Goal: Transaction & Acquisition: Purchase product/service

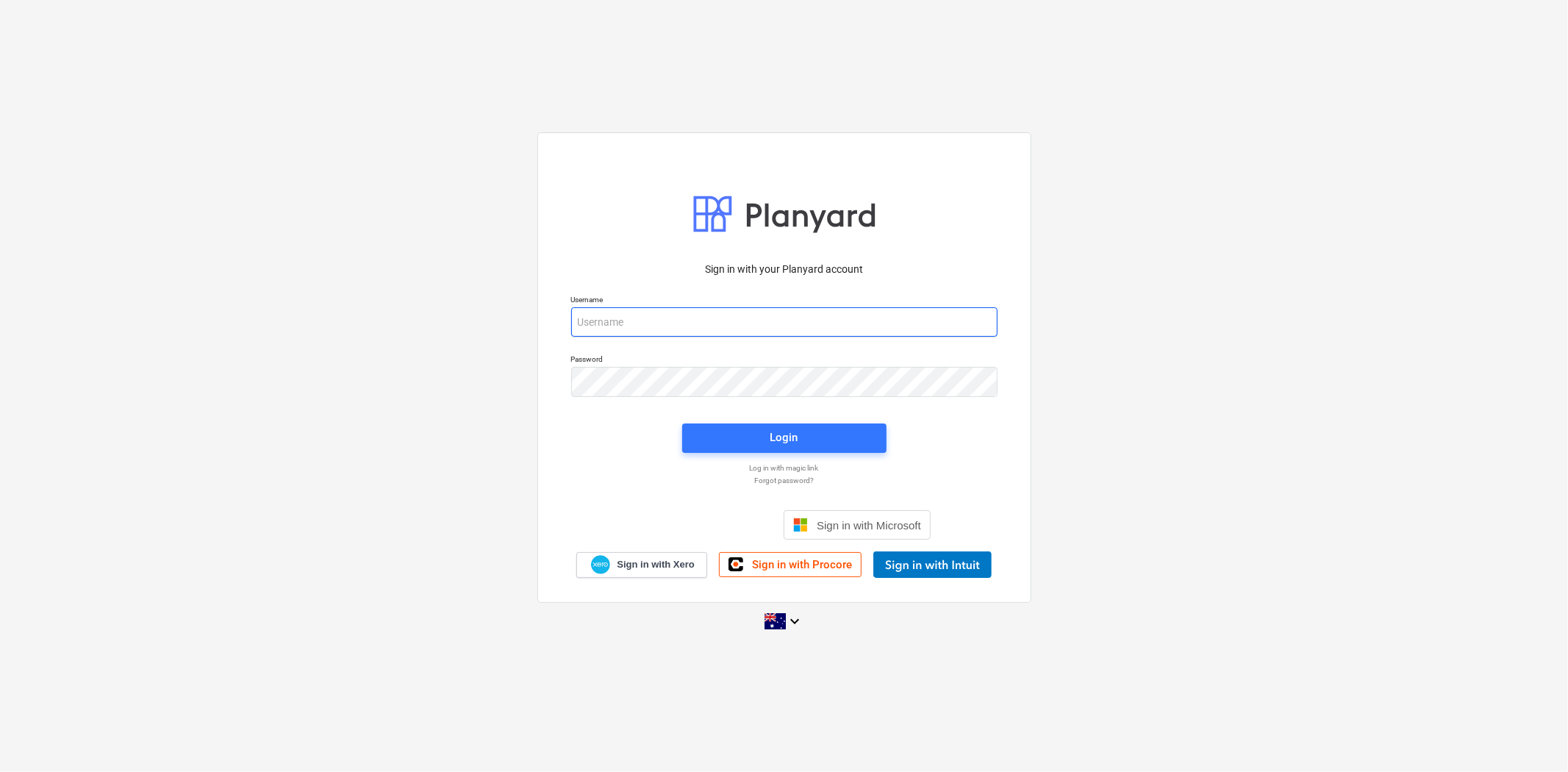
click at [650, 327] on input "email" at bounding box center [784, 322] width 426 height 29
type input "[PERSON_NAME][EMAIL_ADDRESS][DOMAIN_NAME]"
click at [762, 435] on span "Login" at bounding box center [784, 436] width 169 height 19
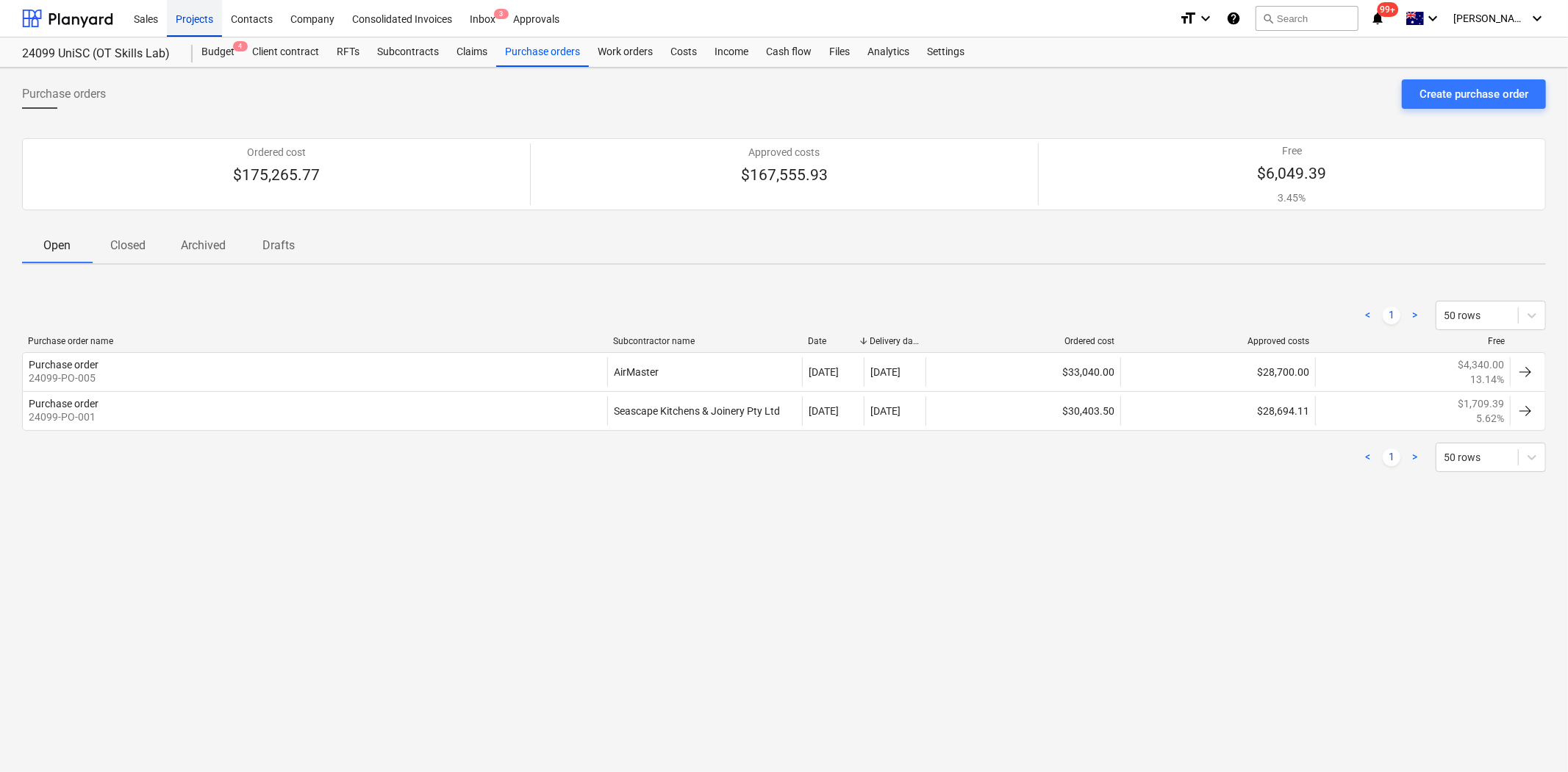
click at [194, 22] on div "Projects" at bounding box center [194, 18] width 55 height 38
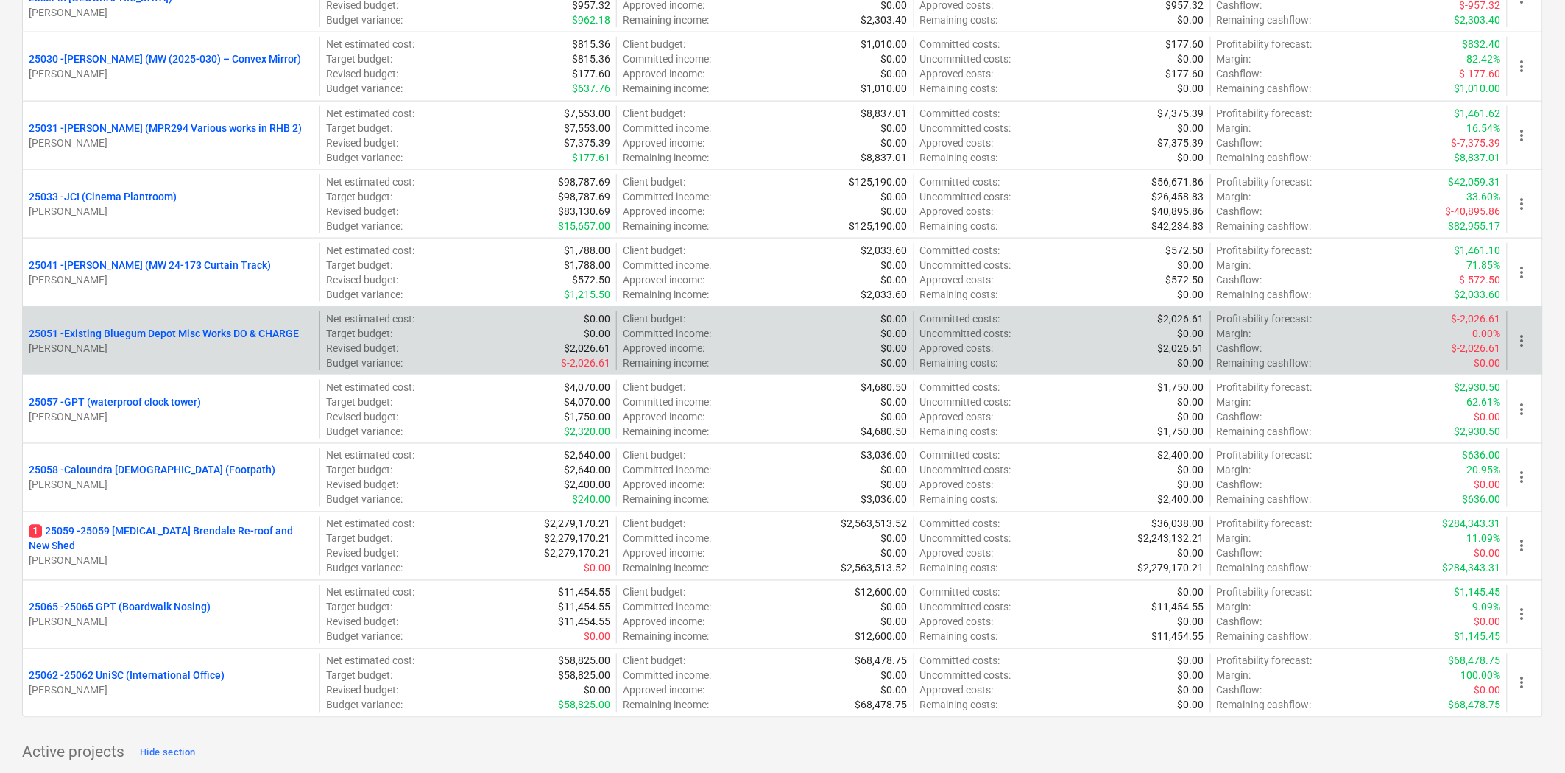
scroll to position [818, 0]
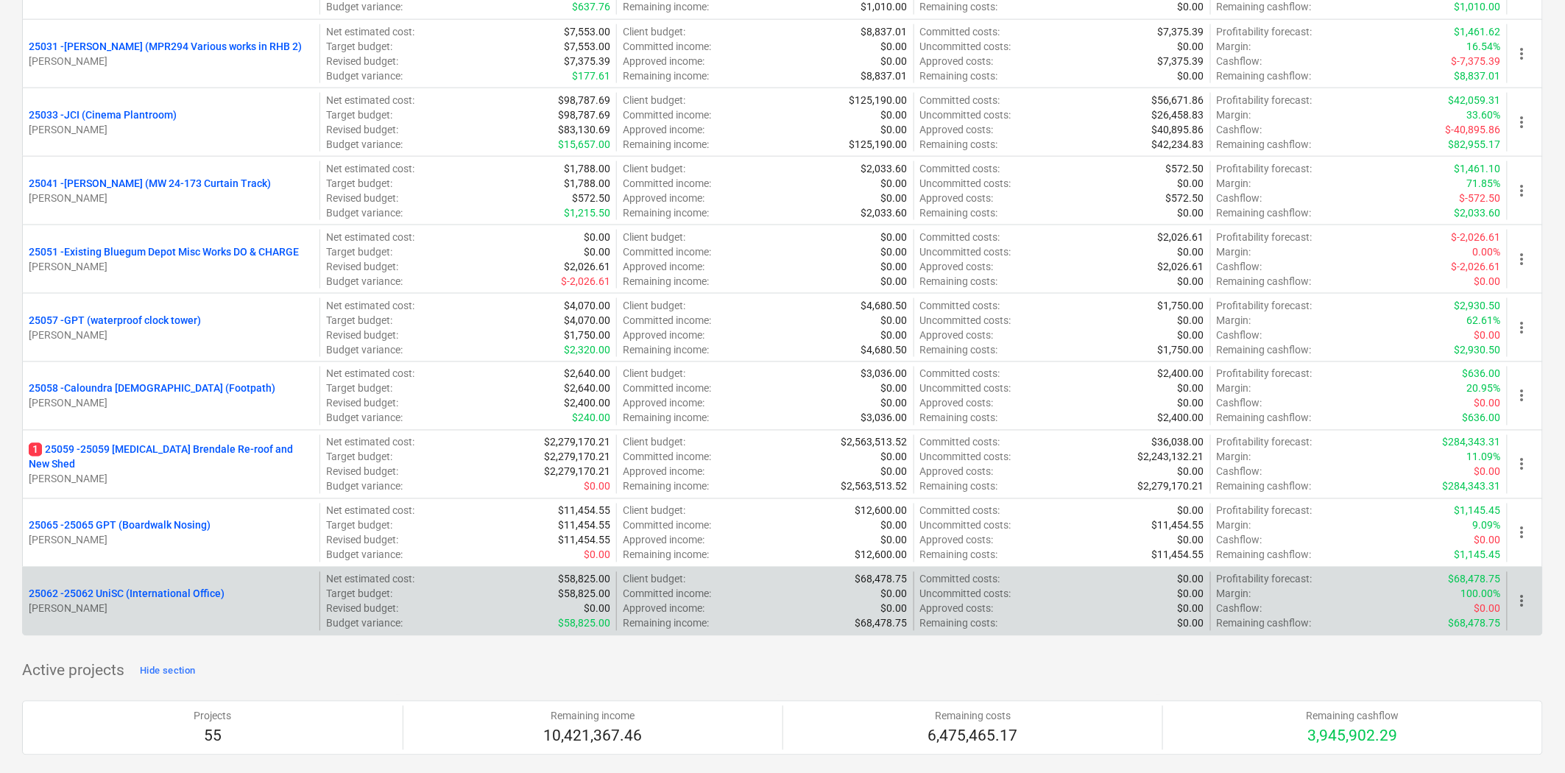
click at [172, 594] on p "25062 - 25062 UniSC (International Office)" at bounding box center [127, 594] width 196 height 15
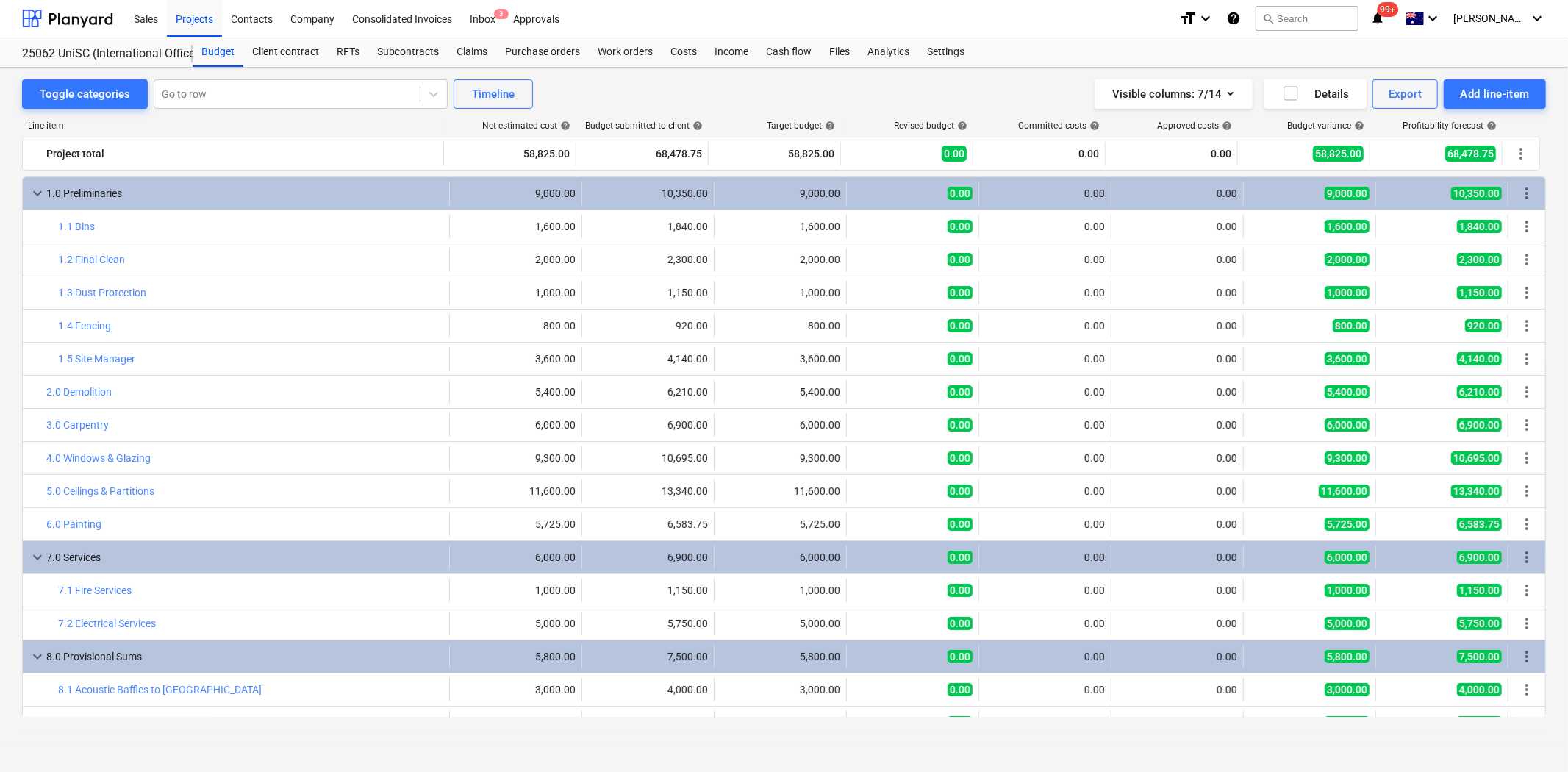
scroll to position [22, 0]
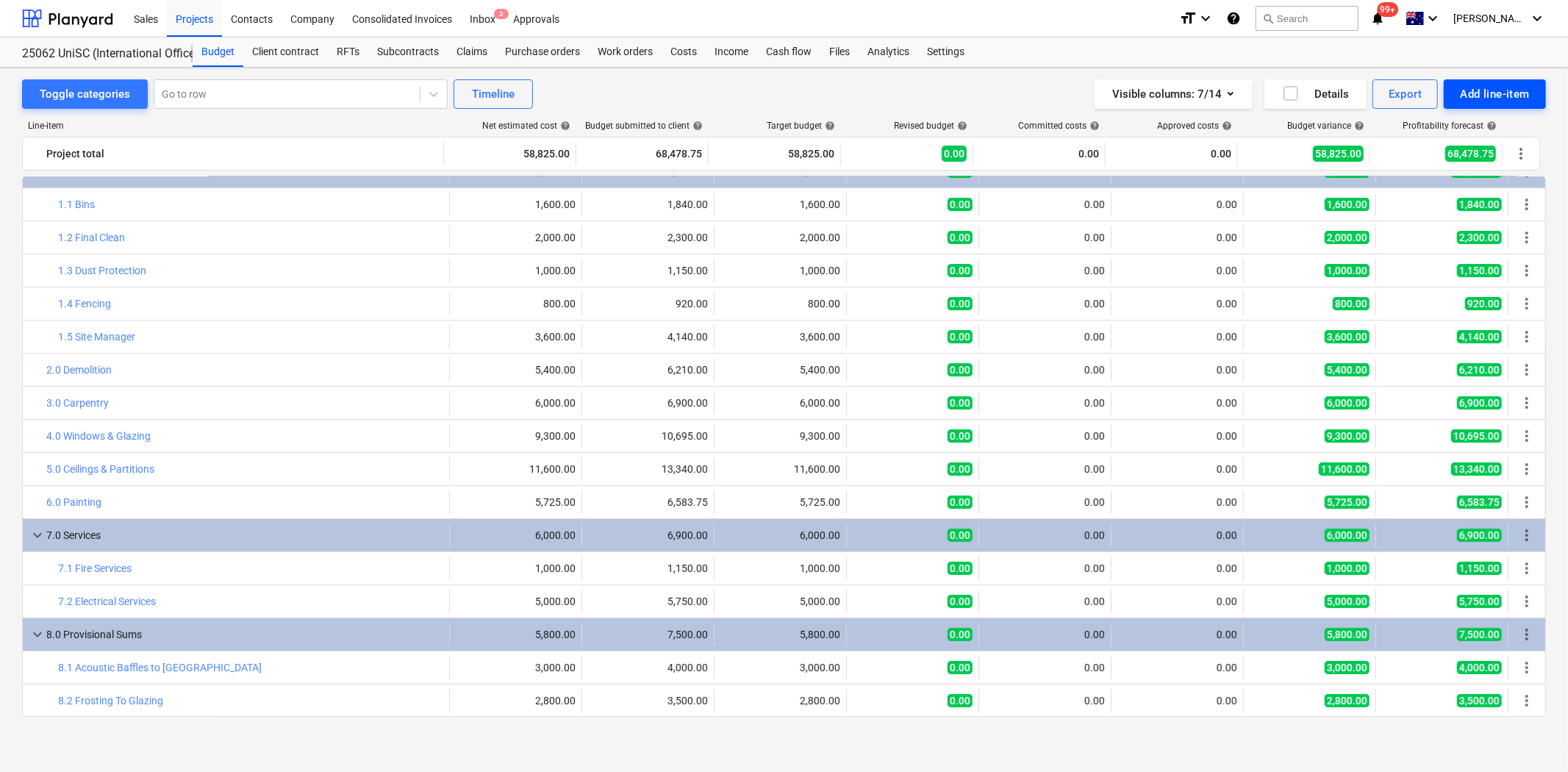
click at [1509, 91] on div "Add line-item" at bounding box center [1495, 94] width 70 height 19
click at [1467, 151] on div "Add custom" at bounding box center [1469, 157] width 153 height 26
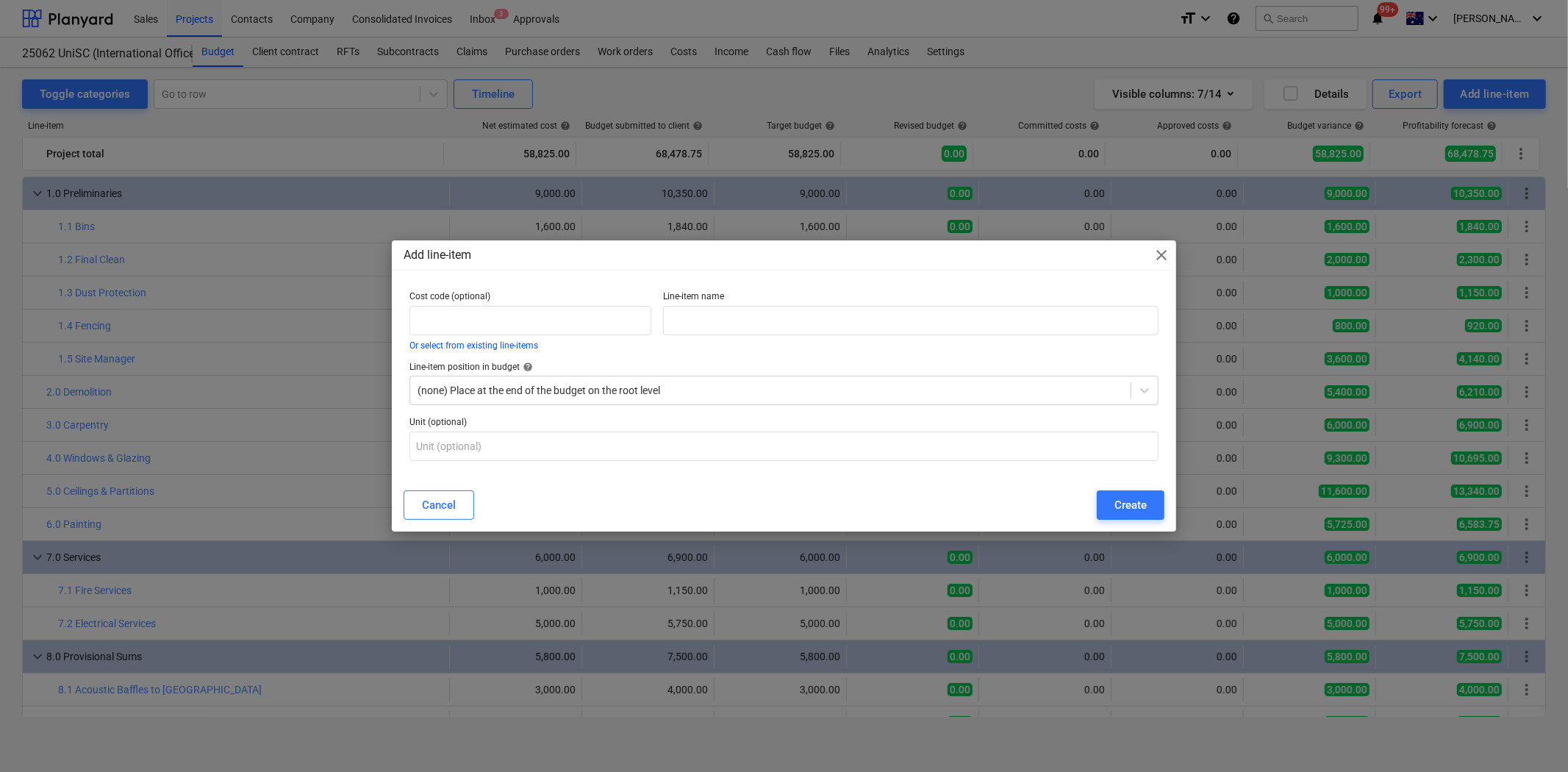
scroll to position [22, 0]
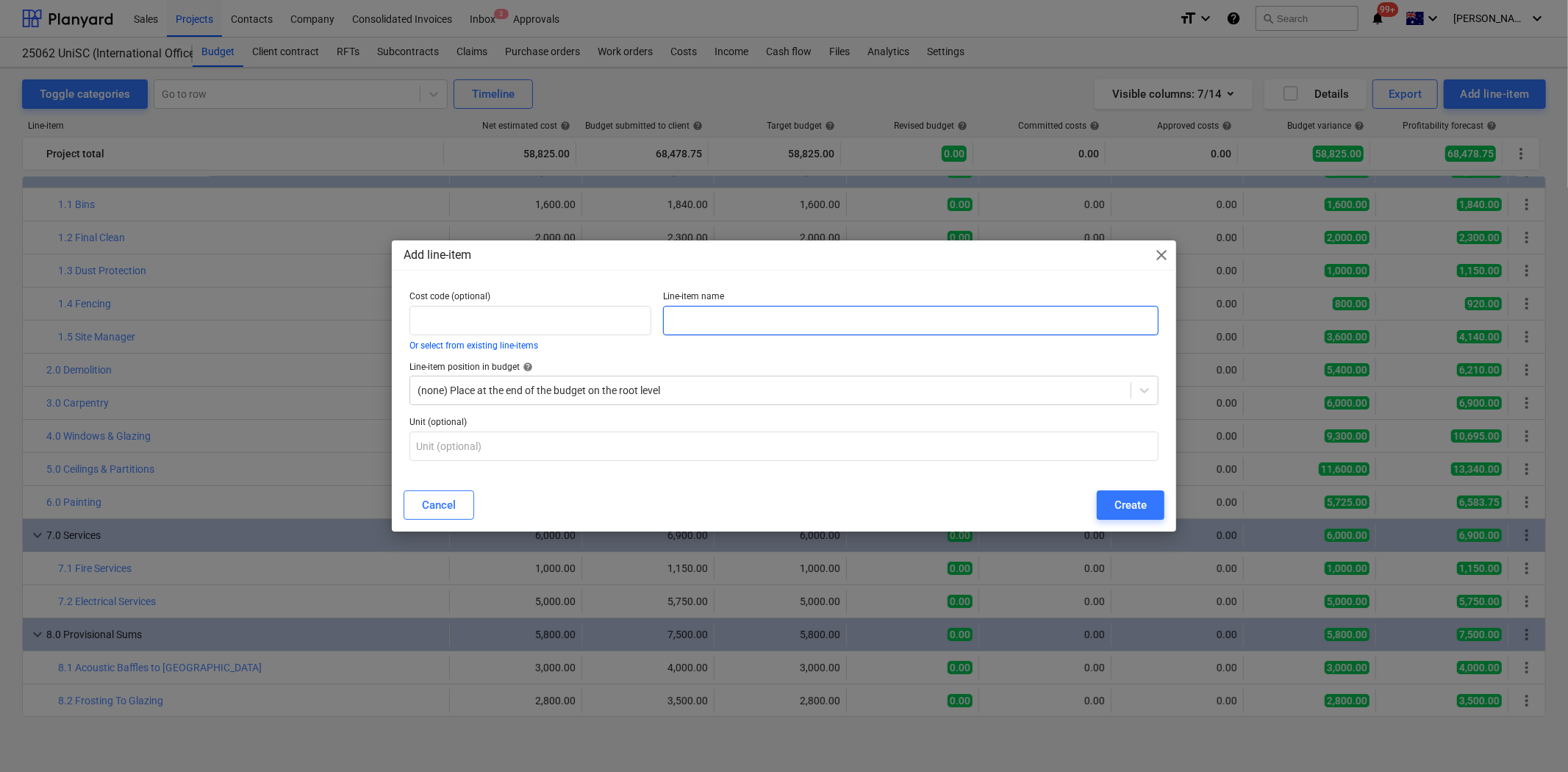
click at [720, 322] on input "text" at bounding box center [911, 320] width 495 height 29
type input "Var001"
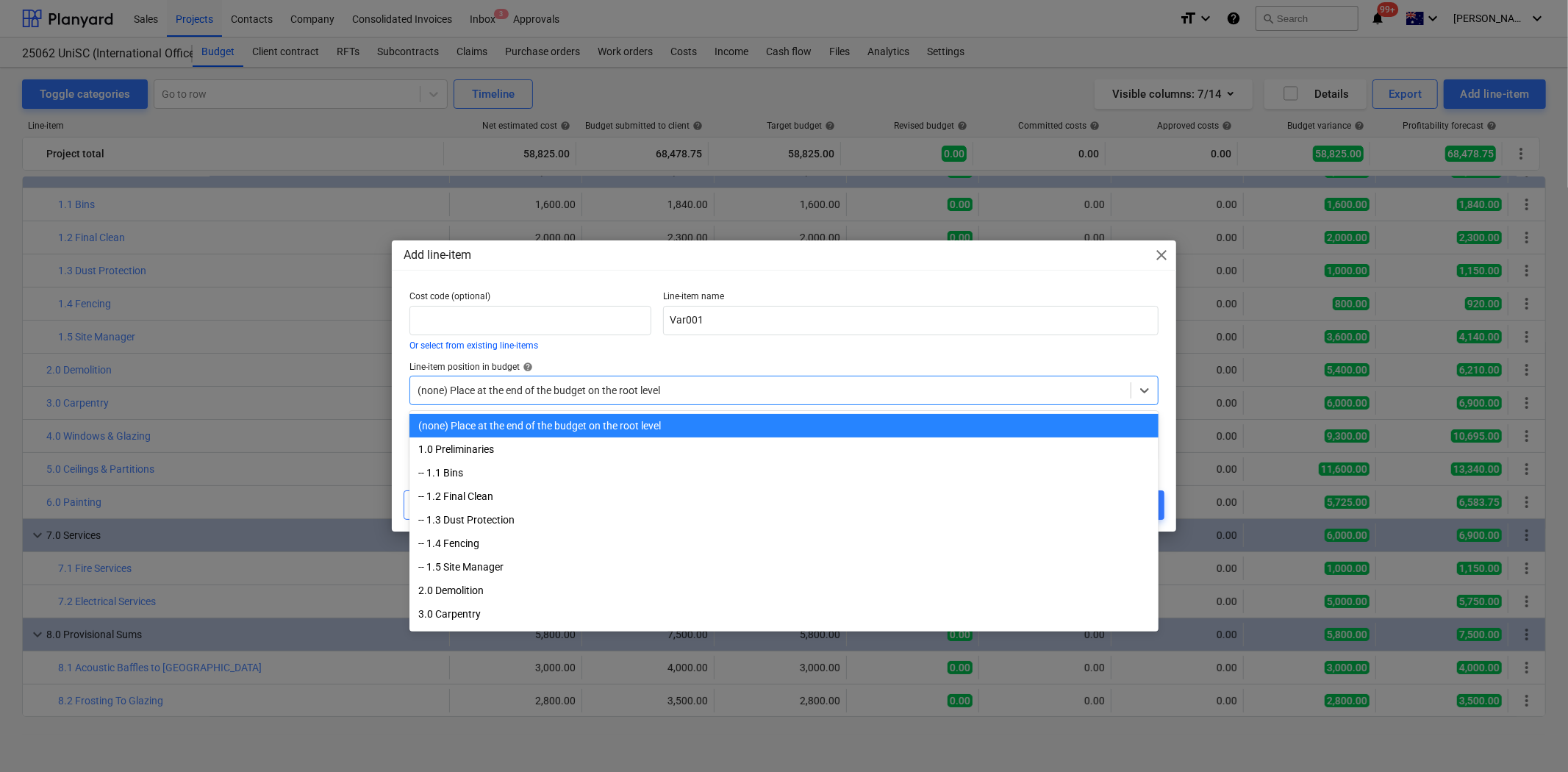
click at [703, 391] on div at bounding box center [770, 389] width 705 height 15
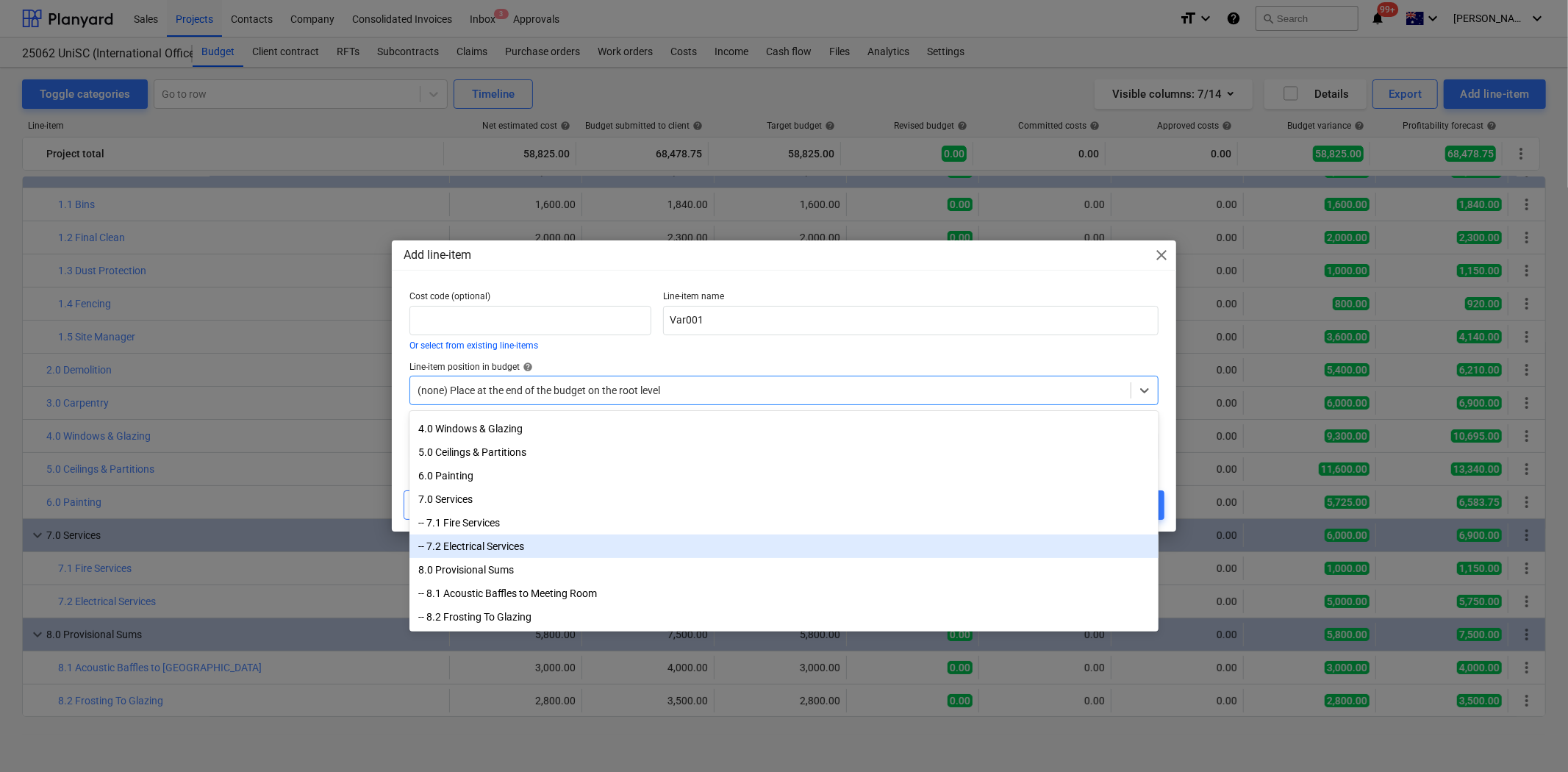
scroll to position [0, 0]
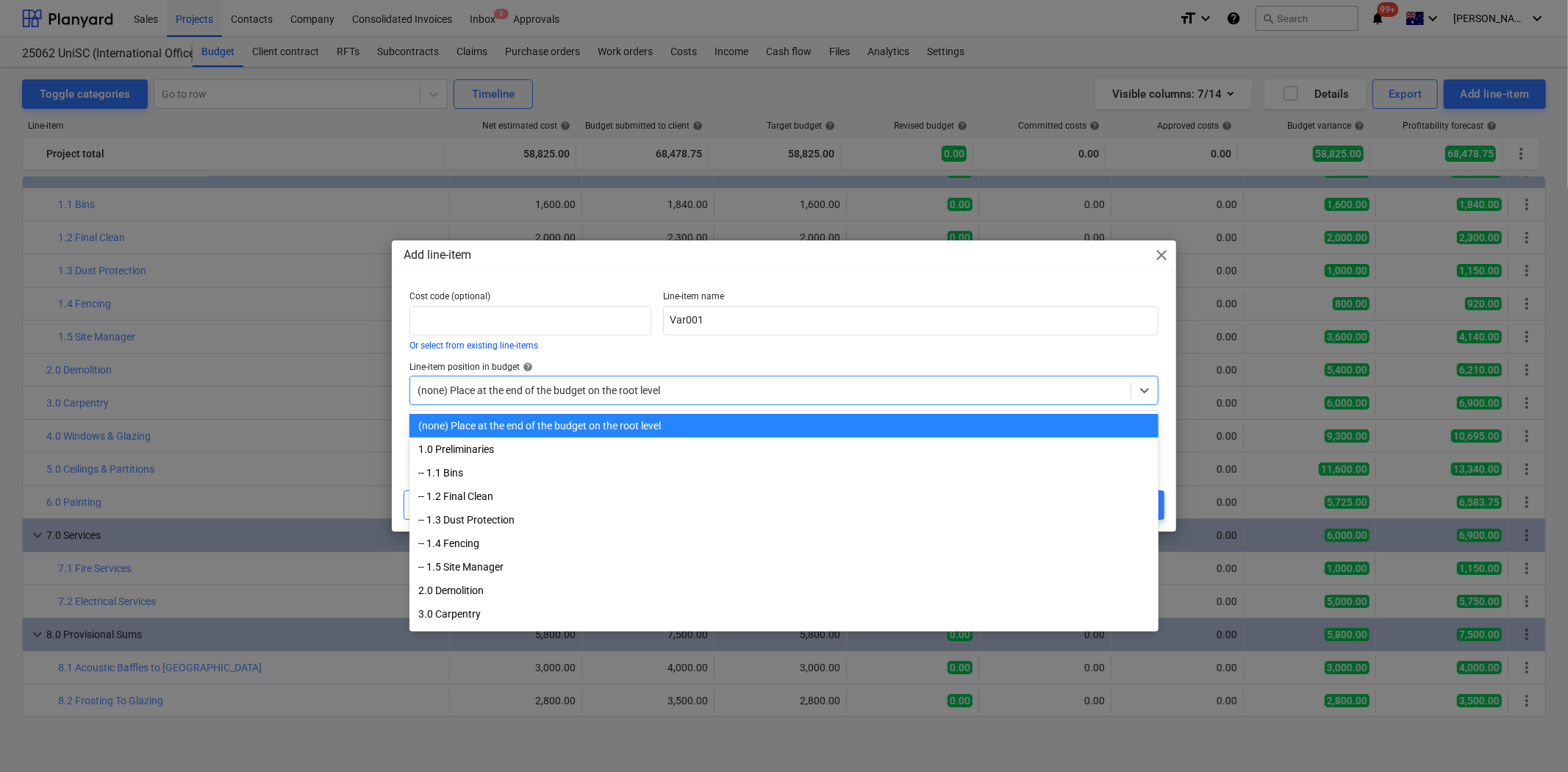
click at [725, 389] on div at bounding box center [770, 389] width 705 height 15
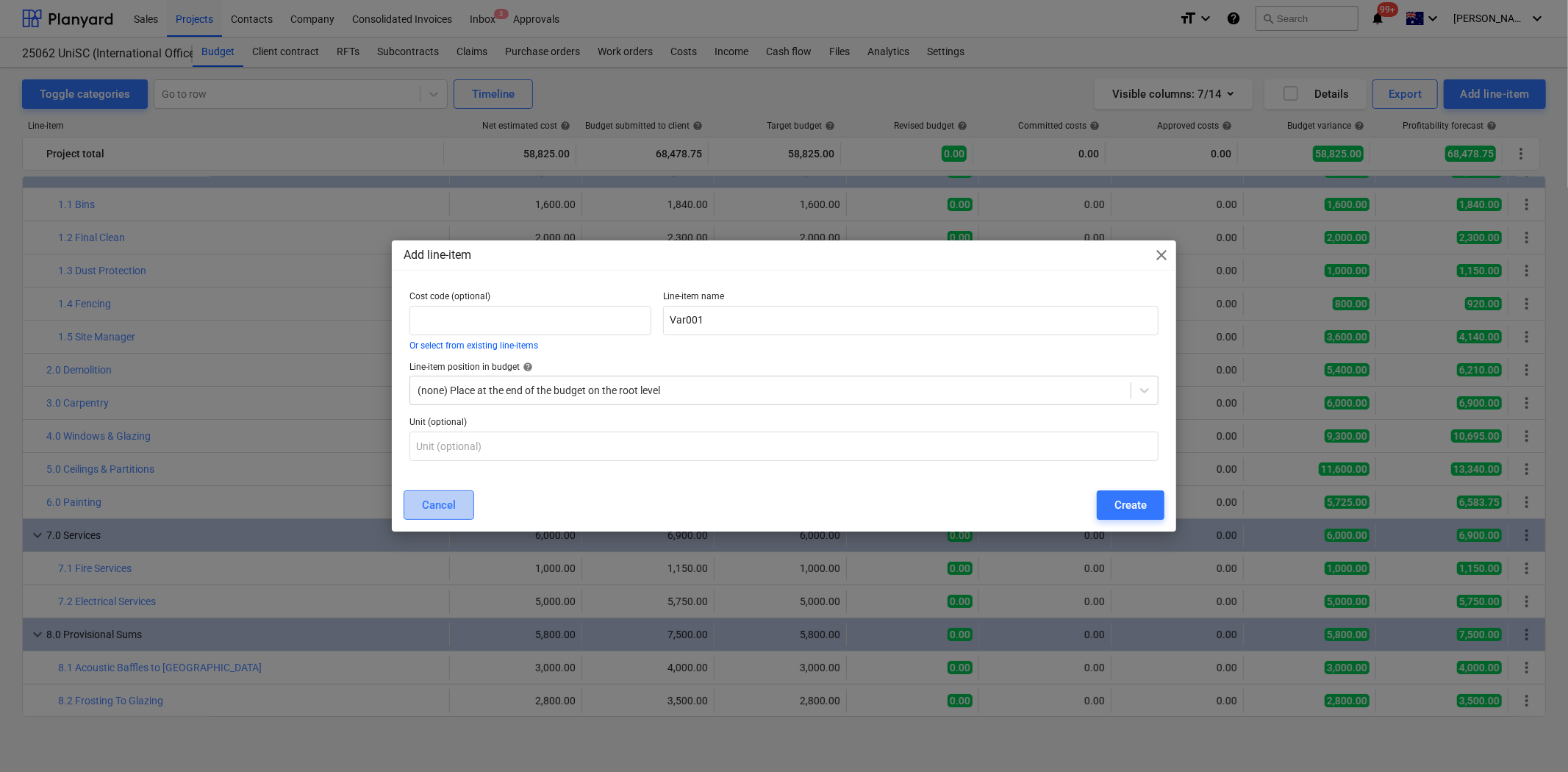
click at [429, 499] on div "Cancel" at bounding box center [438, 504] width 34 height 19
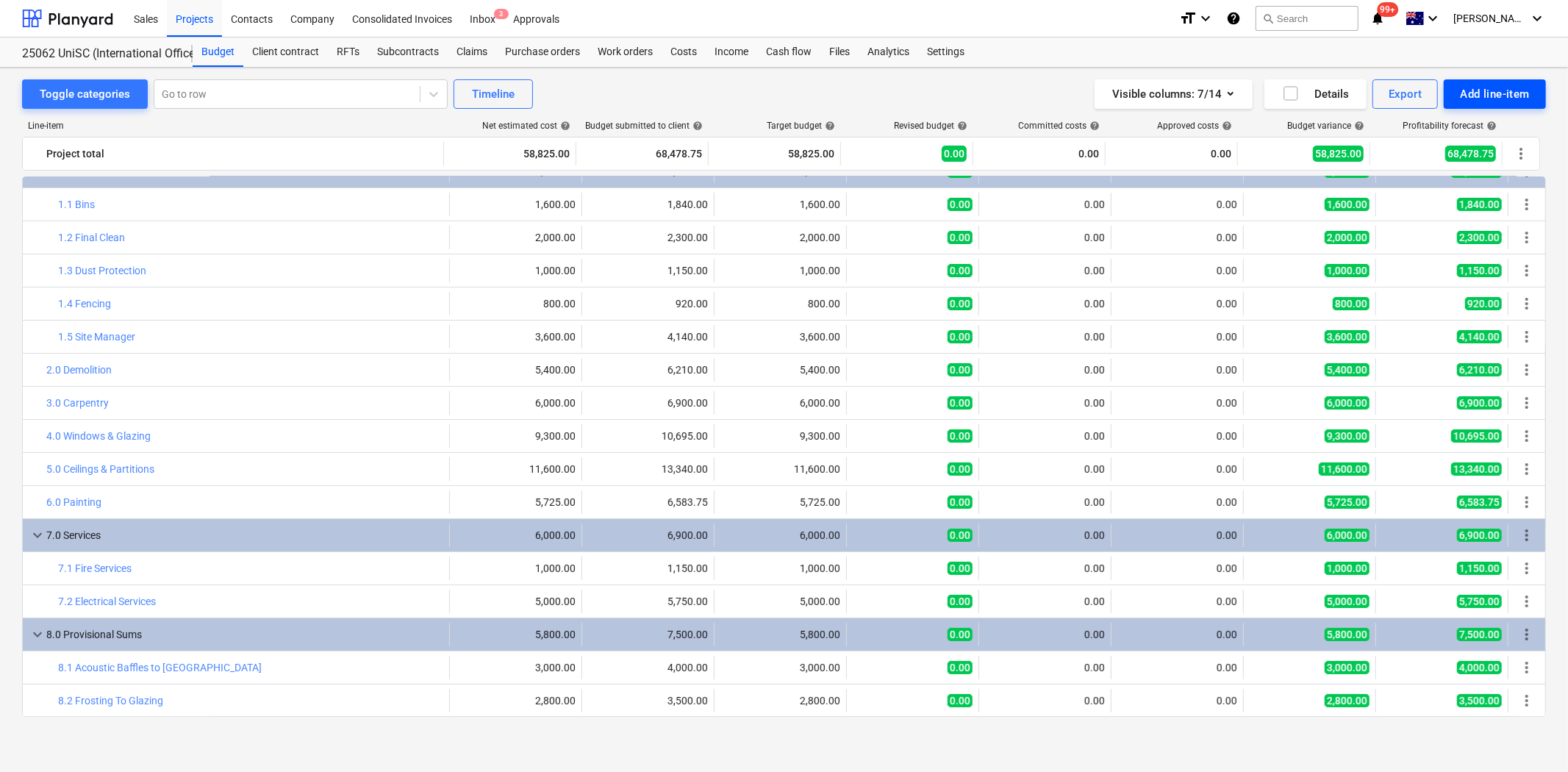
click at [1497, 85] on div "Add line-item" at bounding box center [1495, 94] width 70 height 19
click at [1457, 180] on div "Add client variation" at bounding box center [1469, 182] width 153 height 26
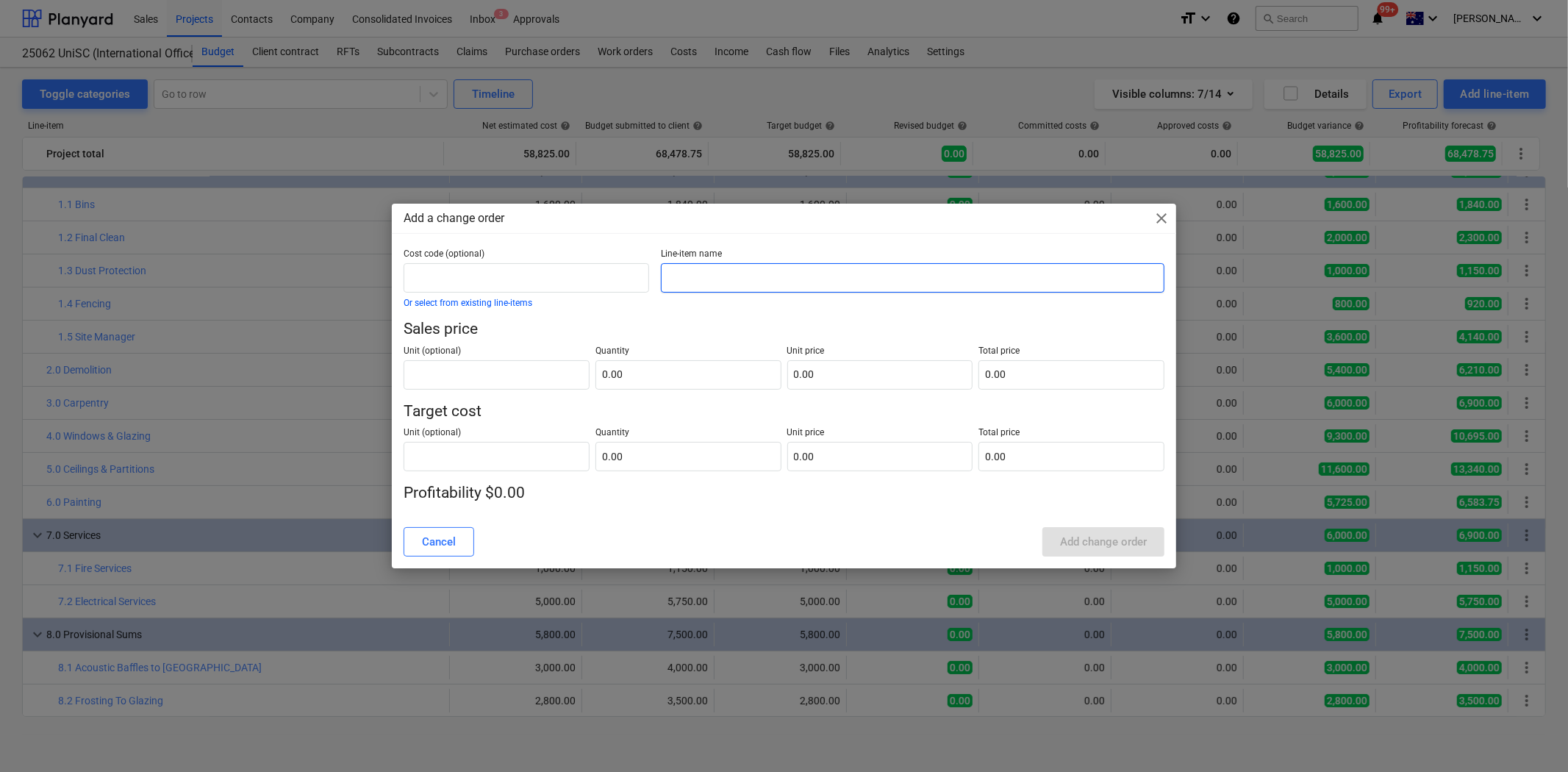
click at [692, 277] on input "text" at bounding box center [912, 277] width 502 height 29
type input "Var001 - Additional Glazing Cost"
click at [622, 380] on input "text" at bounding box center [688, 375] width 186 height 29
type input "0.00"
click at [442, 544] on div "Cancel" at bounding box center [438, 541] width 34 height 19
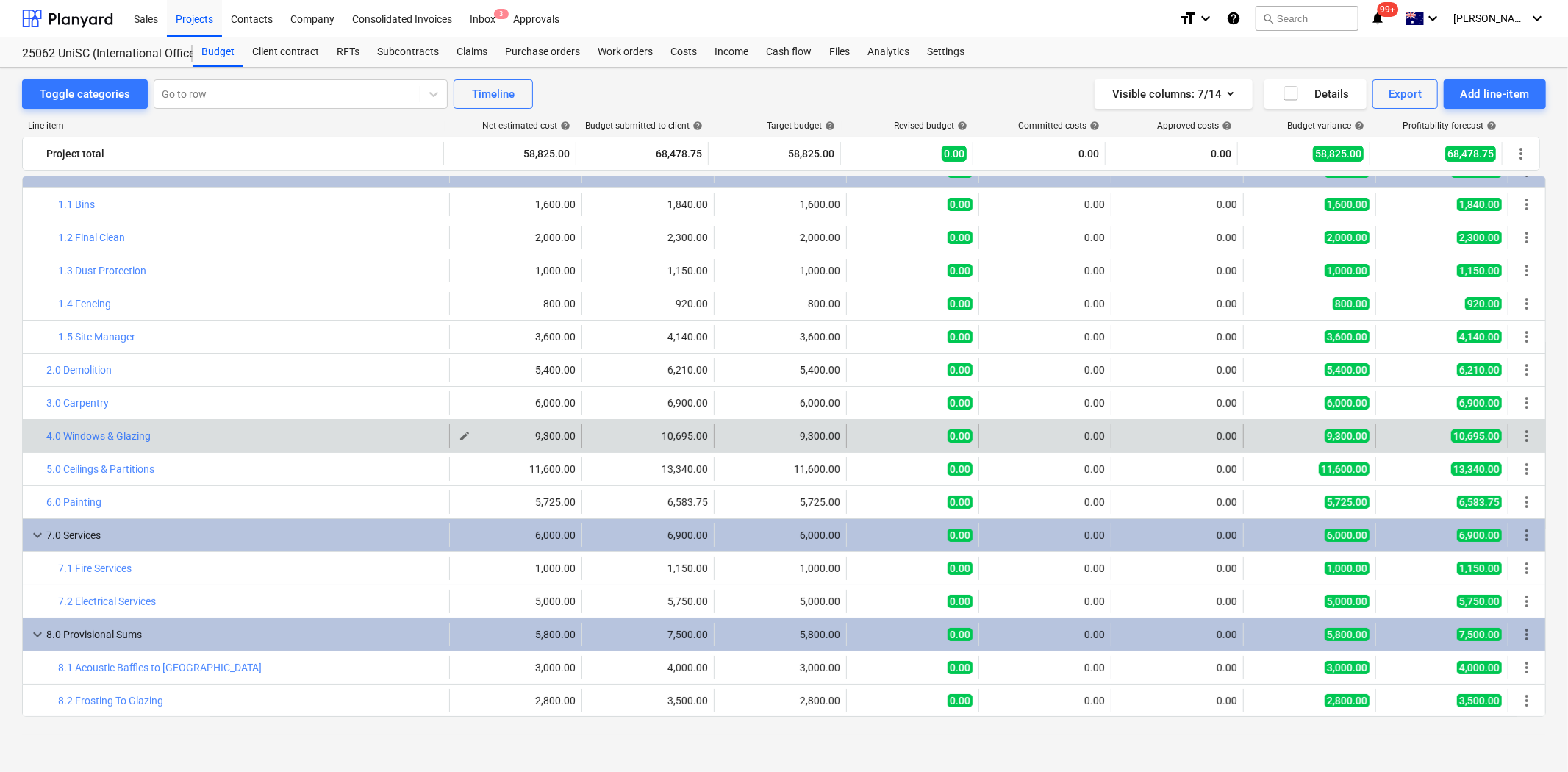
click at [460, 438] on span "edit" at bounding box center [464, 436] width 12 height 12
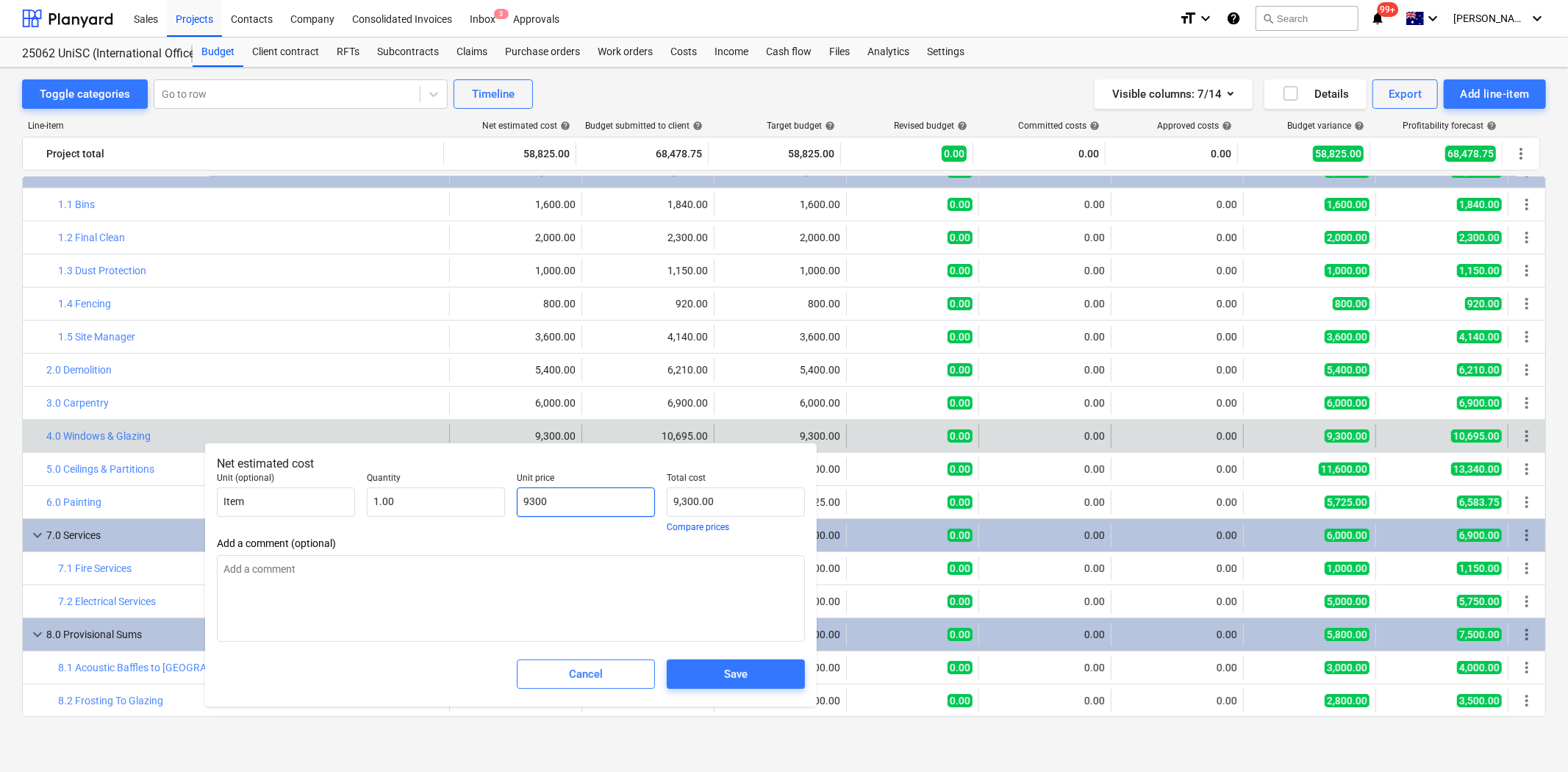
drag, startPoint x: 591, startPoint y: 501, endPoint x: 529, endPoint y: 505, distance: 62.1
click at [529, 505] on input "9300" at bounding box center [585, 501] width 138 height 29
type input "99"
type textarea "x"
type input "99.00"
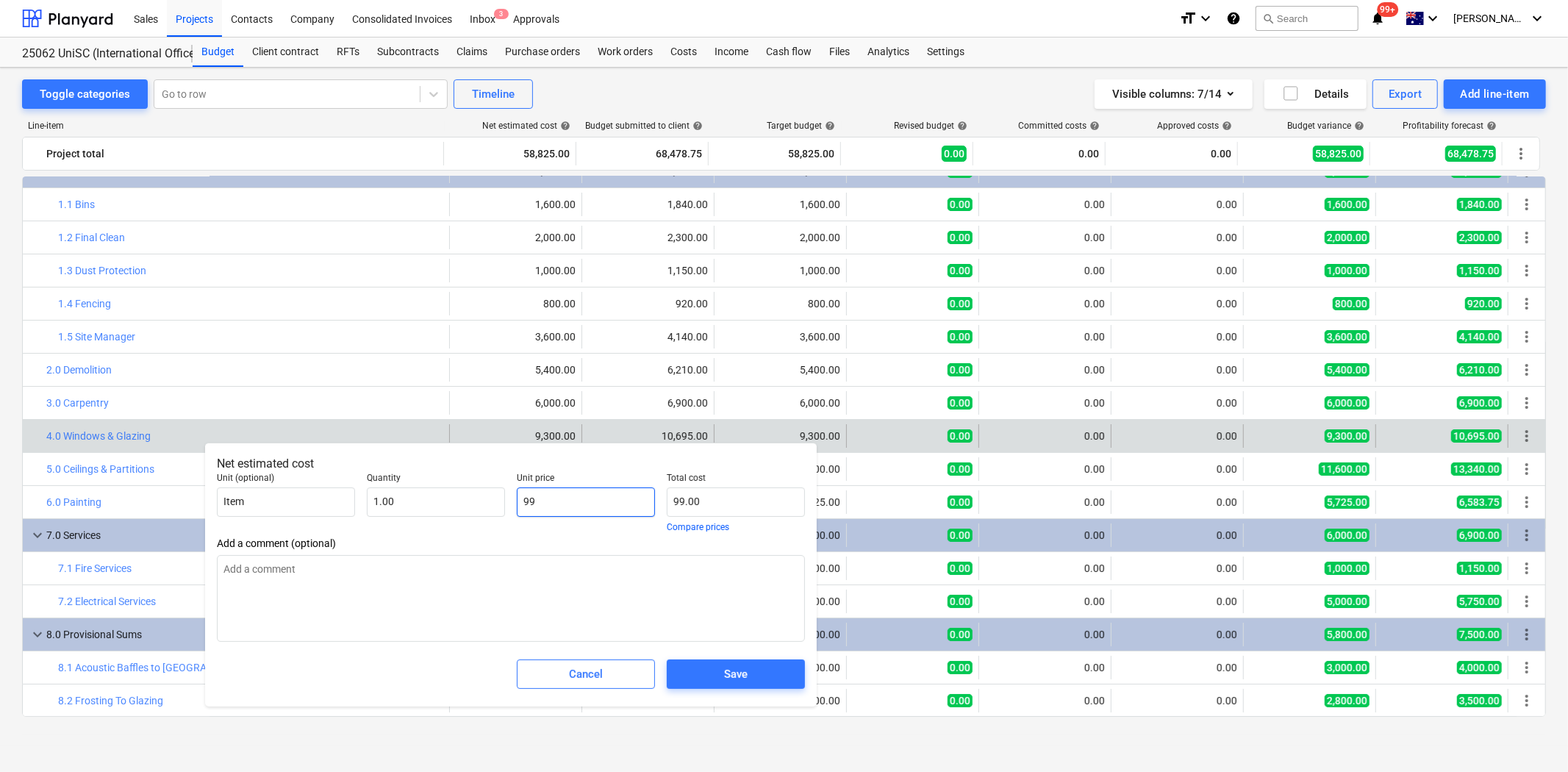
type input "998"
type textarea "x"
type input "998.00"
type input "9983"
type textarea "x"
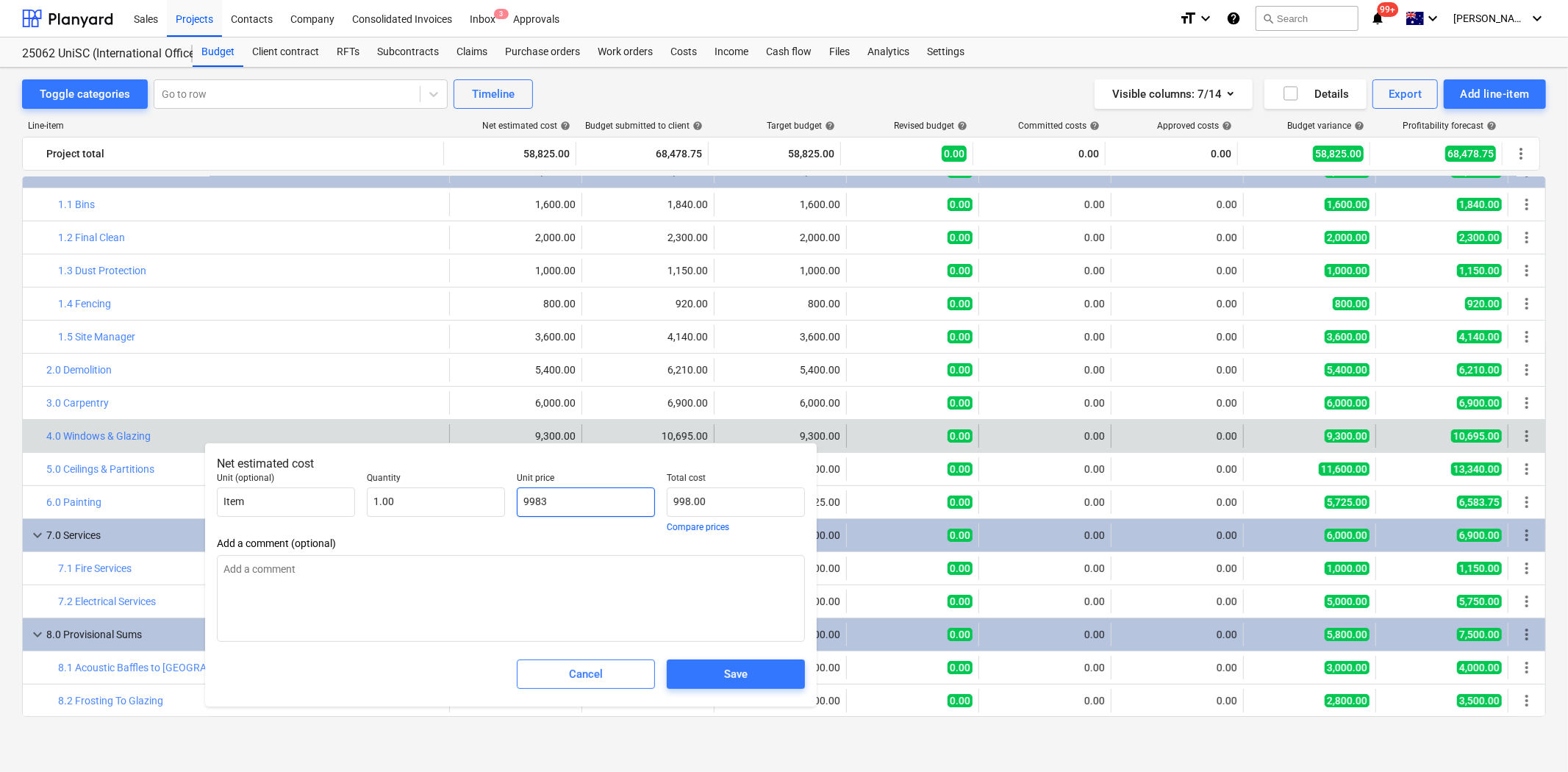
type input "9,983.00"
type input "9983."
type textarea "x"
type input "9983.3"
type textarea "x"
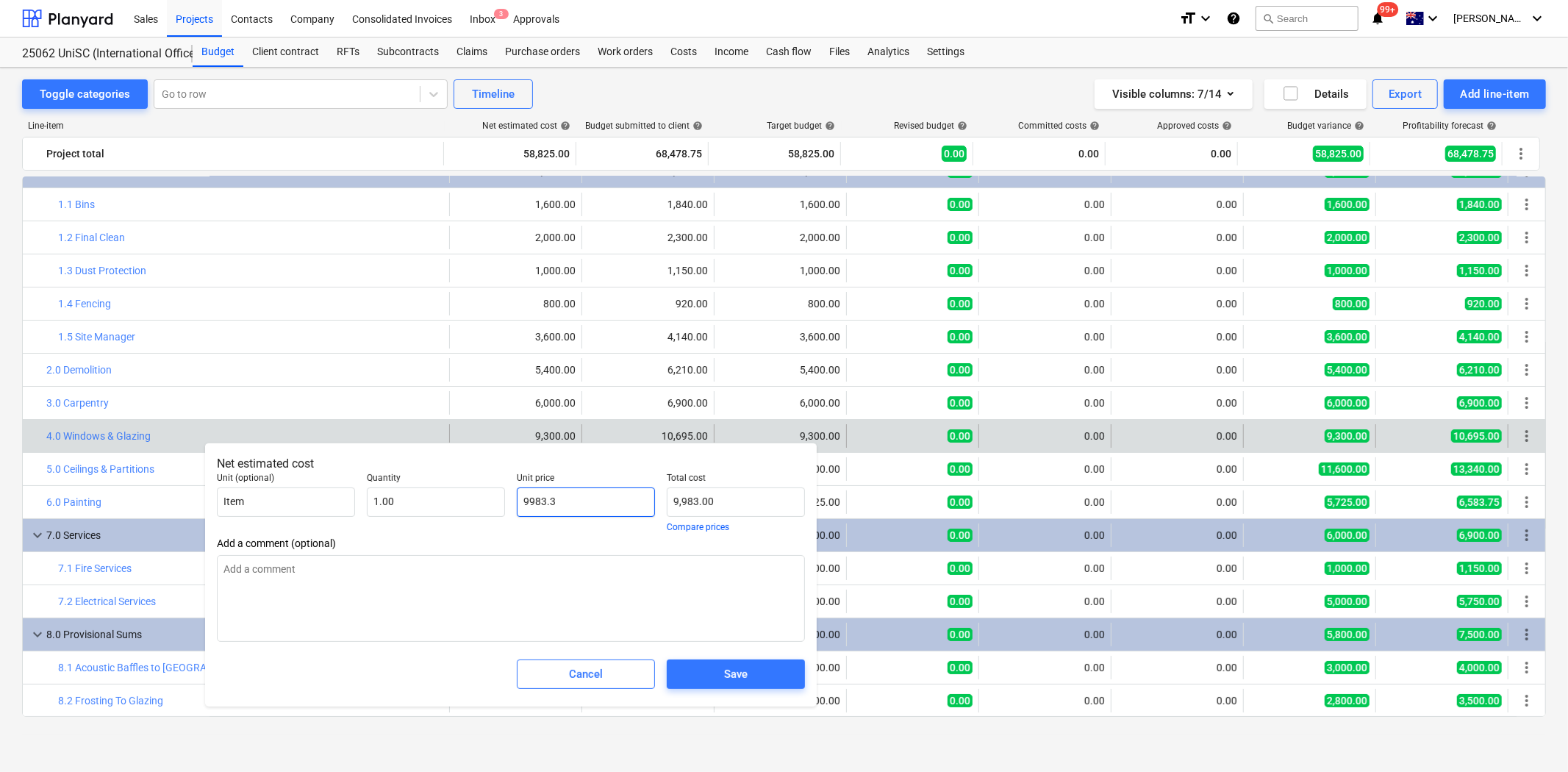
type input "9,983.30"
type input "9983.35"
type textarea "x"
type input "9,983.35"
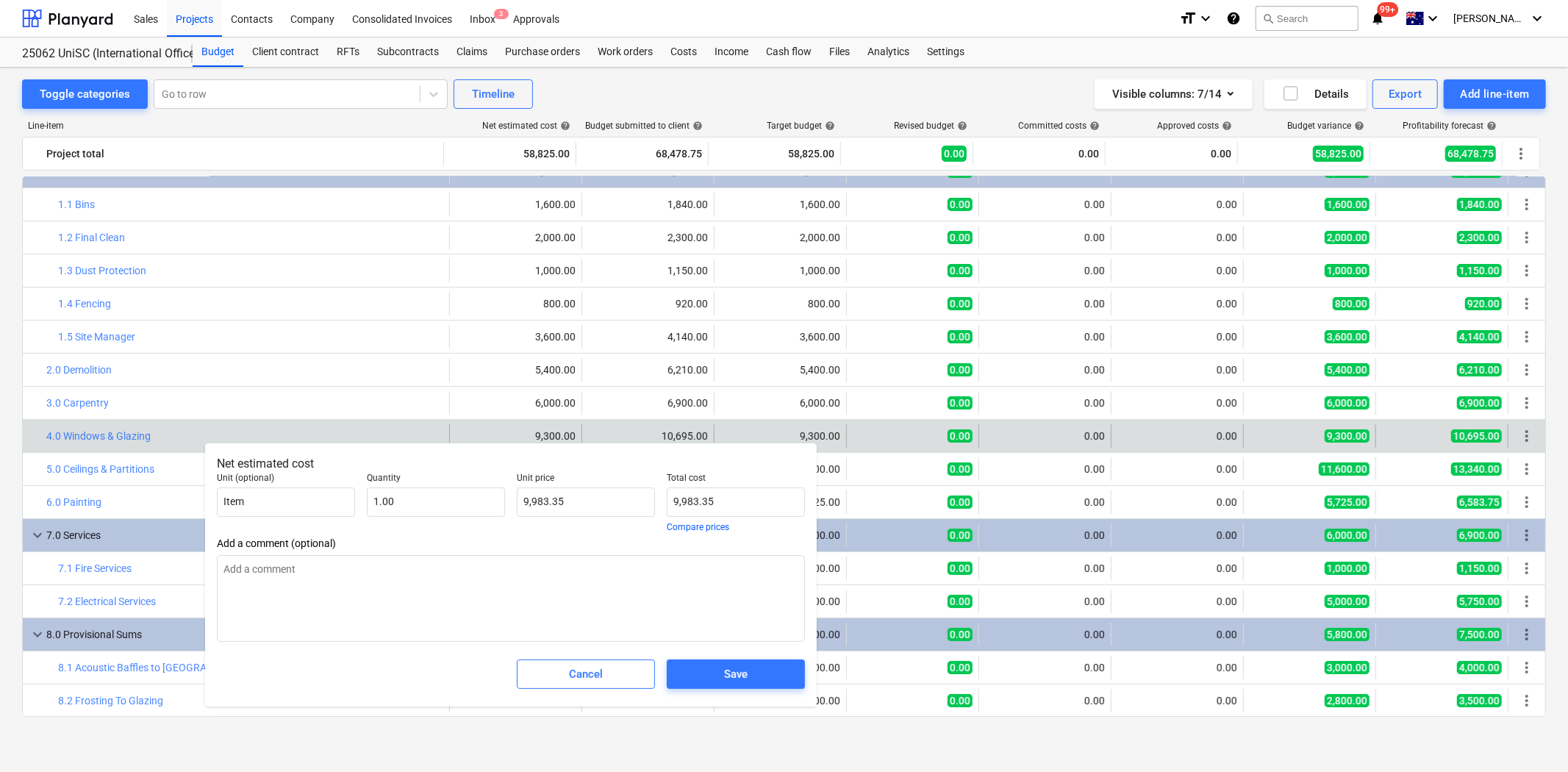
click at [464, 680] on div "Cancel Save" at bounding box center [510, 673] width 600 height 53
click at [718, 680] on span "Save" at bounding box center [735, 673] width 103 height 19
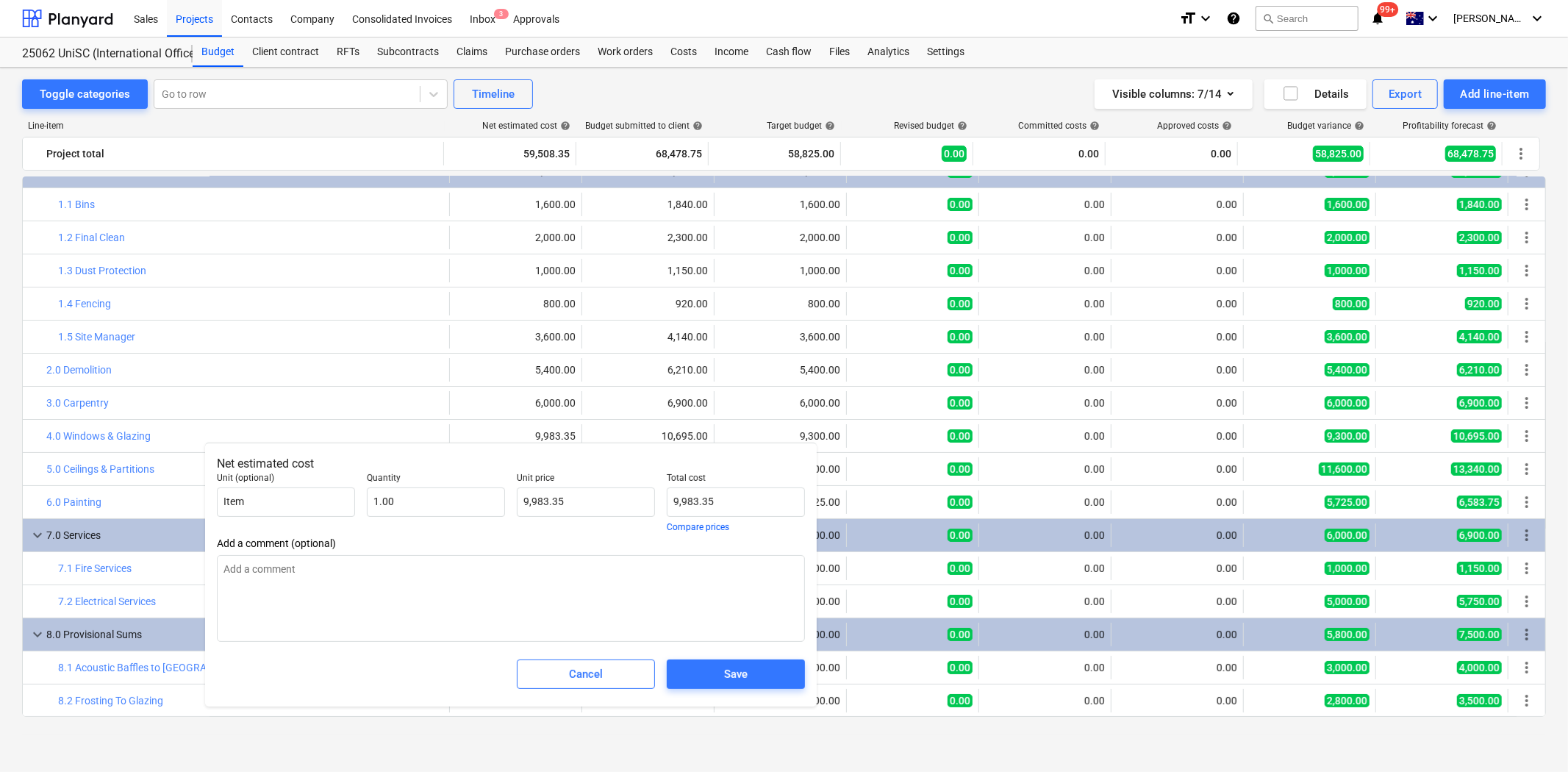
type textarea "x"
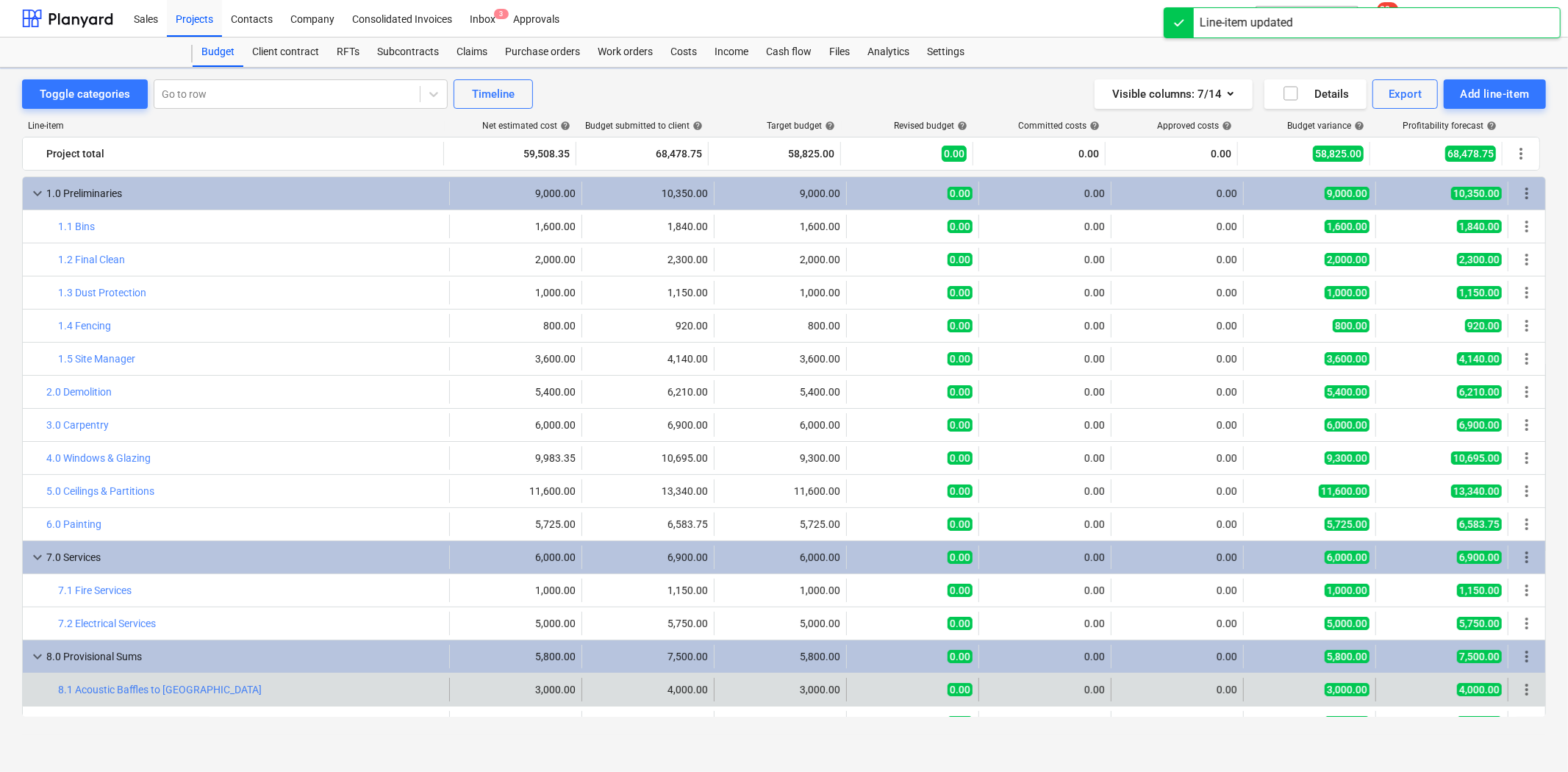
scroll to position [22, 0]
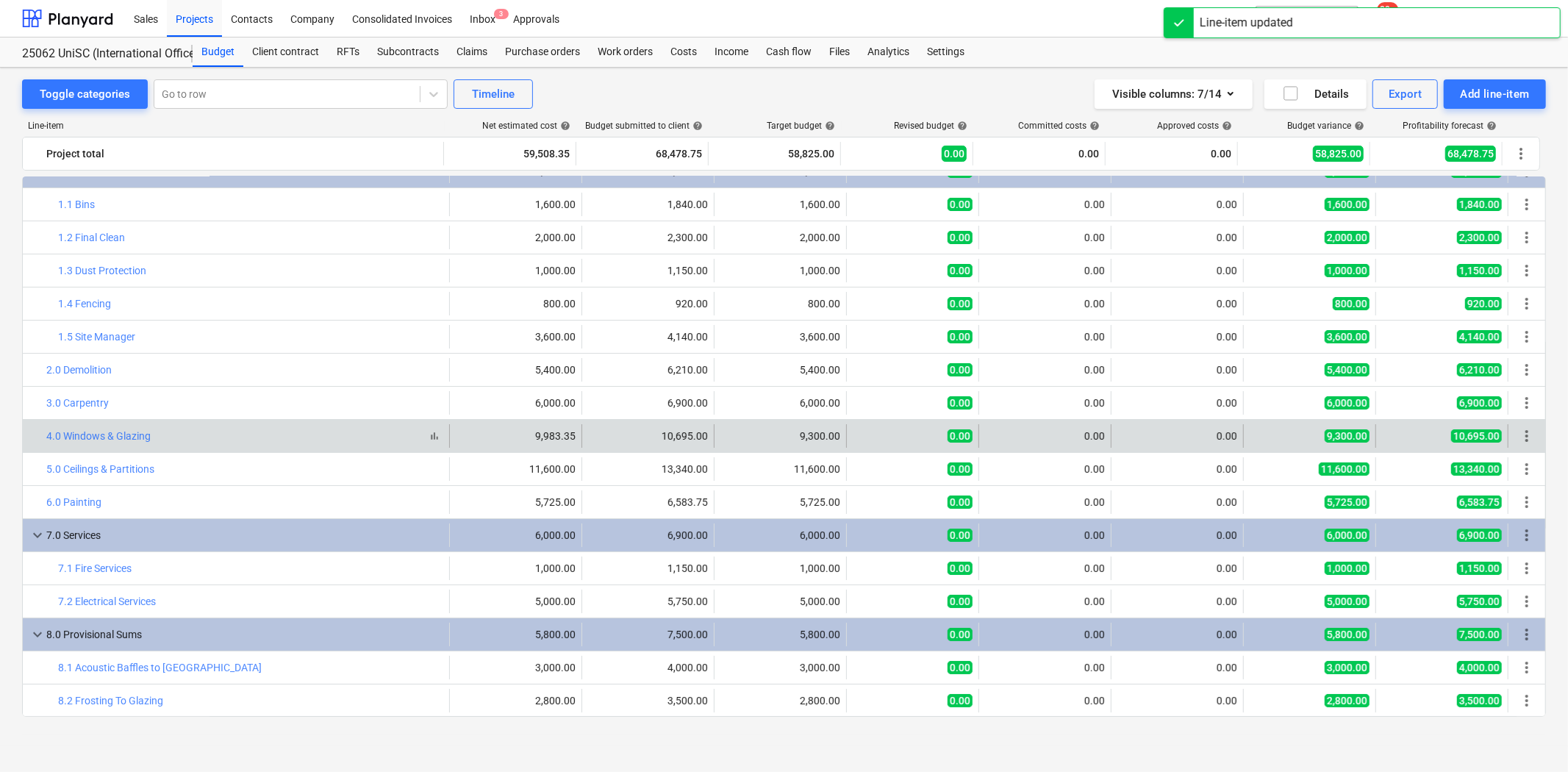
click at [200, 438] on div "bar_chart 4.0 Windows & Glazing" at bounding box center [244, 436] width 396 height 12
click at [595, 437] on span "edit" at bounding box center [597, 436] width 12 height 12
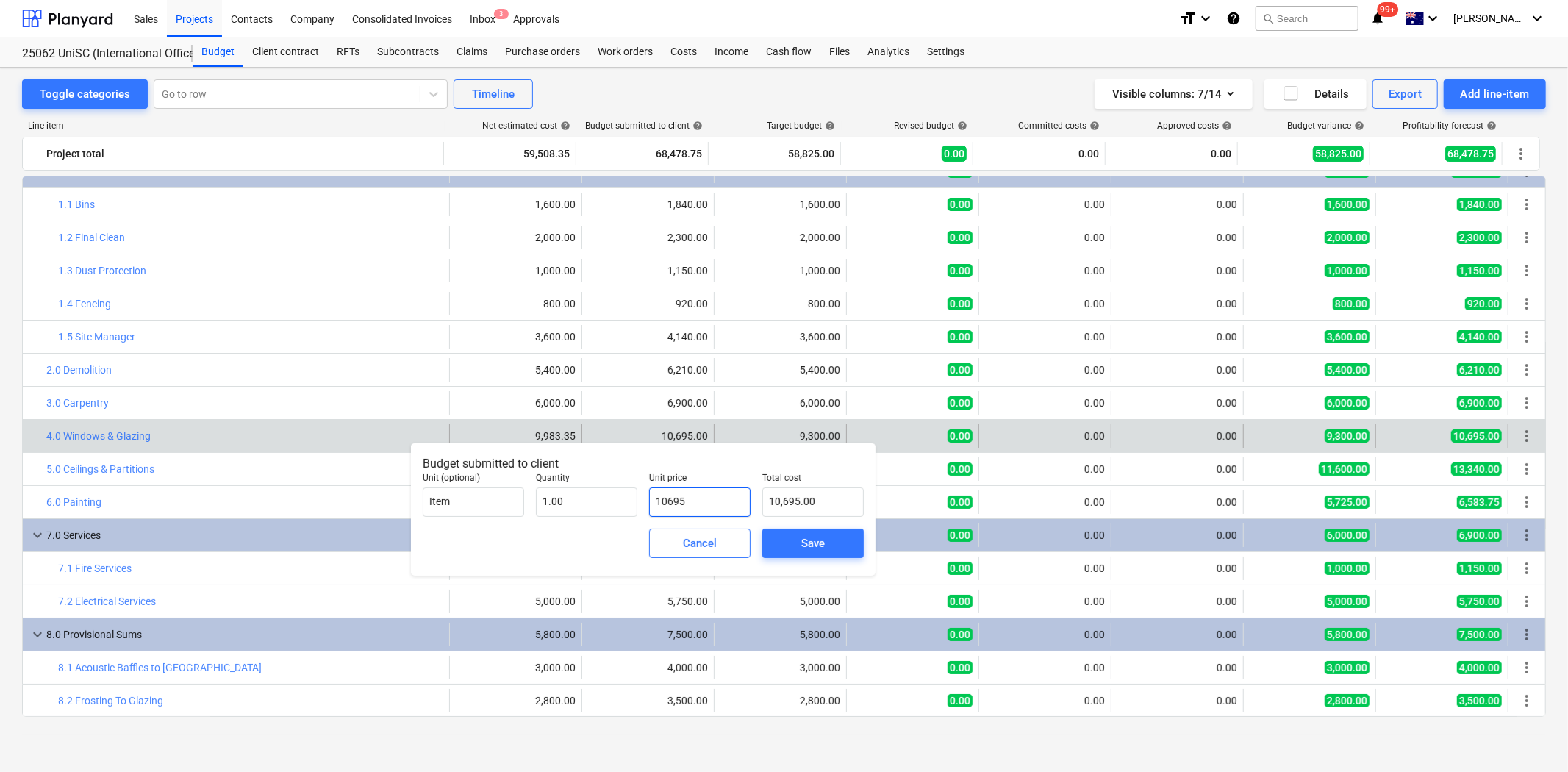
drag, startPoint x: 711, startPoint y: 496, endPoint x: 644, endPoint y: 500, distance: 67.1
click at [644, 500] on div "Unit price 10695" at bounding box center [699, 494] width 113 height 56
type input "1"
type input "1.00"
type input "11"
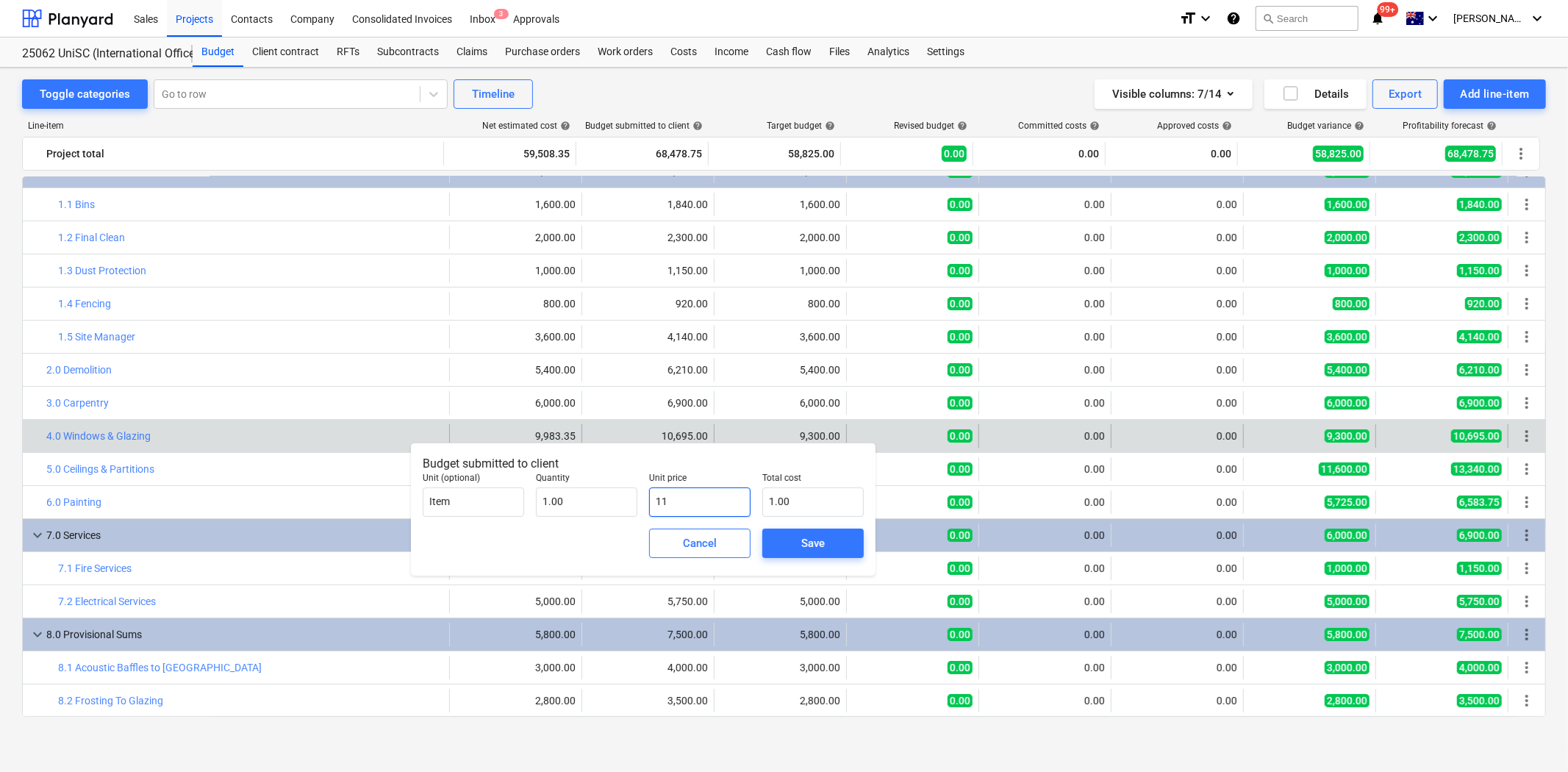
type input "11.00"
type input "114"
type input "114.00"
type input "1148"
type input "1,148.00"
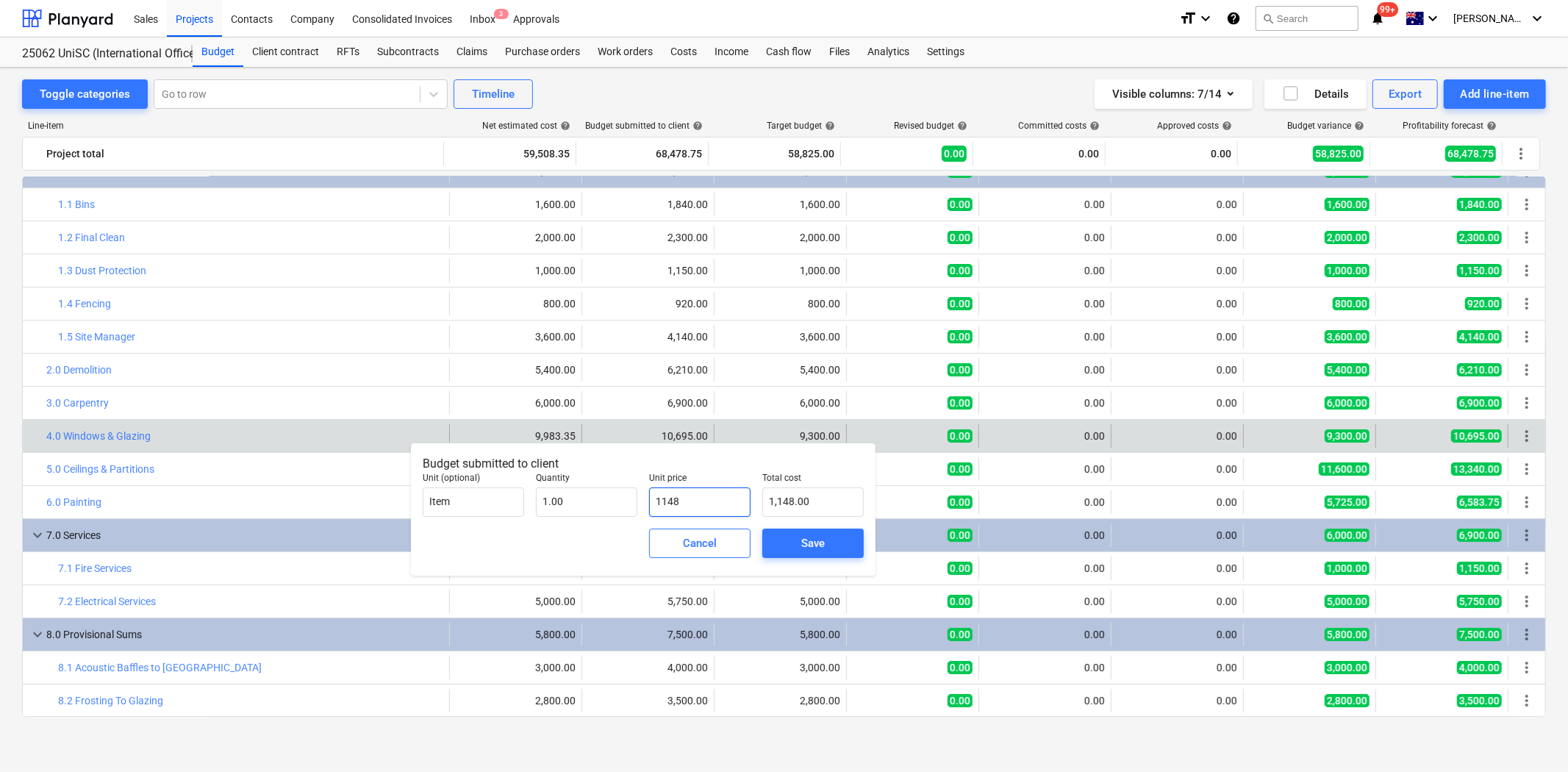
type input "11480"
type input "11,480.00"
type input "11480.8"
type input "11,480.80"
type input "11480.85"
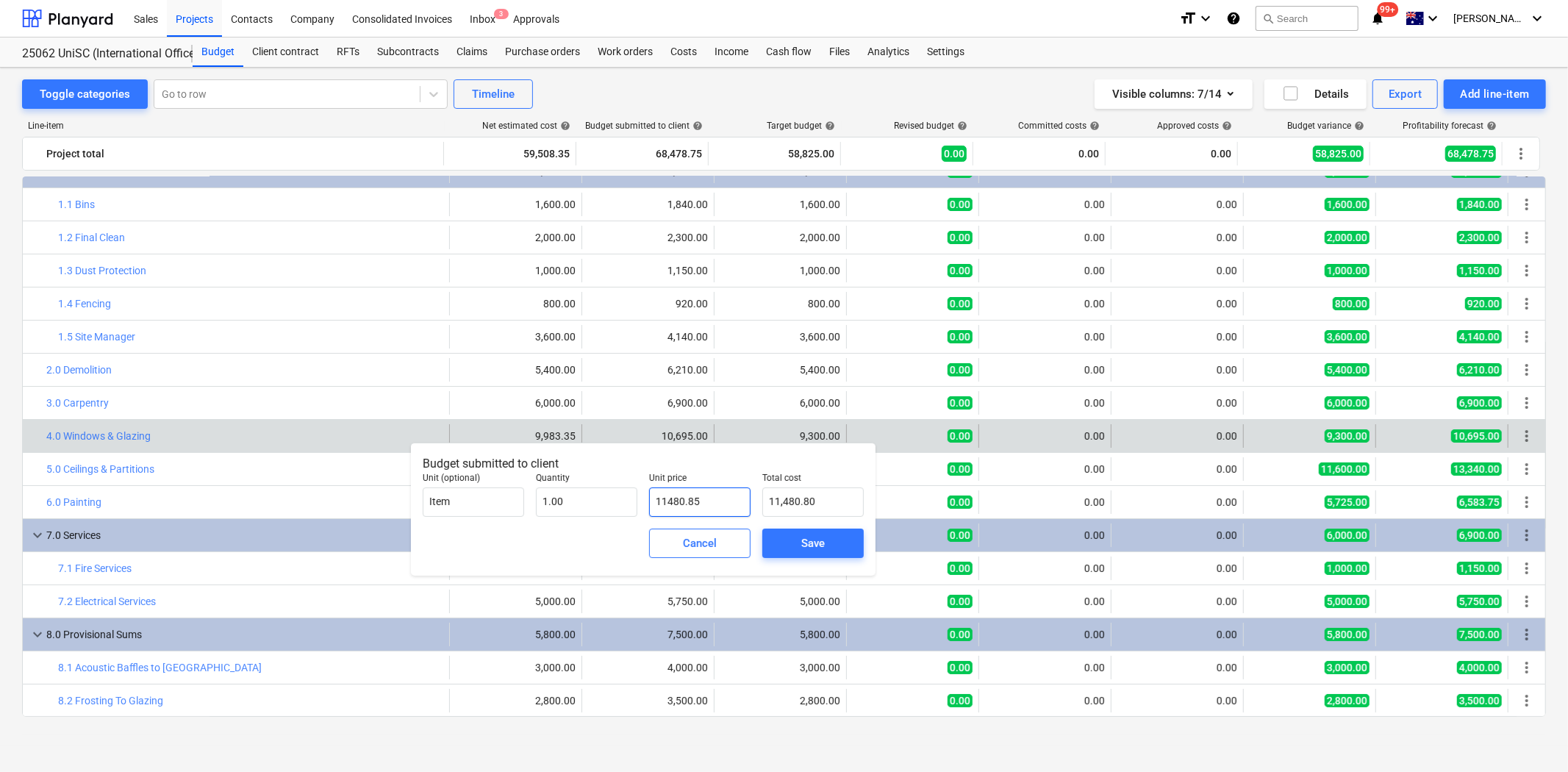
type input "11,480.85"
click at [802, 541] on div "Save" at bounding box center [813, 542] width 24 height 19
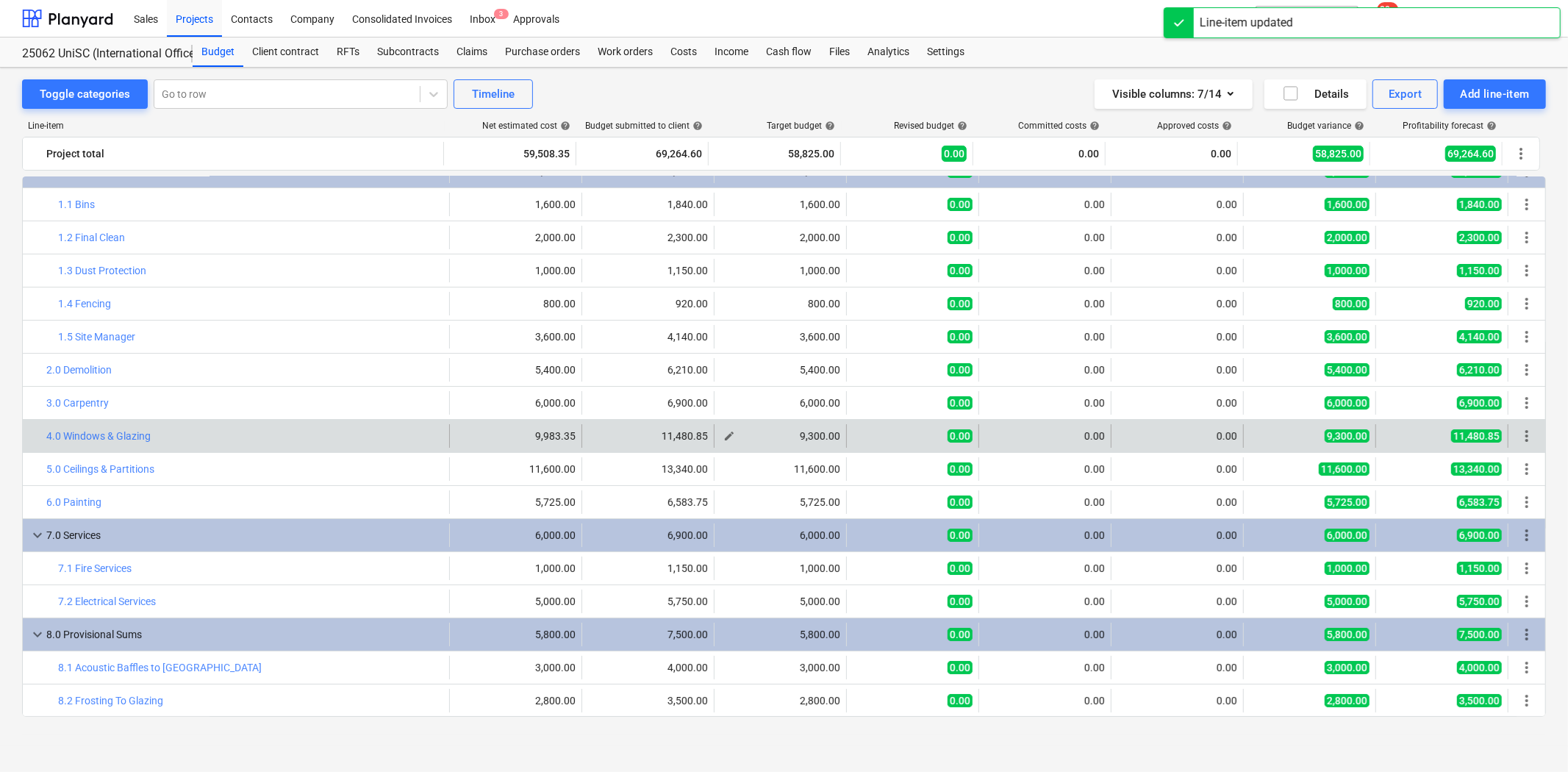
click at [728, 438] on span "edit" at bounding box center [729, 436] width 12 height 12
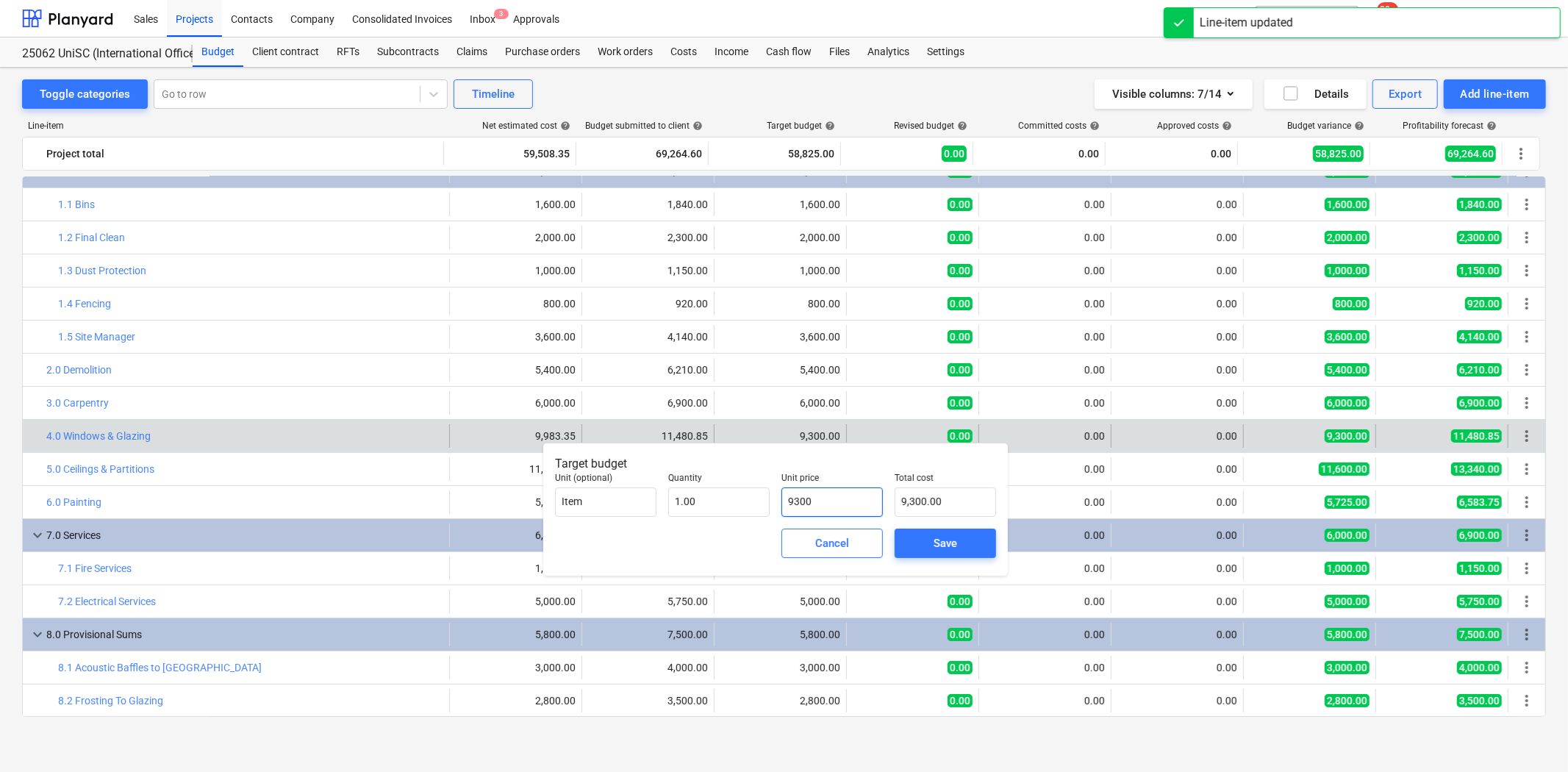
drag, startPoint x: 839, startPoint y: 507, endPoint x: 787, endPoint y: 507, distance: 52.0
click at [787, 507] on input "9300" at bounding box center [832, 501] width 102 height 29
type input "9"
type input "9.00"
type input "99"
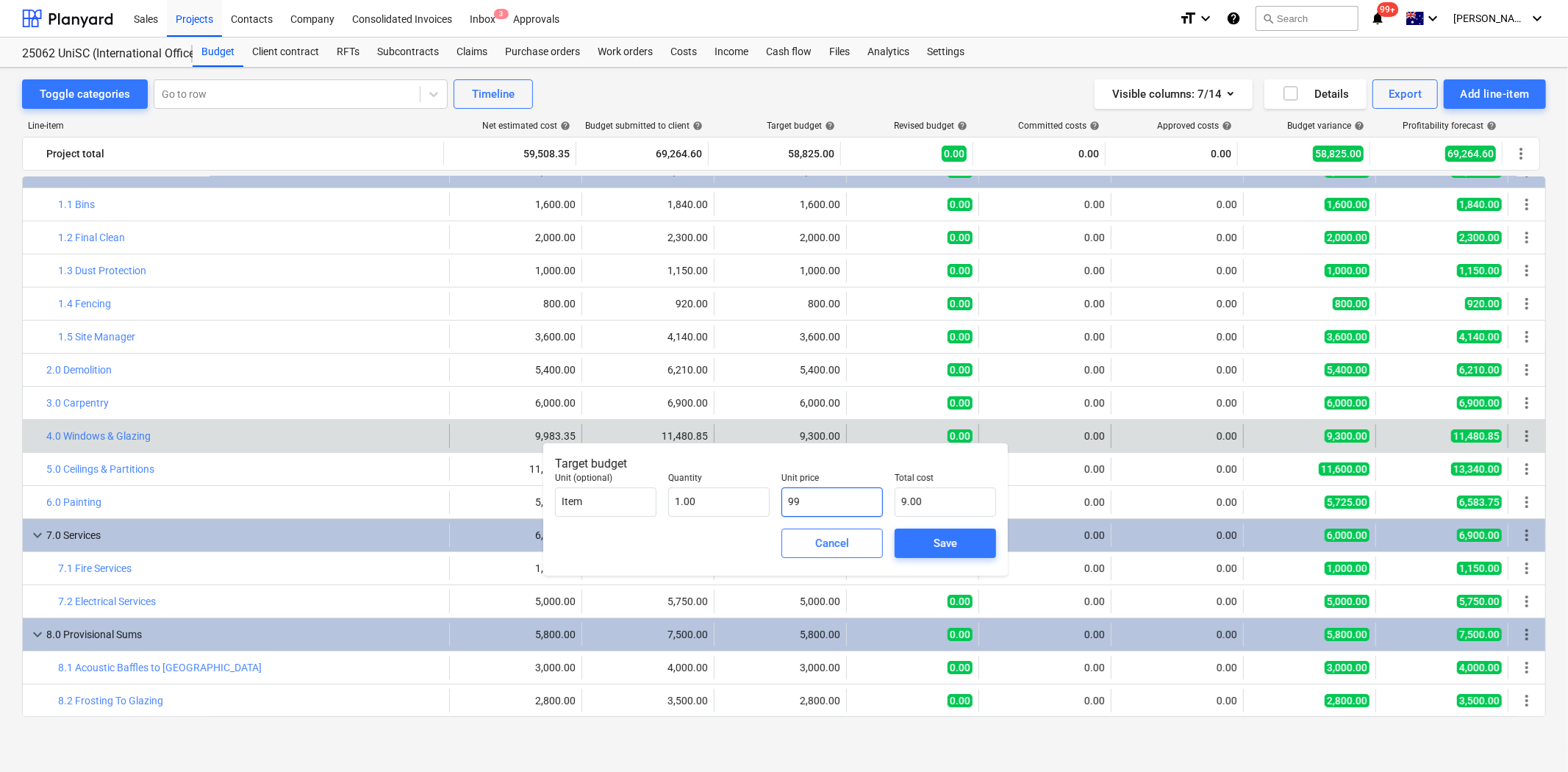
type input "99.00"
type input "998"
type input "998.00"
type input "9983"
type input "9,983.00"
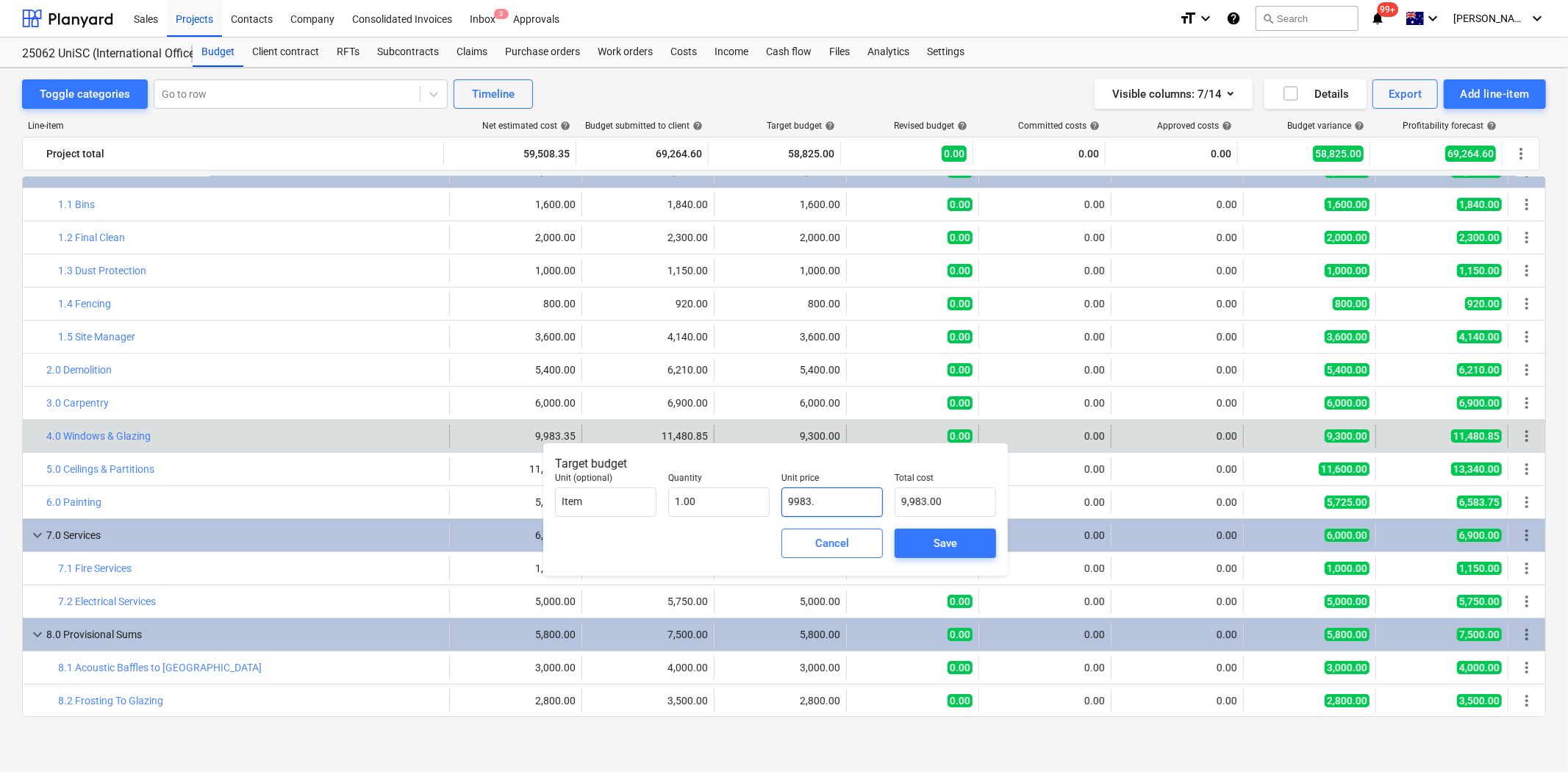
type input "9983.3"
type input "9,983.30"
type input "9983.35"
type input "9,983.35"
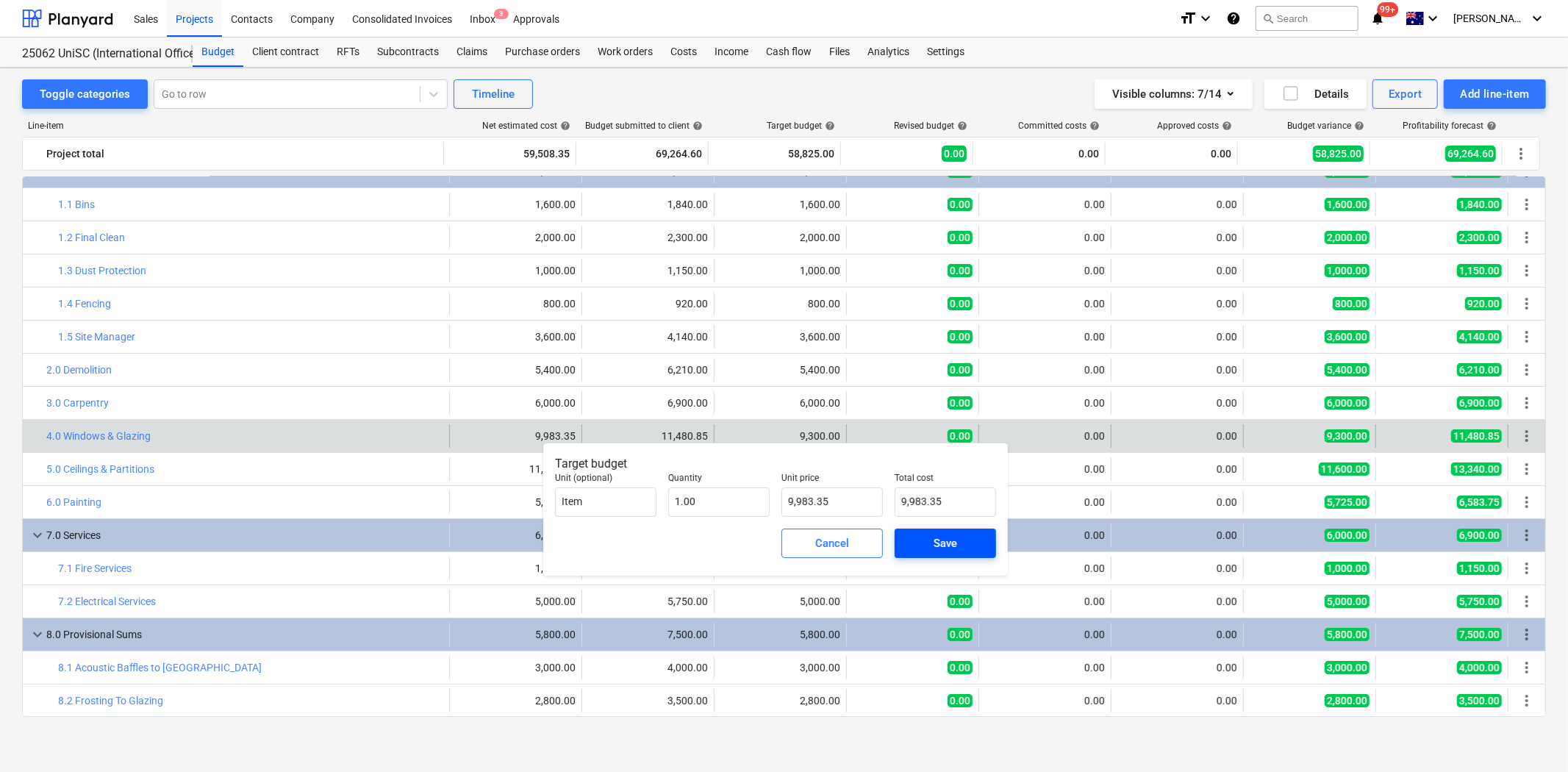
click at [934, 551] on div "Save" at bounding box center [946, 542] width 24 height 19
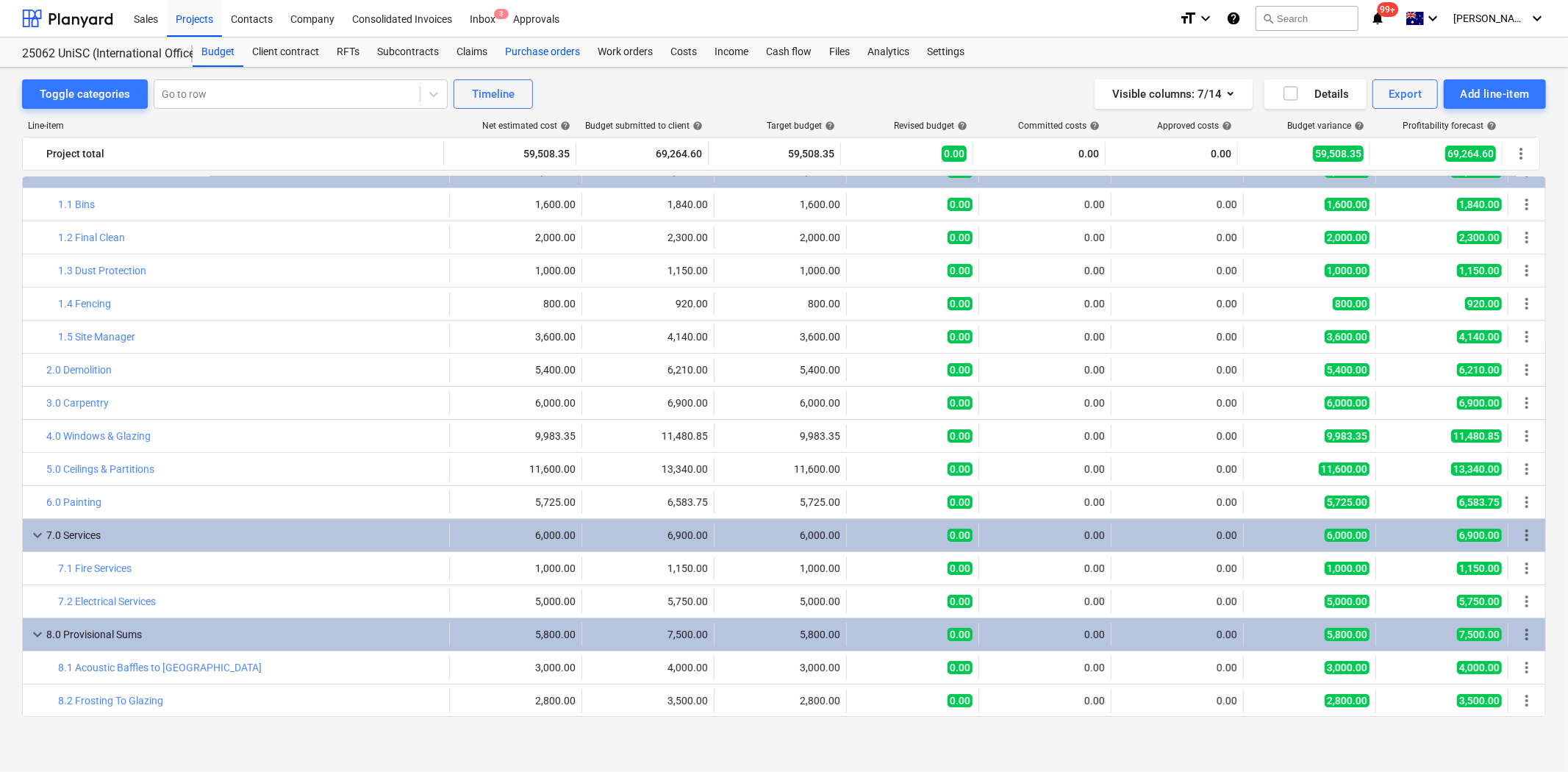
click at [555, 46] on div "Purchase orders" at bounding box center [542, 52] width 93 height 29
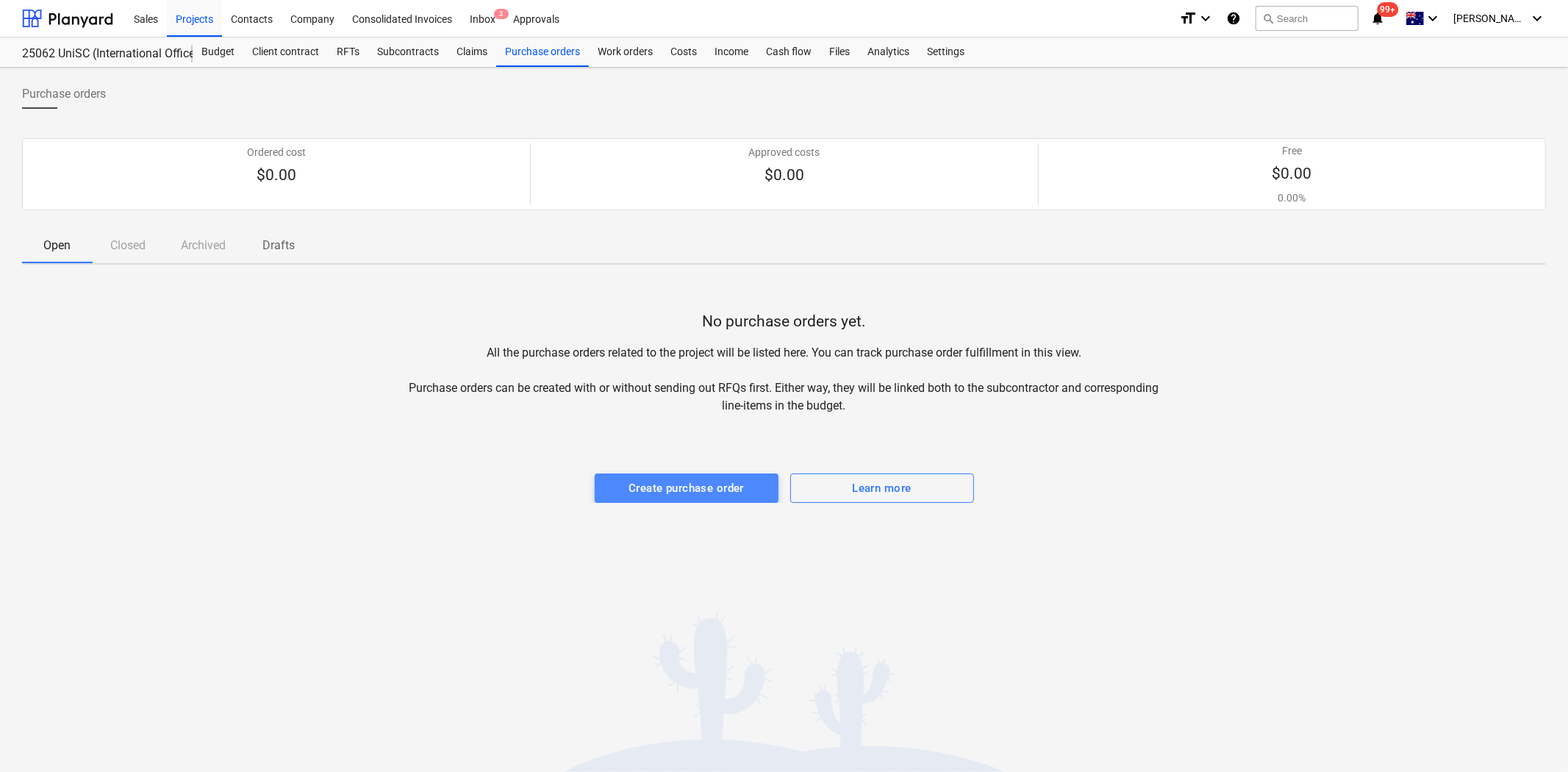
click at [642, 480] on div "Create purchase order" at bounding box center [686, 487] width 116 height 19
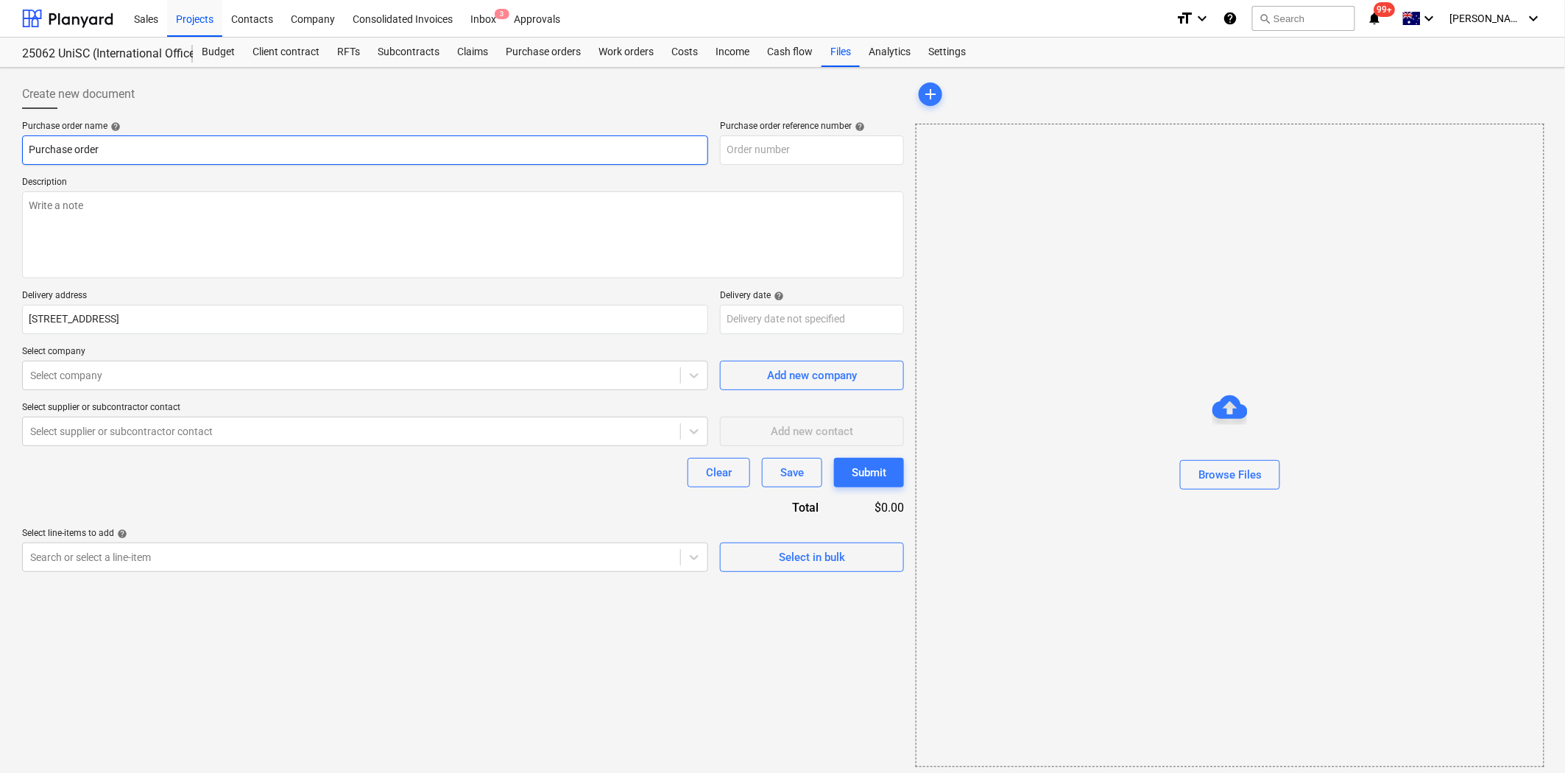
type textarea "x"
type input "25062-PO-001"
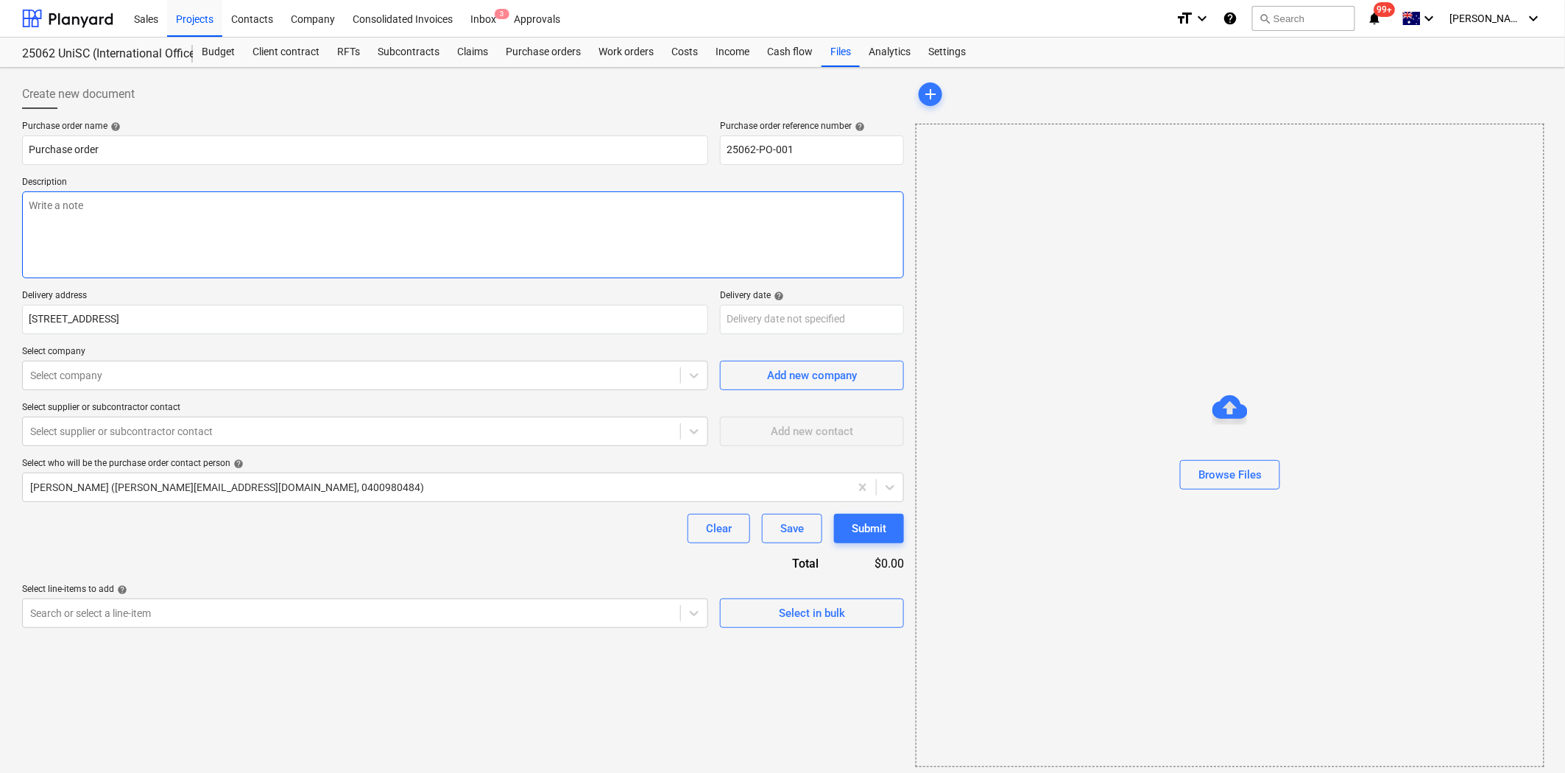
click at [108, 218] on textarea at bounding box center [463, 234] width 882 height 87
type textarea "x"
type textarea "P"
type textarea "x"
type textarea "Pa"
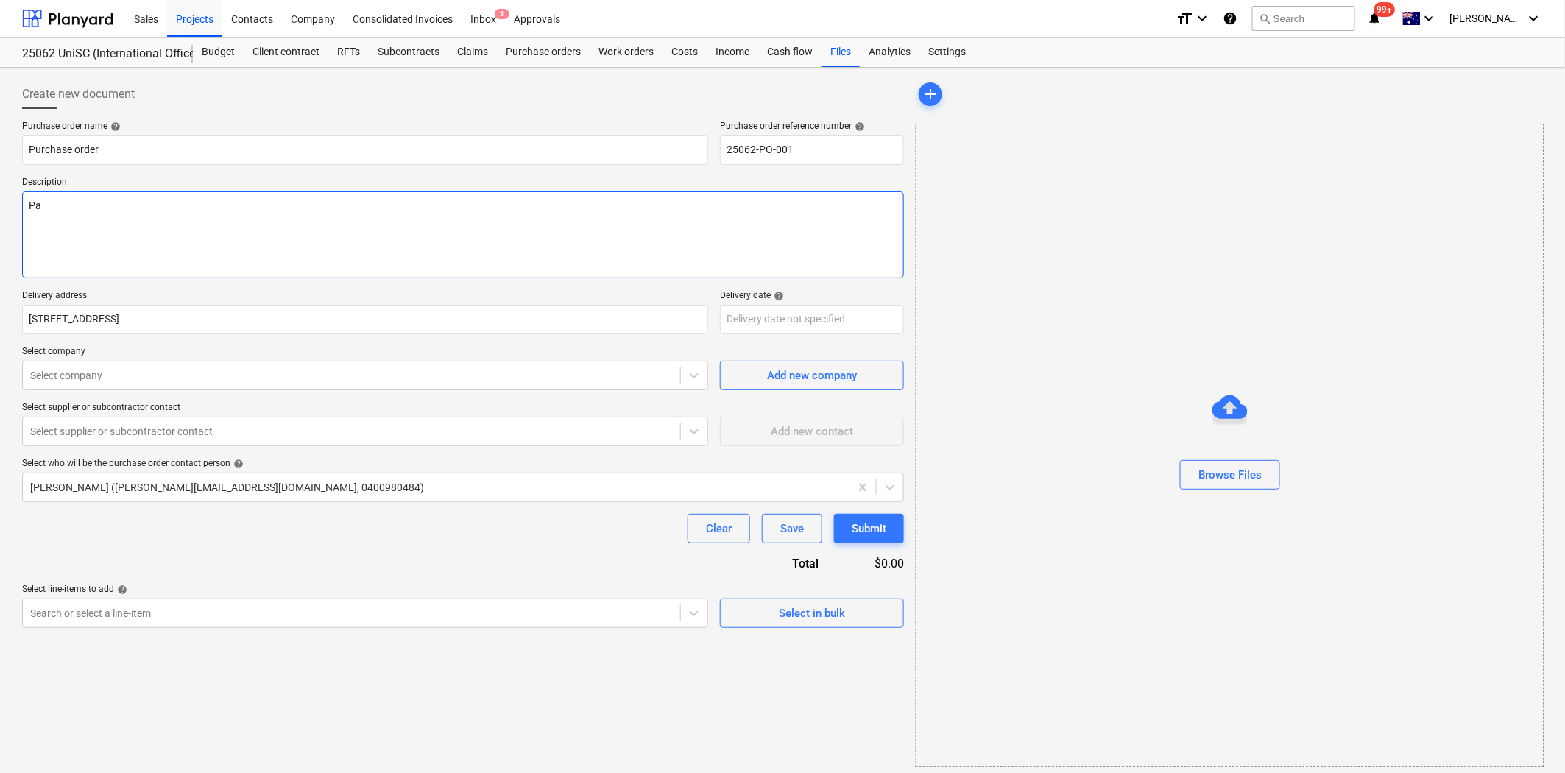
type textarea "x"
type textarea "Pay"
type textarea "x"
type textarea "Paym"
type textarea "x"
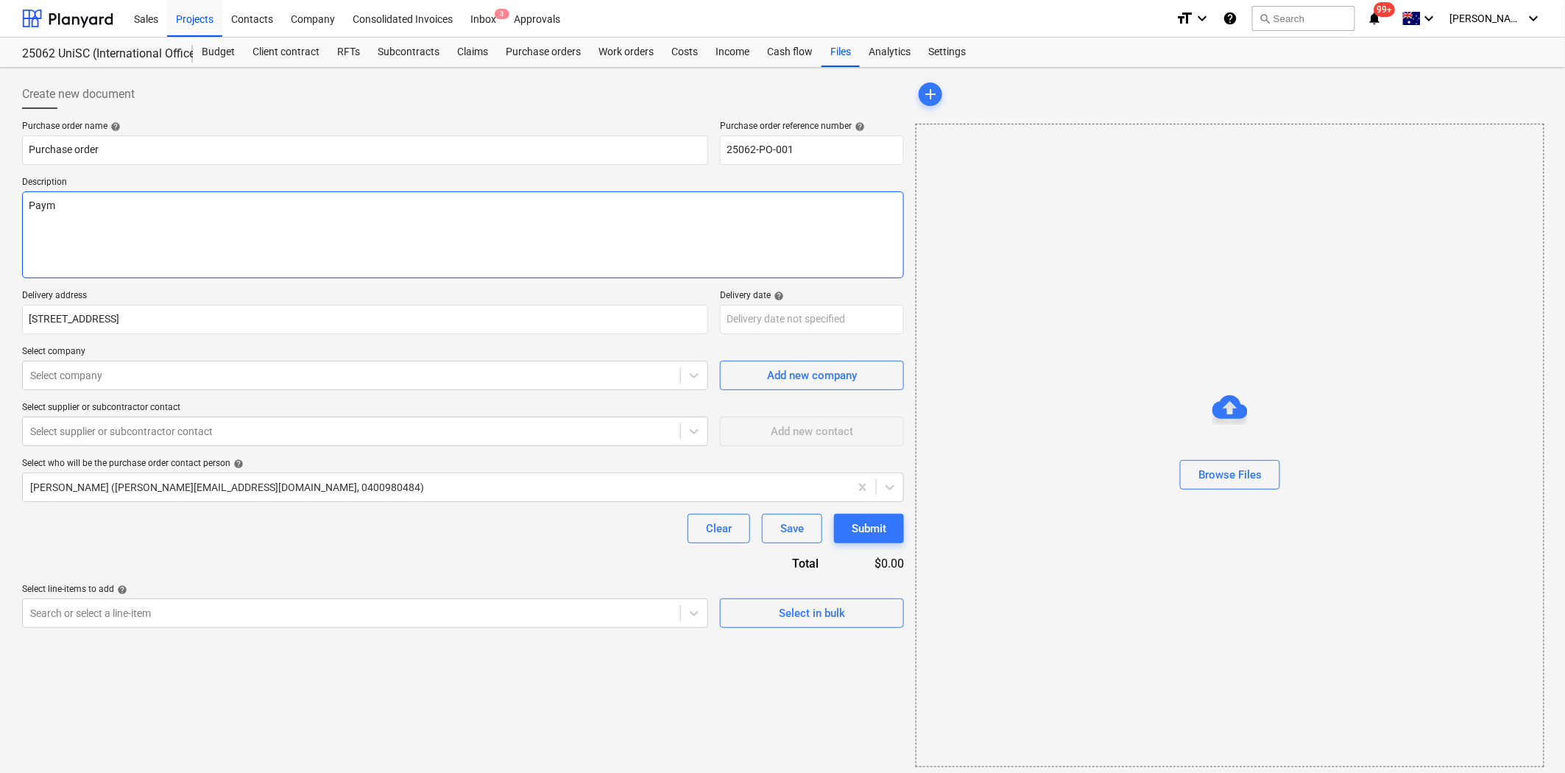
type textarea "Payme"
type textarea "x"
type textarea "Paymen"
type textarea "x"
type textarea "Payment"
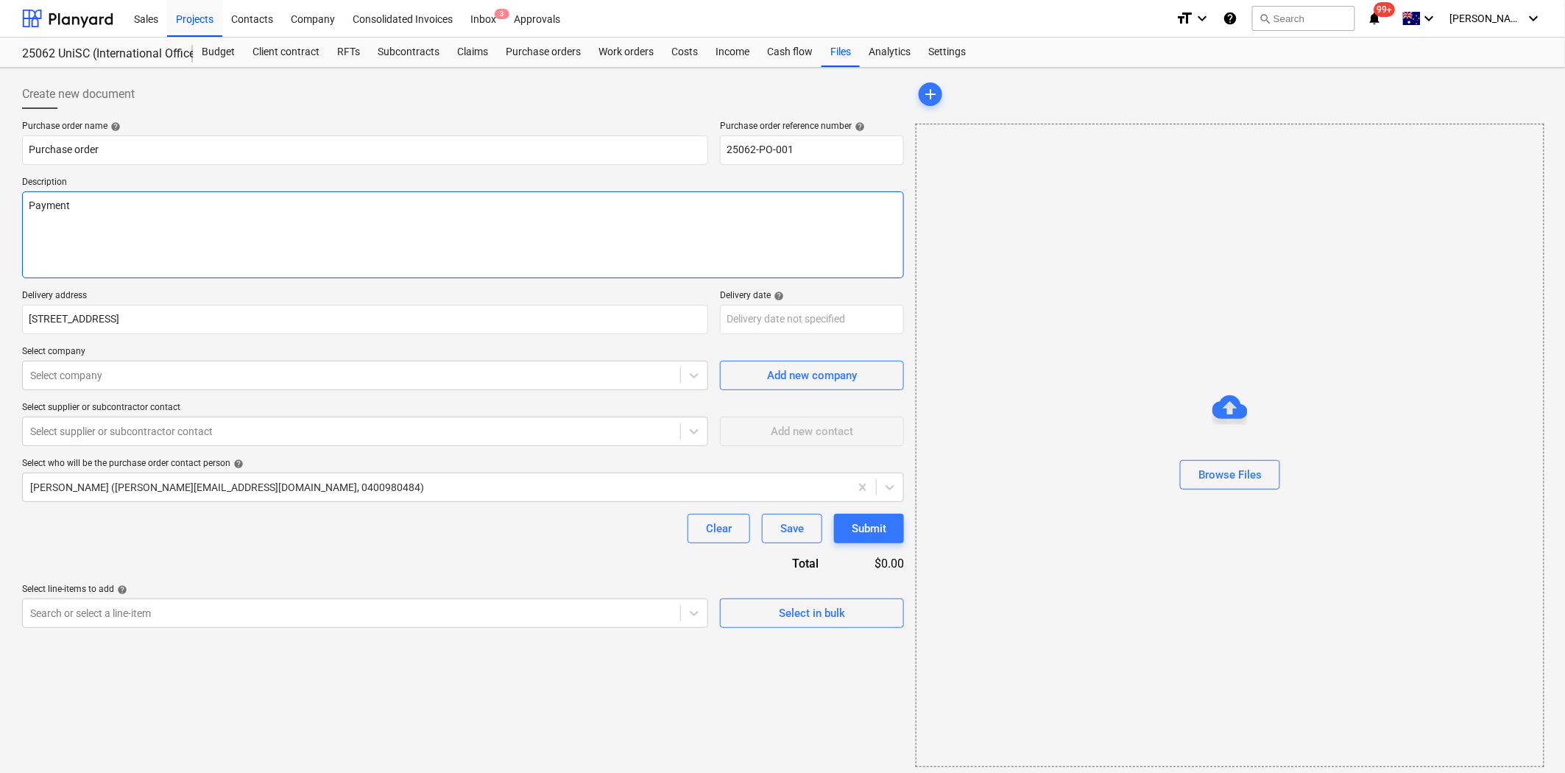
type textarea "x"
type textarea "Payment"
type textarea "x"
type textarea "Payment T"
type textarea "x"
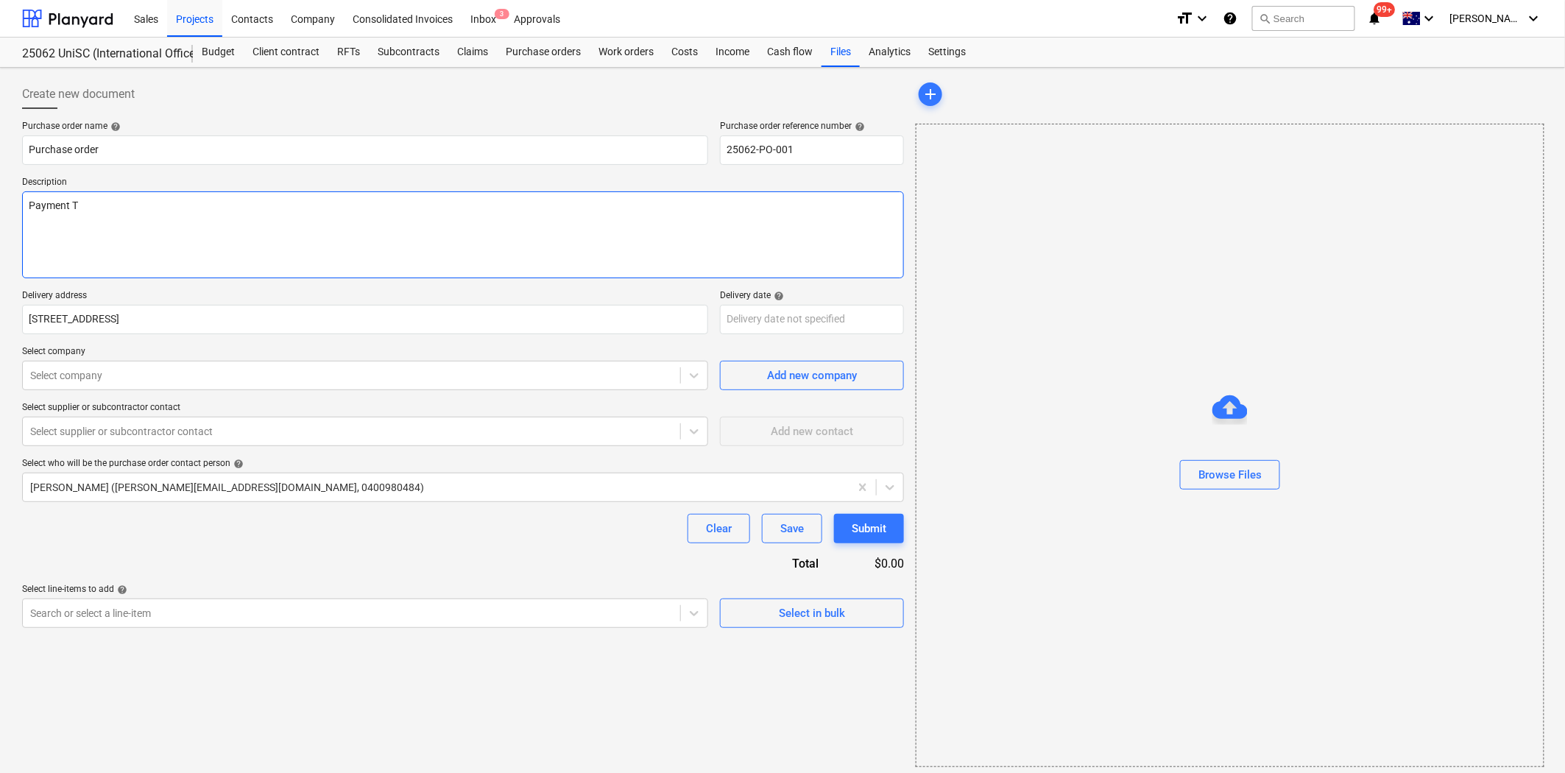
type textarea "Payment Te"
type textarea "x"
type textarea "Payment Ter"
type textarea "x"
type textarea "Payment Term"
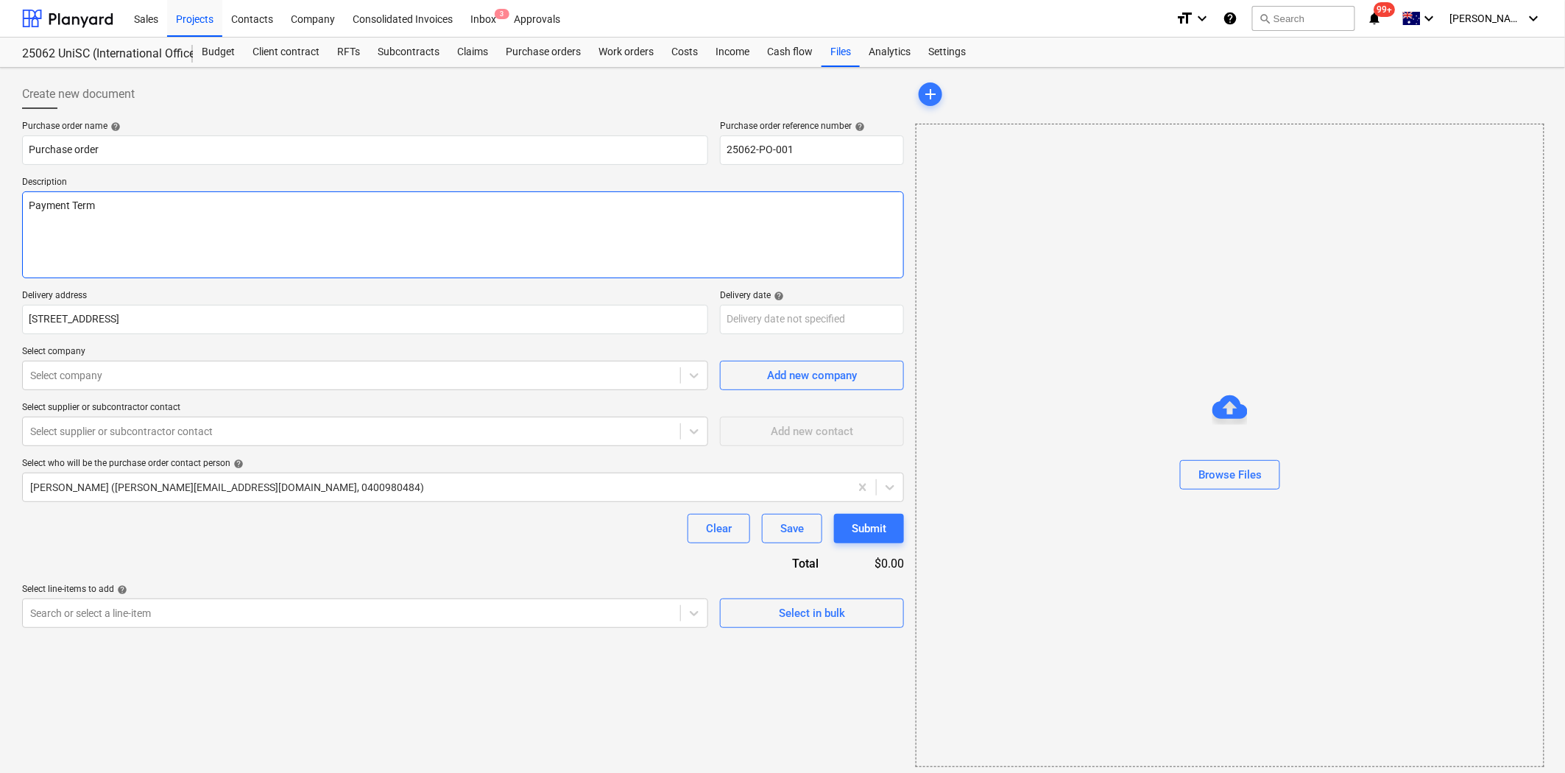
type textarea "x"
type textarea "Payment Terms"
type textarea "x"
type textarea "Payment Terms"
type textarea "x"
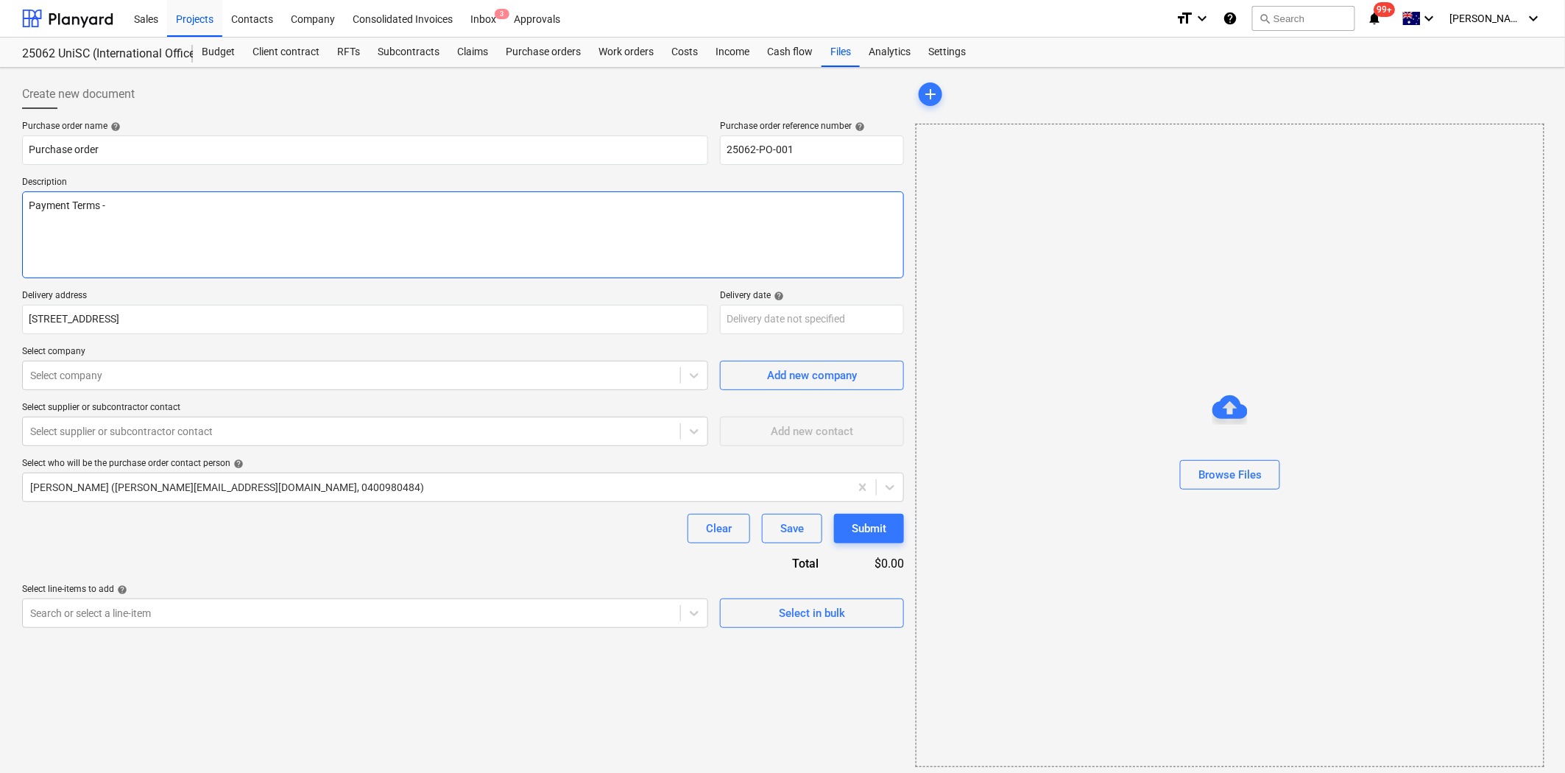
type textarea "Payment Terms -"
type textarea "x"
type textarea "Payment Terms - 3"
type textarea "x"
type textarea "Payment Terms - 30"
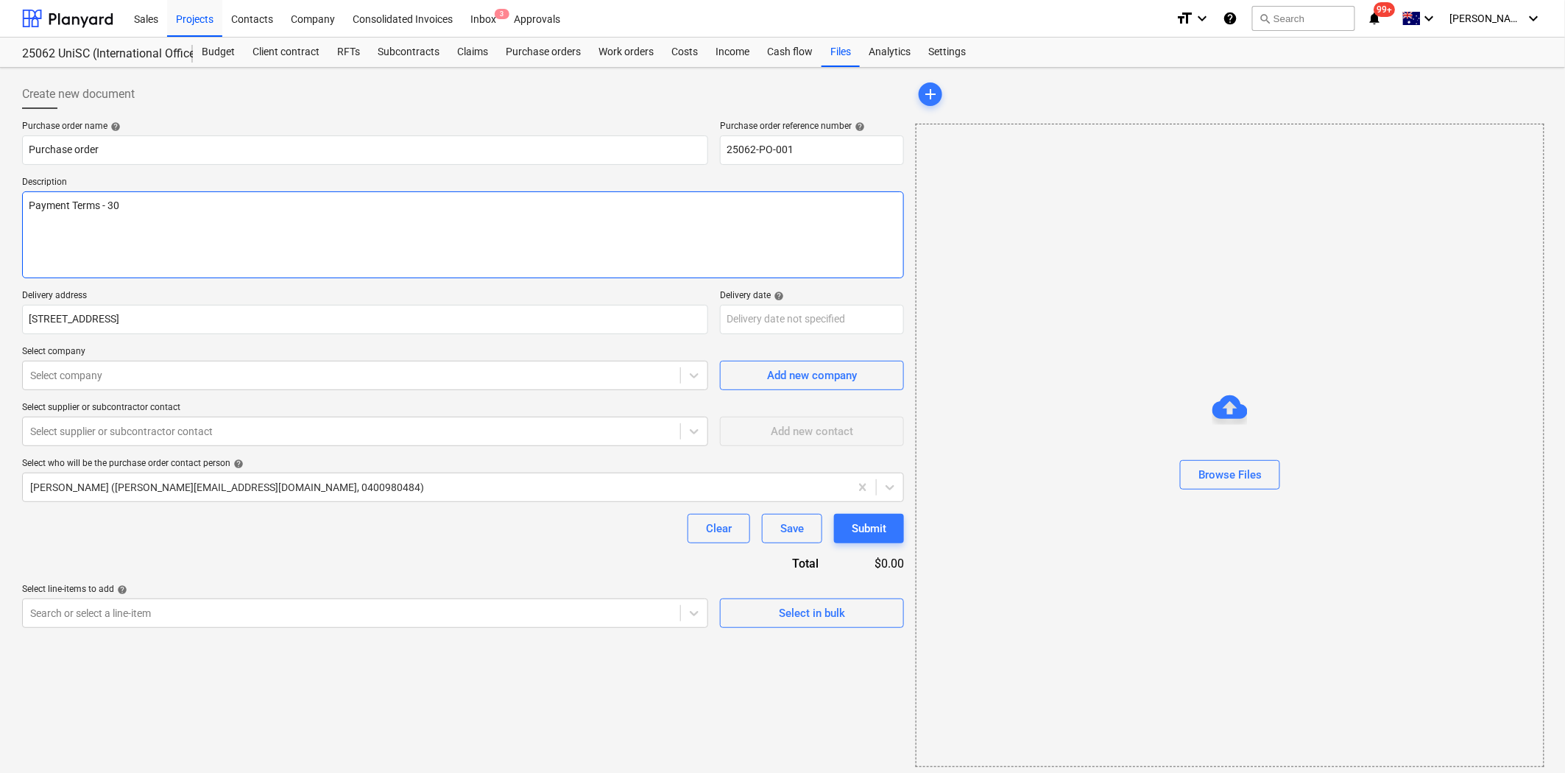
type textarea "x"
type textarea "Payment Terms - 30"
type textarea "x"
type textarea "Payment Terms - 30 D"
type textarea "x"
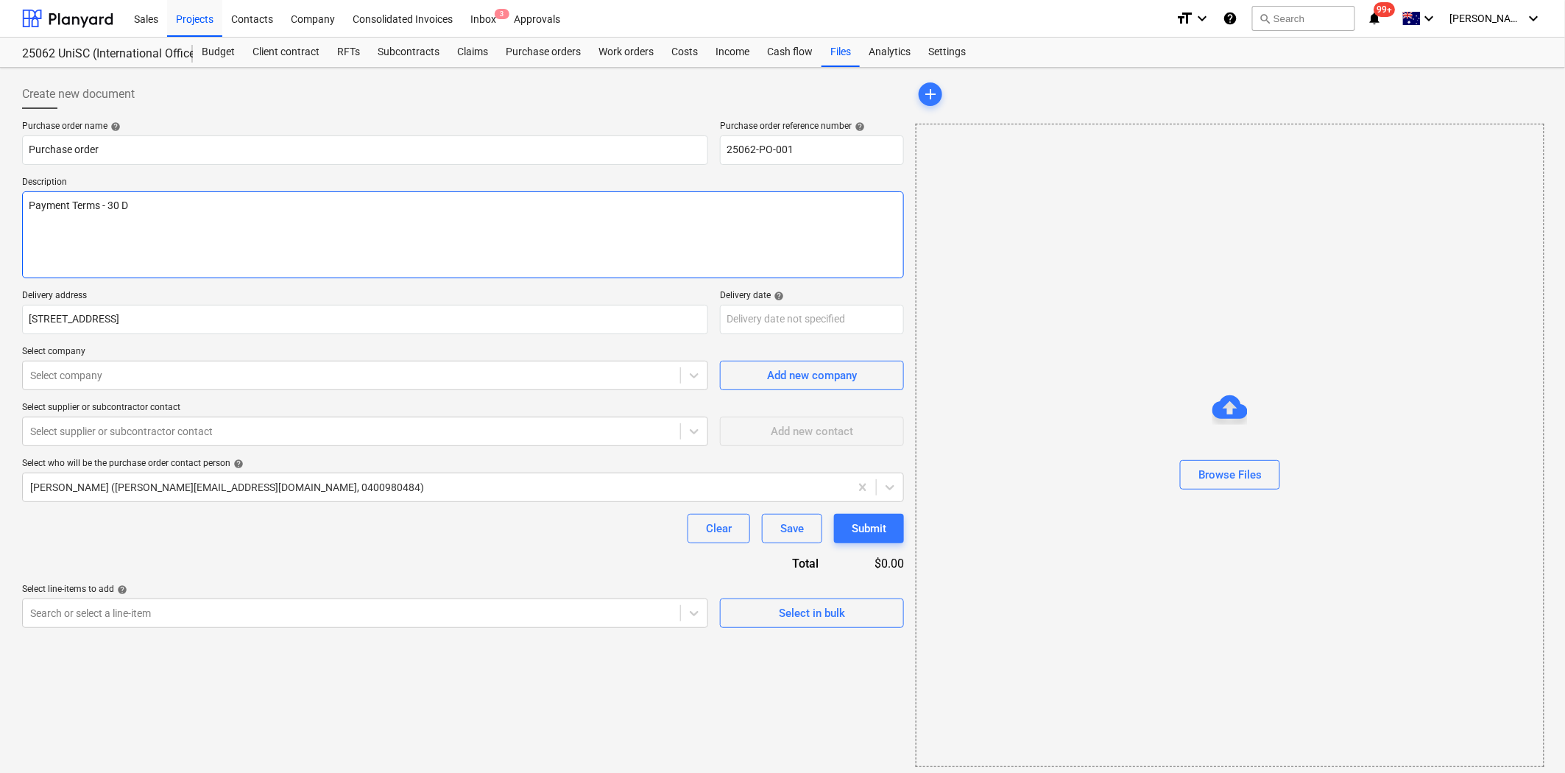
type textarea "Payment Terms - 30 Da"
type textarea "x"
type textarea "Payment Terms - 30 Day"
type textarea "x"
type textarea "Payment Terms - 30 Days"
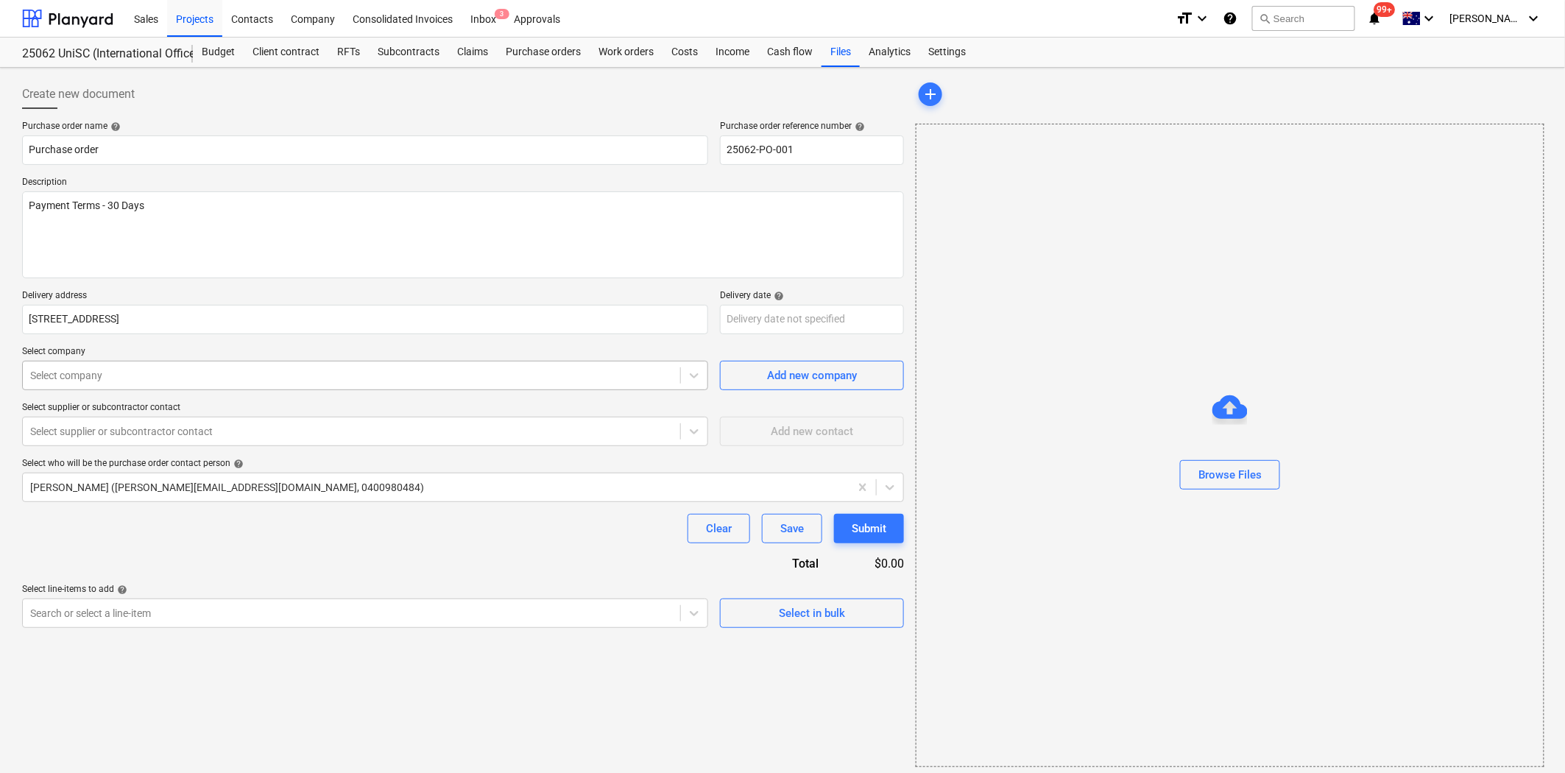
type textarea "x"
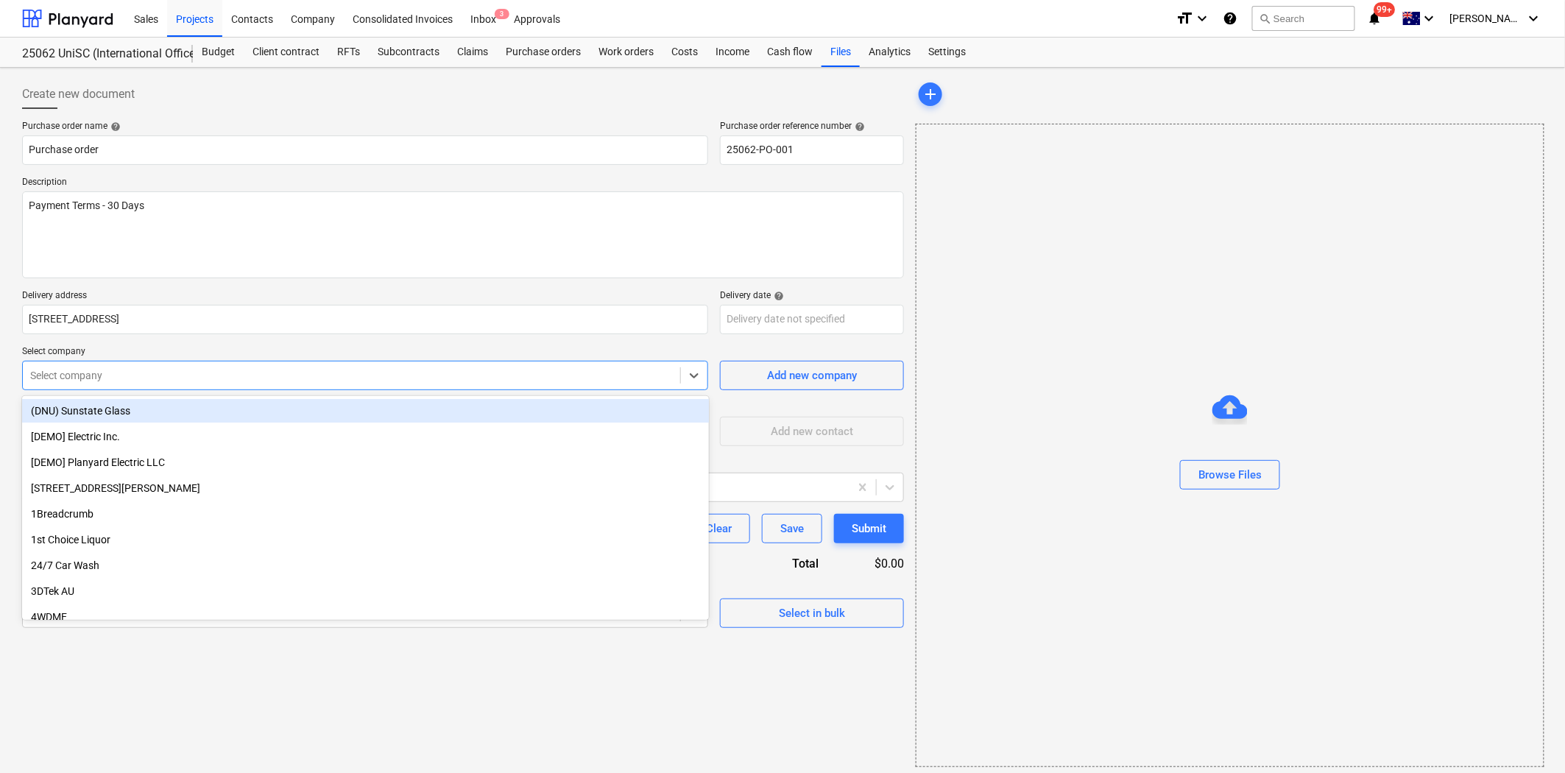
click at [121, 369] on div at bounding box center [351, 375] width 642 height 15
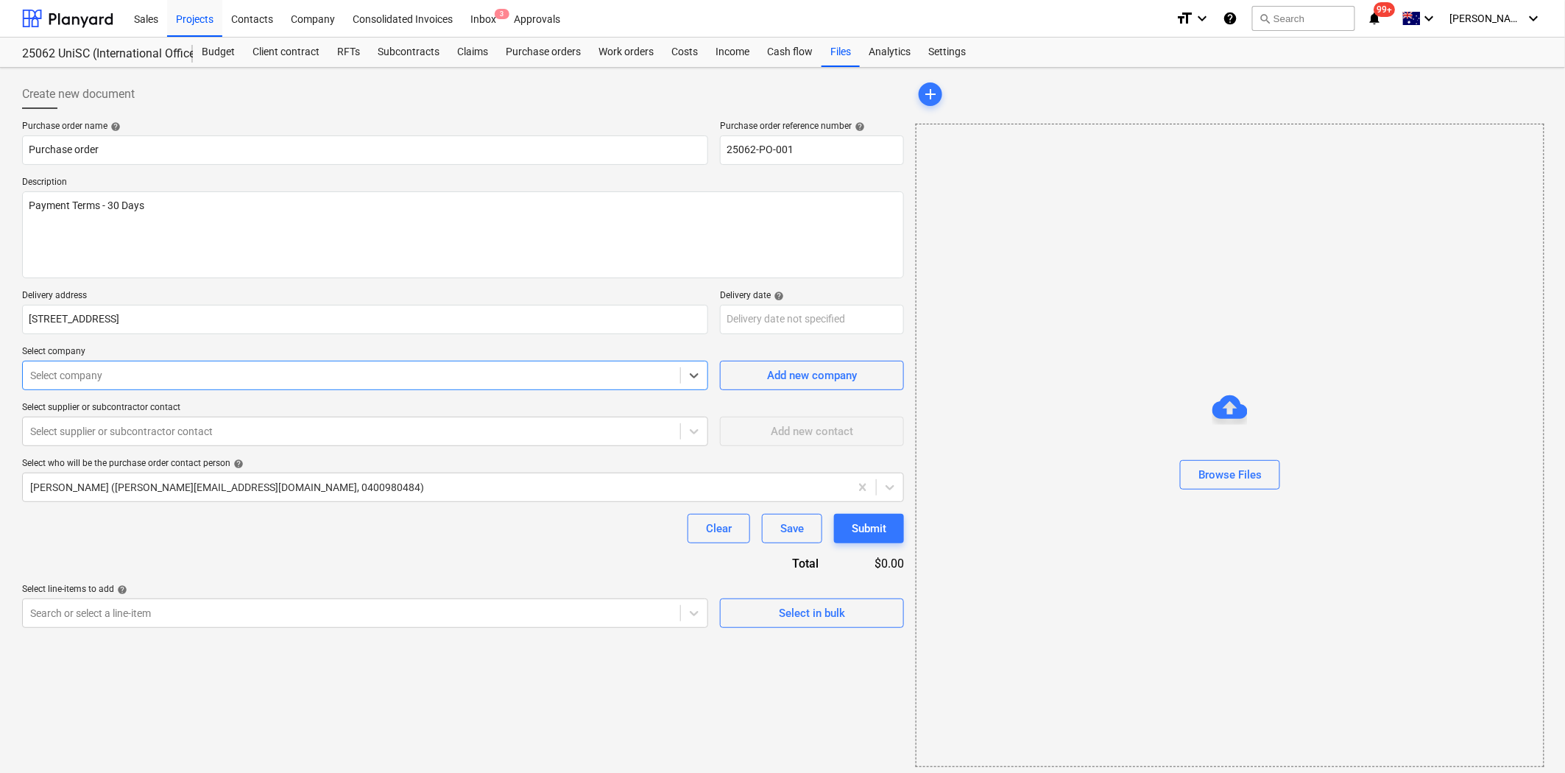
click at [98, 378] on div at bounding box center [351, 375] width 642 height 15
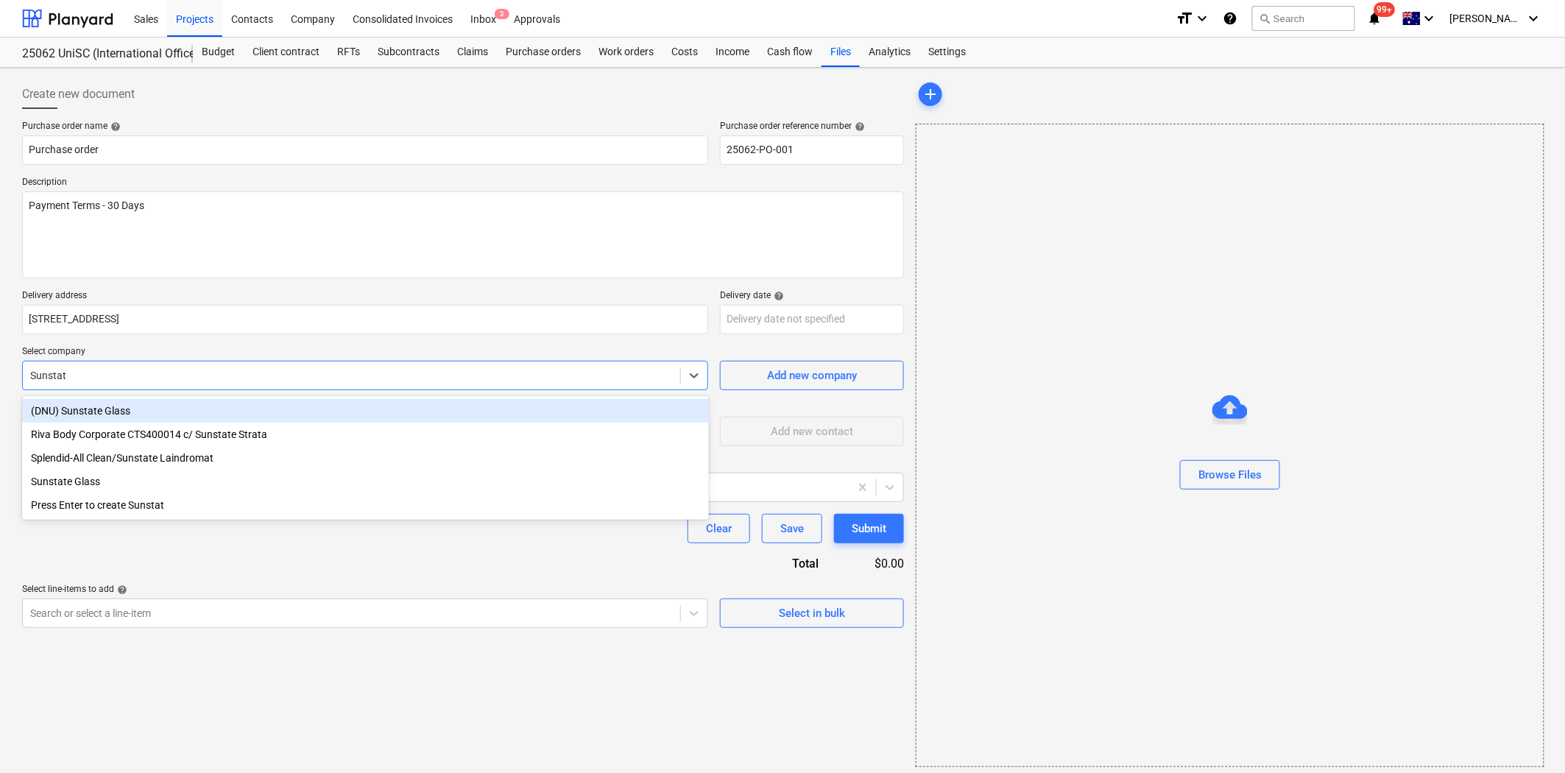
type input "Sunstate"
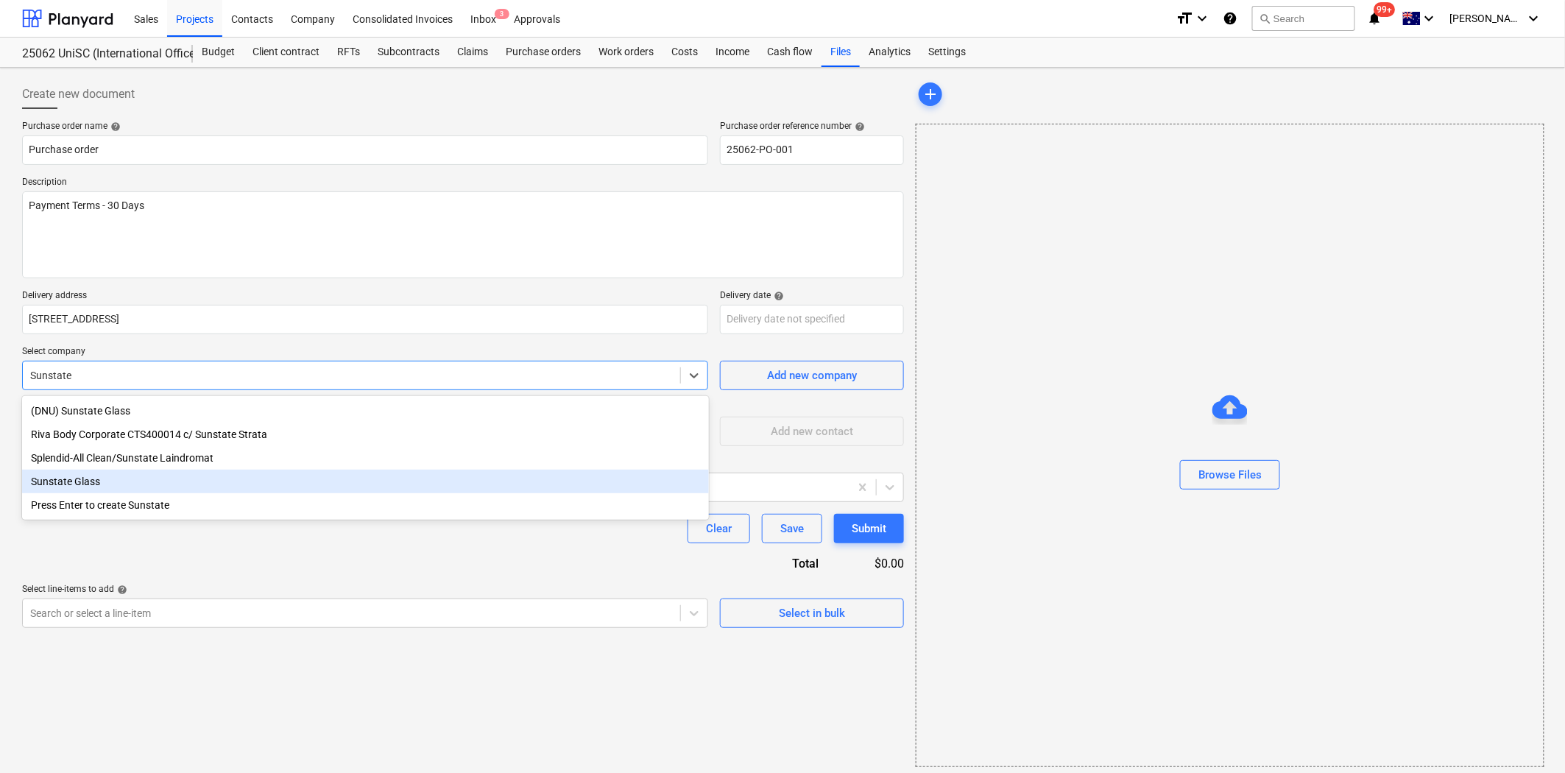
click at [115, 486] on div "Sunstate Glass" at bounding box center [365, 482] width 687 height 24
type textarea "x"
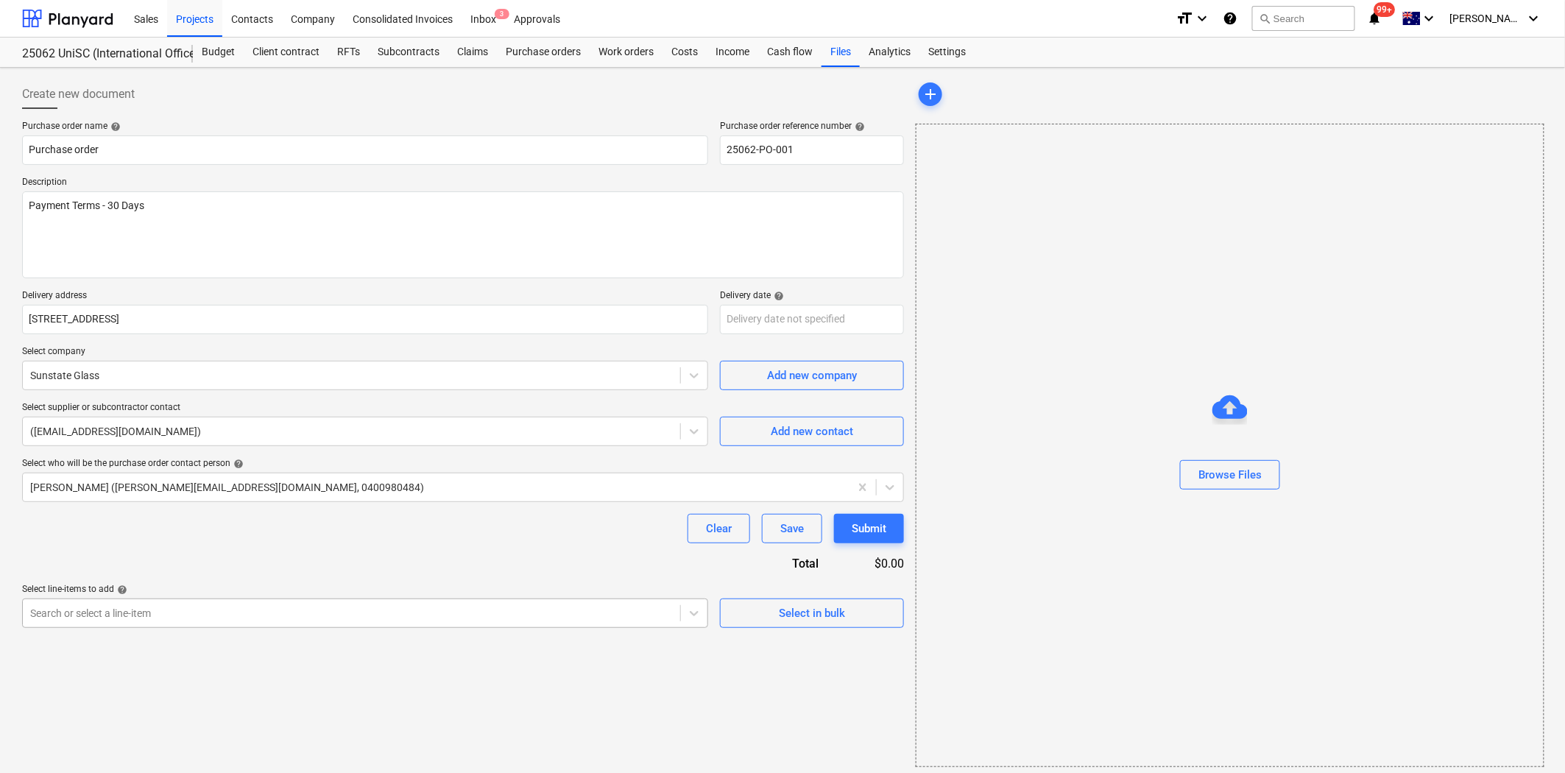
scroll to position [6, 0]
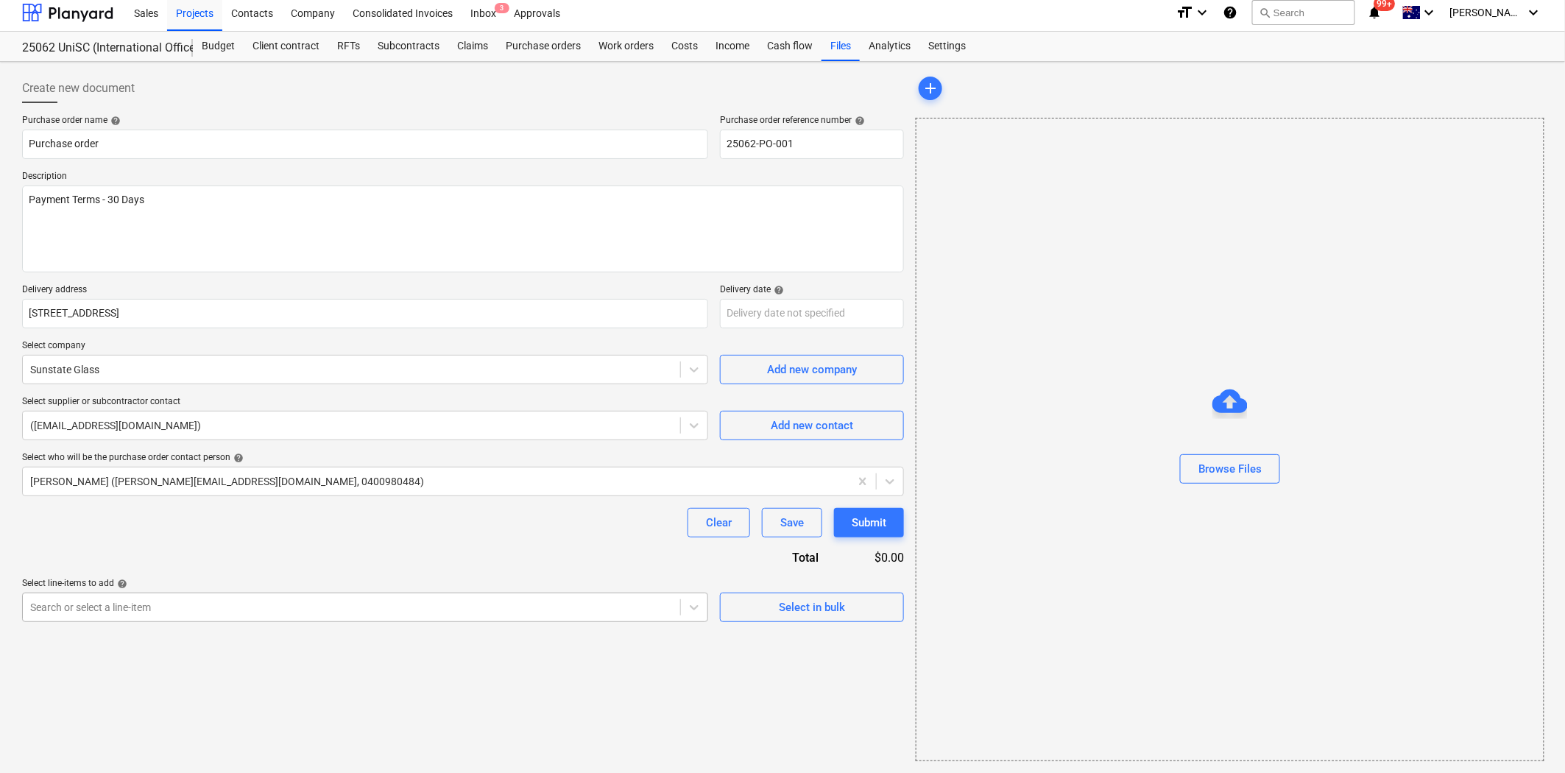
click at [137, 620] on div "Search or select a line-item" at bounding box center [365, 606] width 686 height 29
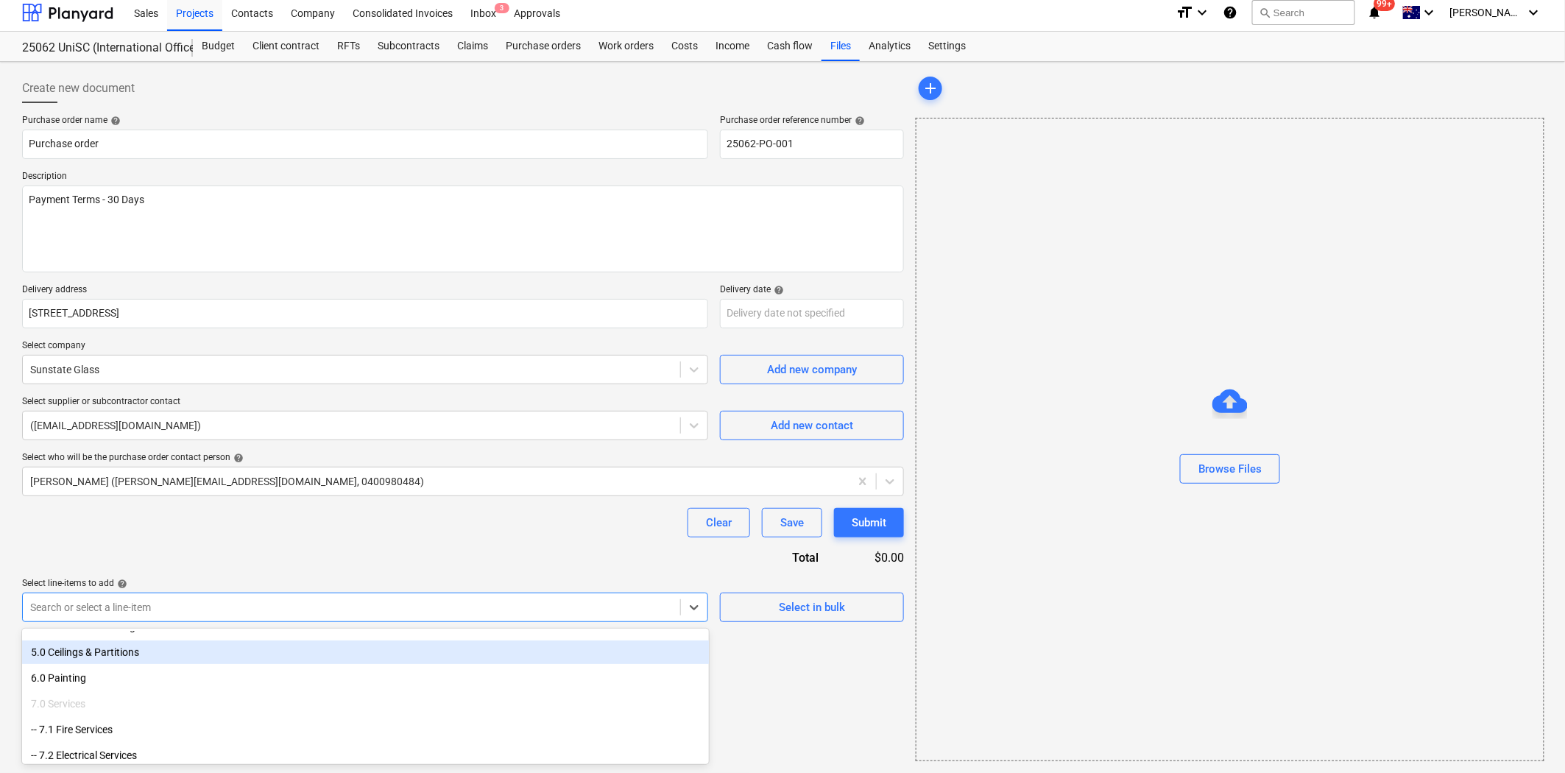
scroll to position [219, 0]
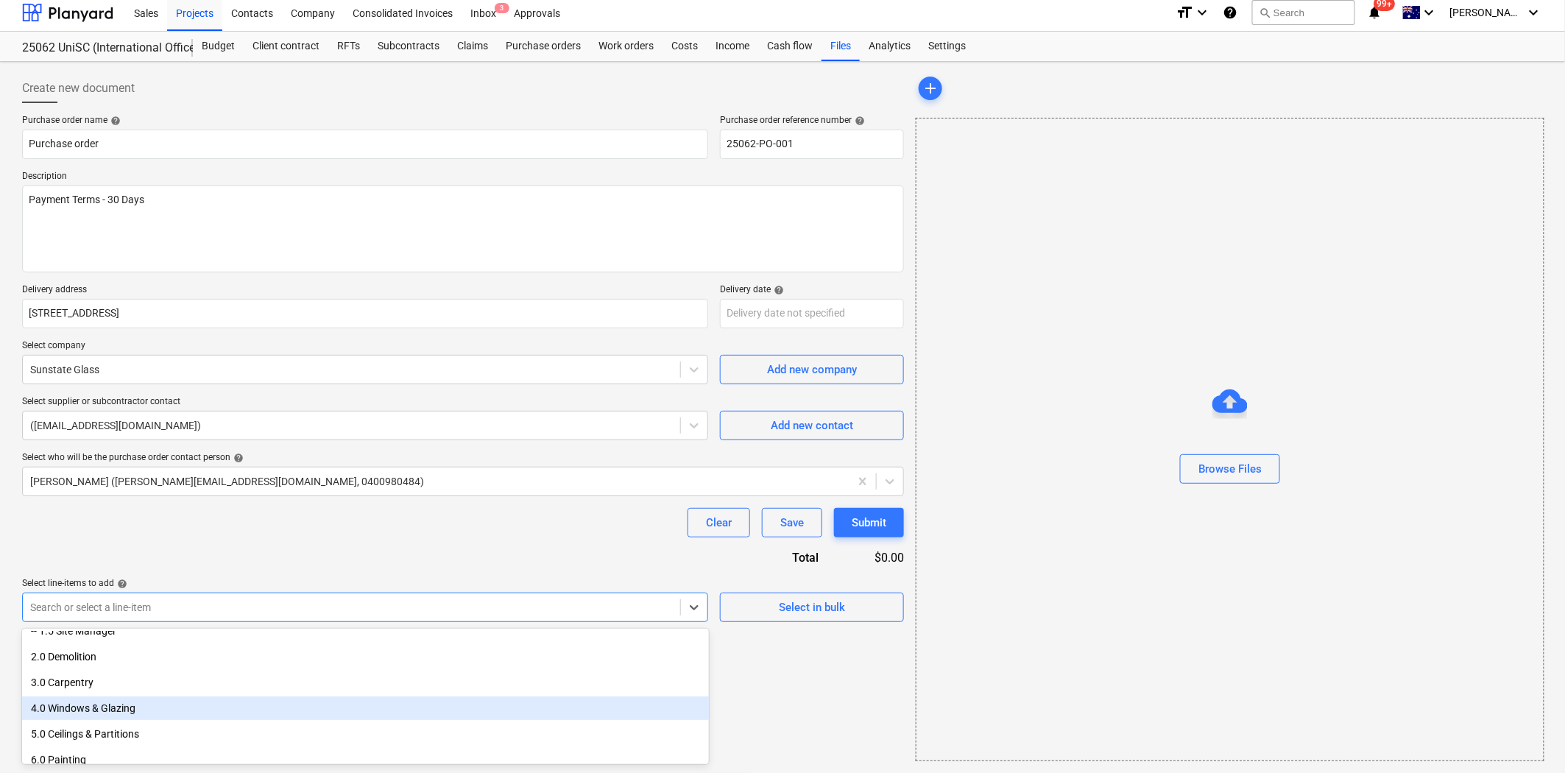
click at [124, 712] on div "4.0 Windows & Glazing" at bounding box center [365, 708] width 687 height 24
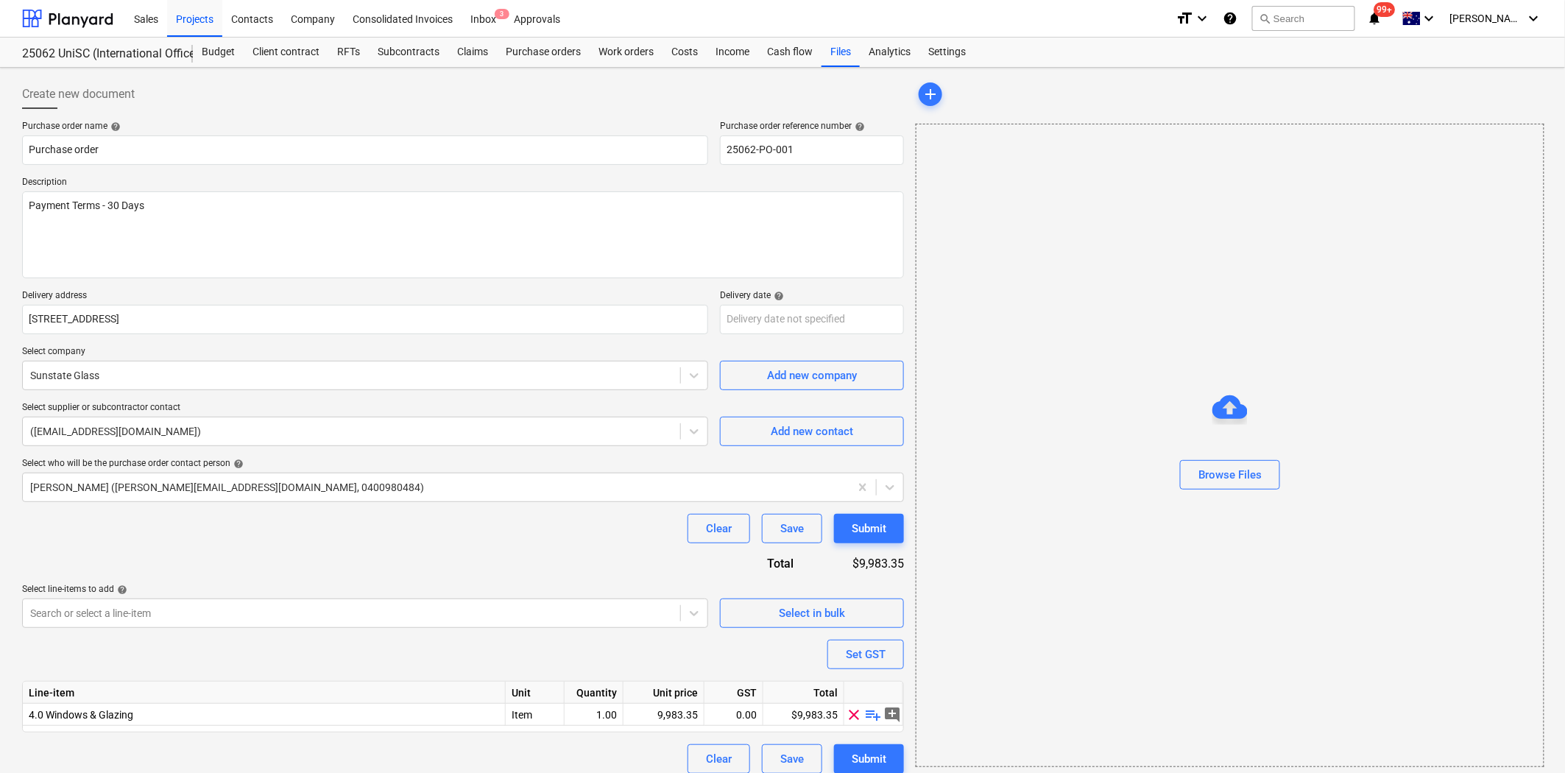
scroll to position [13, 0]
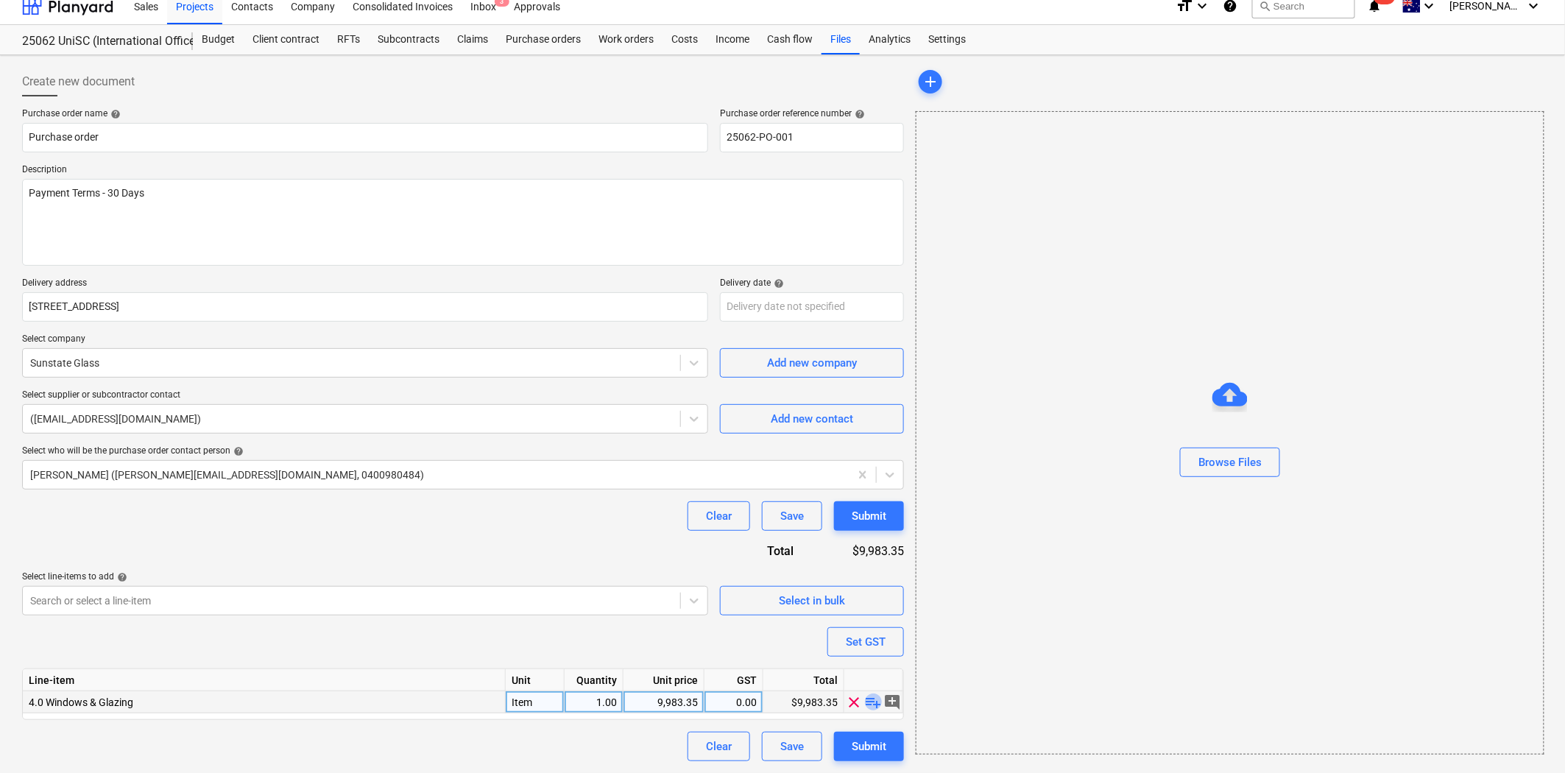
click at [871, 701] on span "playlist_add" at bounding box center [874, 702] width 18 height 18
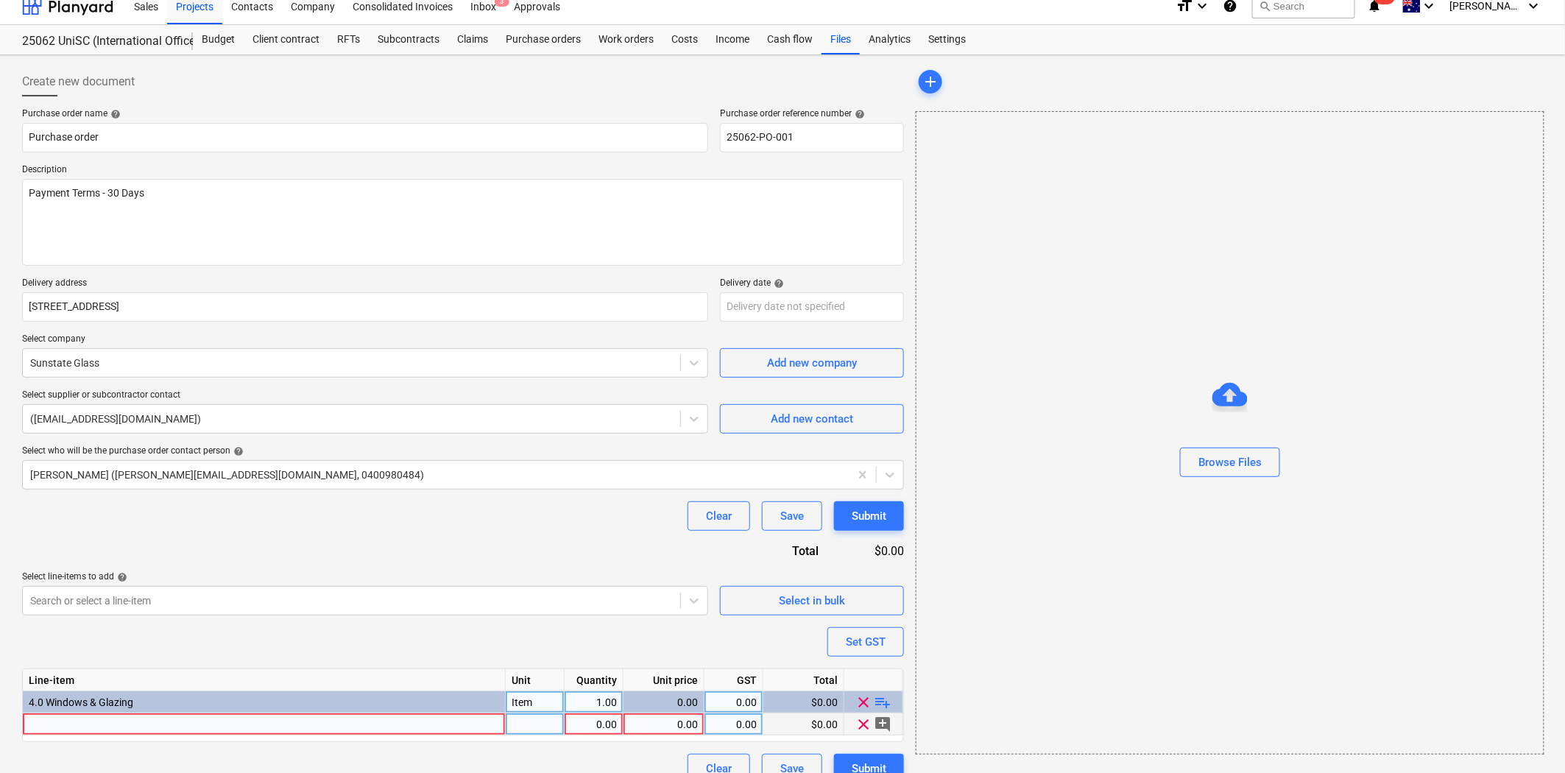
click at [311, 721] on div at bounding box center [264, 724] width 483 height 22
click at [237, 725] on div at bounding box center [264, 724] width 483 height 22
type textarea "x"
type input "Supply and Install Alspec [PERSON_NAME] Aluminum 100mm x 45mm glazing suite for…"
type textarea "x"
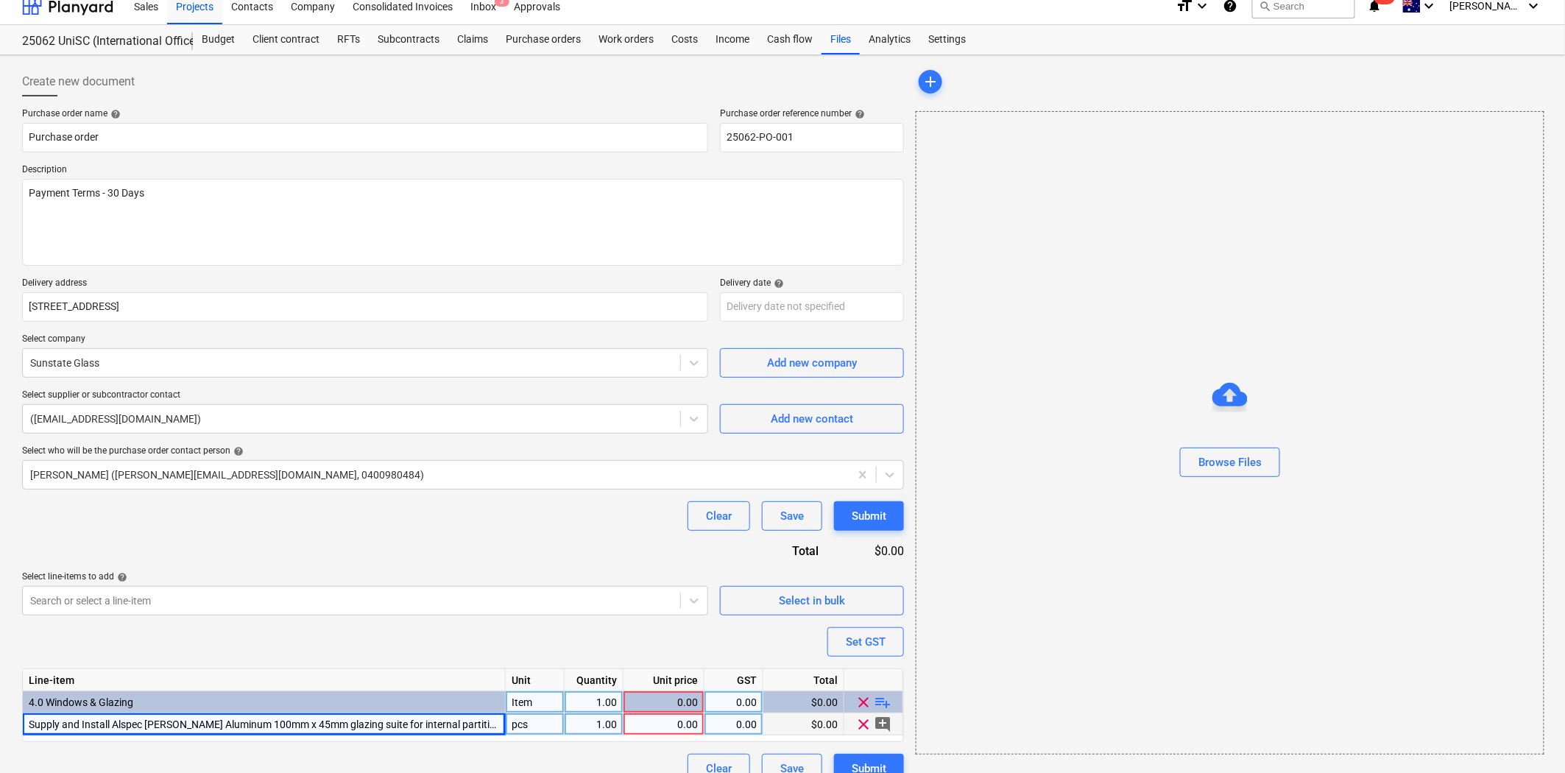
click at [531, 725] on div "pcs" at bounding box center [535, 724] width 59 height 22
type input "Item"
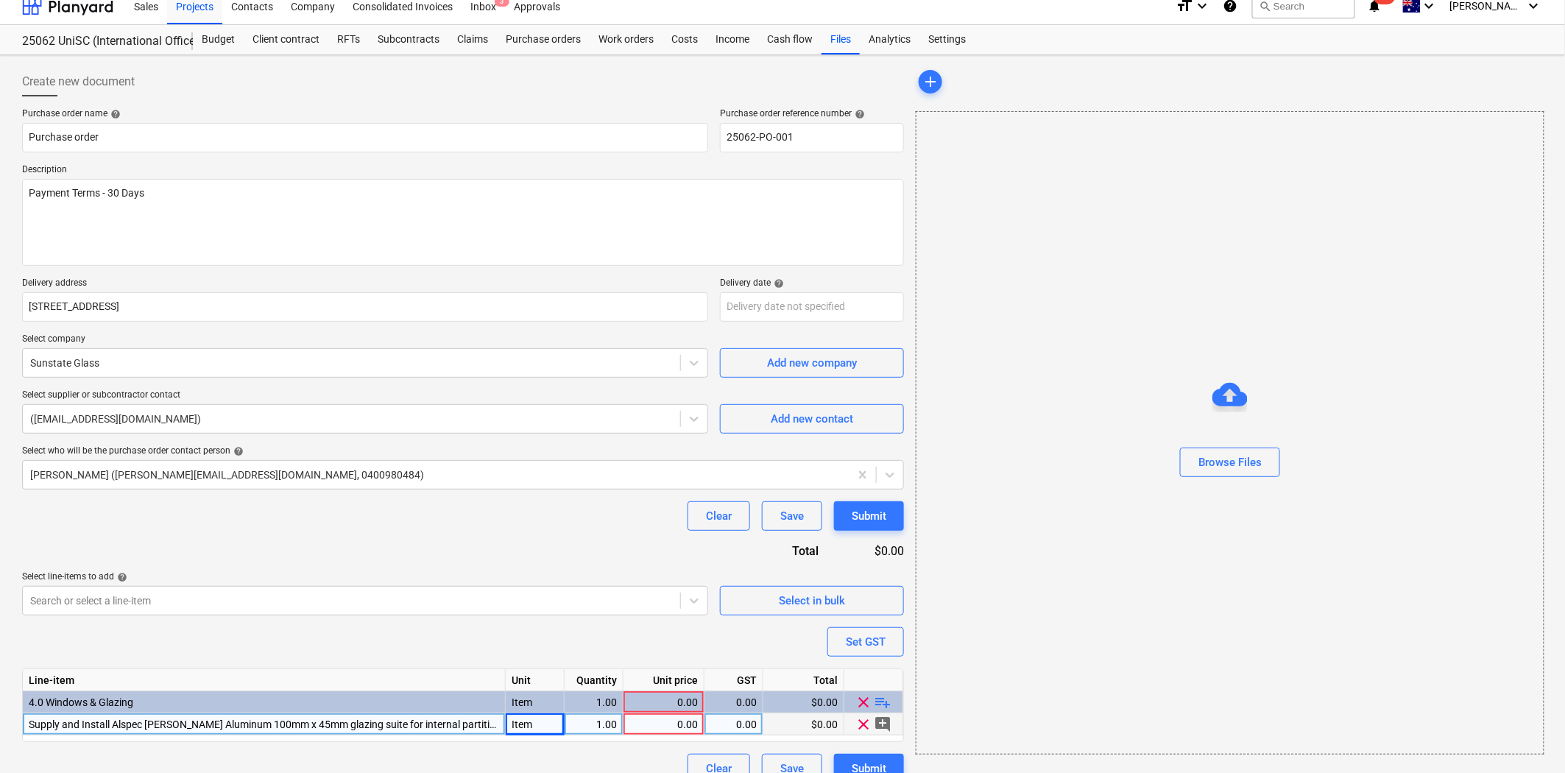
type textarea "x"
click at [685, 727] on div "0.00" at bounding box center [663, 724] width 68 height 22
type input "9"
type textarea "x"
type input "9983.35"
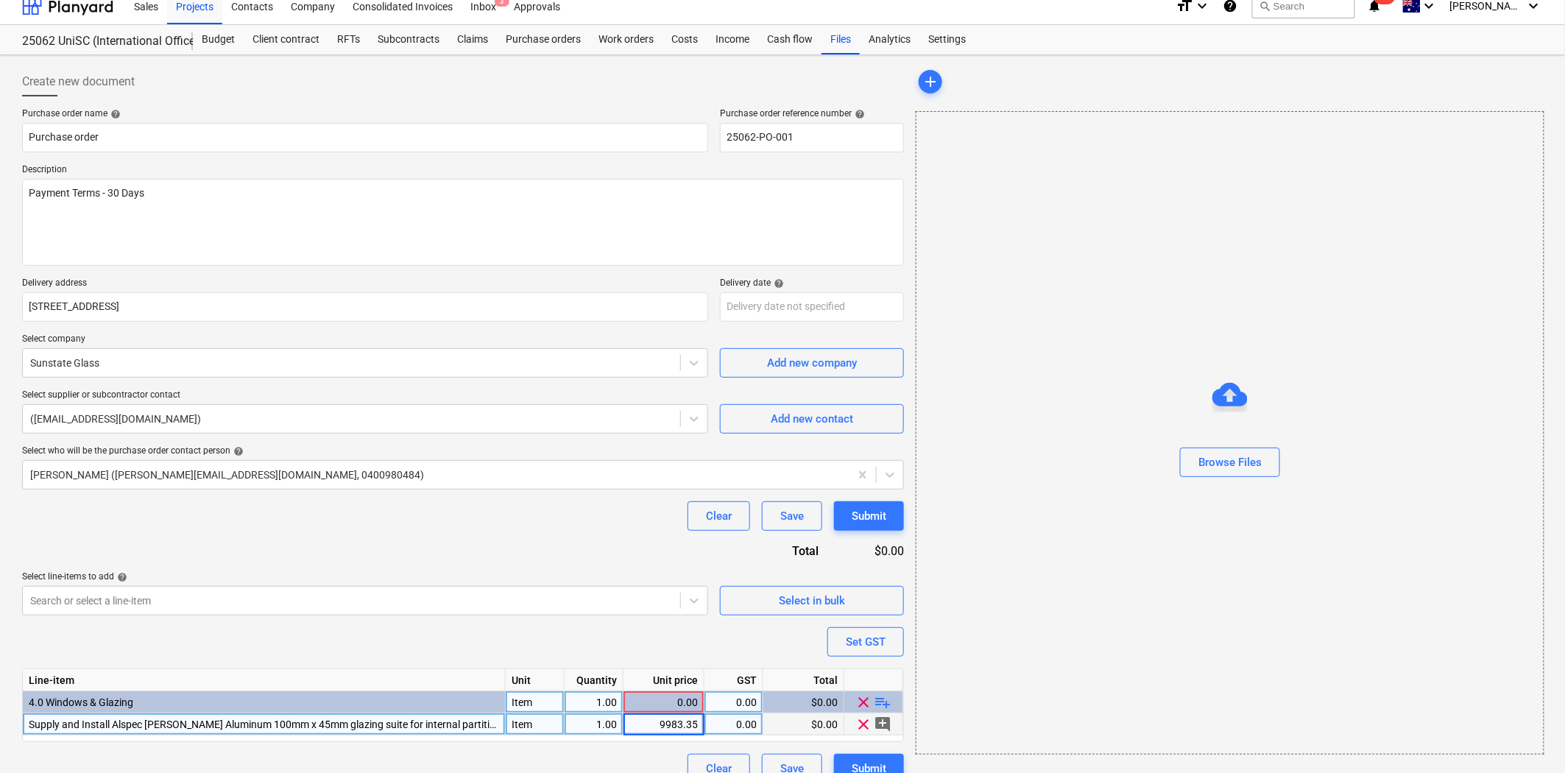
type textarea "x"
click at [736, 709] on div "0.00" at bounding box center [733, 702] width 46 height 22
type input "10"
type textarea "x"
click at [996, 699] on div "Browse Files" at bounding box center [1230, 432] width 628 height 643
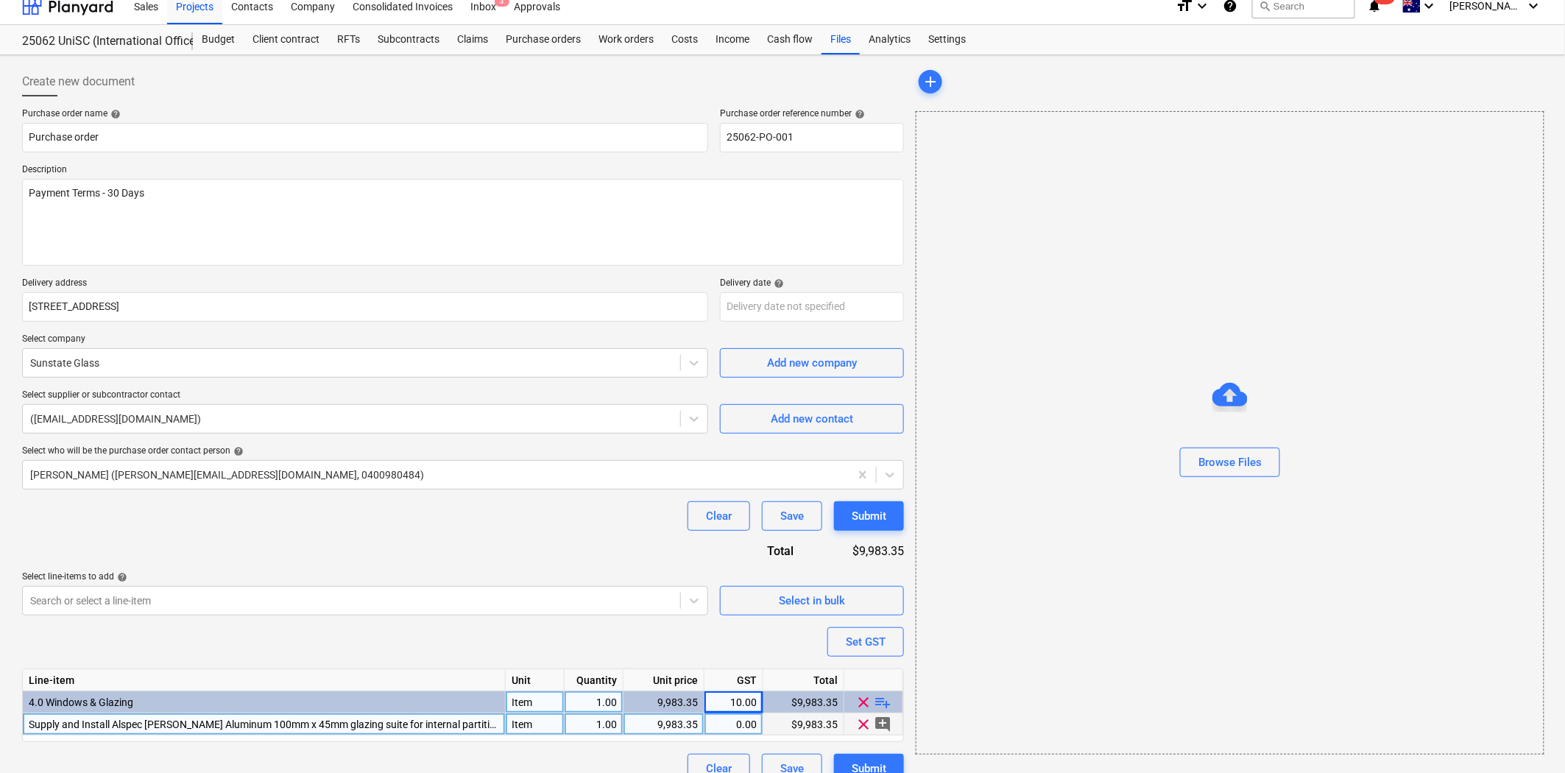
click at [744, 729] on div "0.00" at bounding box center [733, 724] width 46 height 22
type input "10"
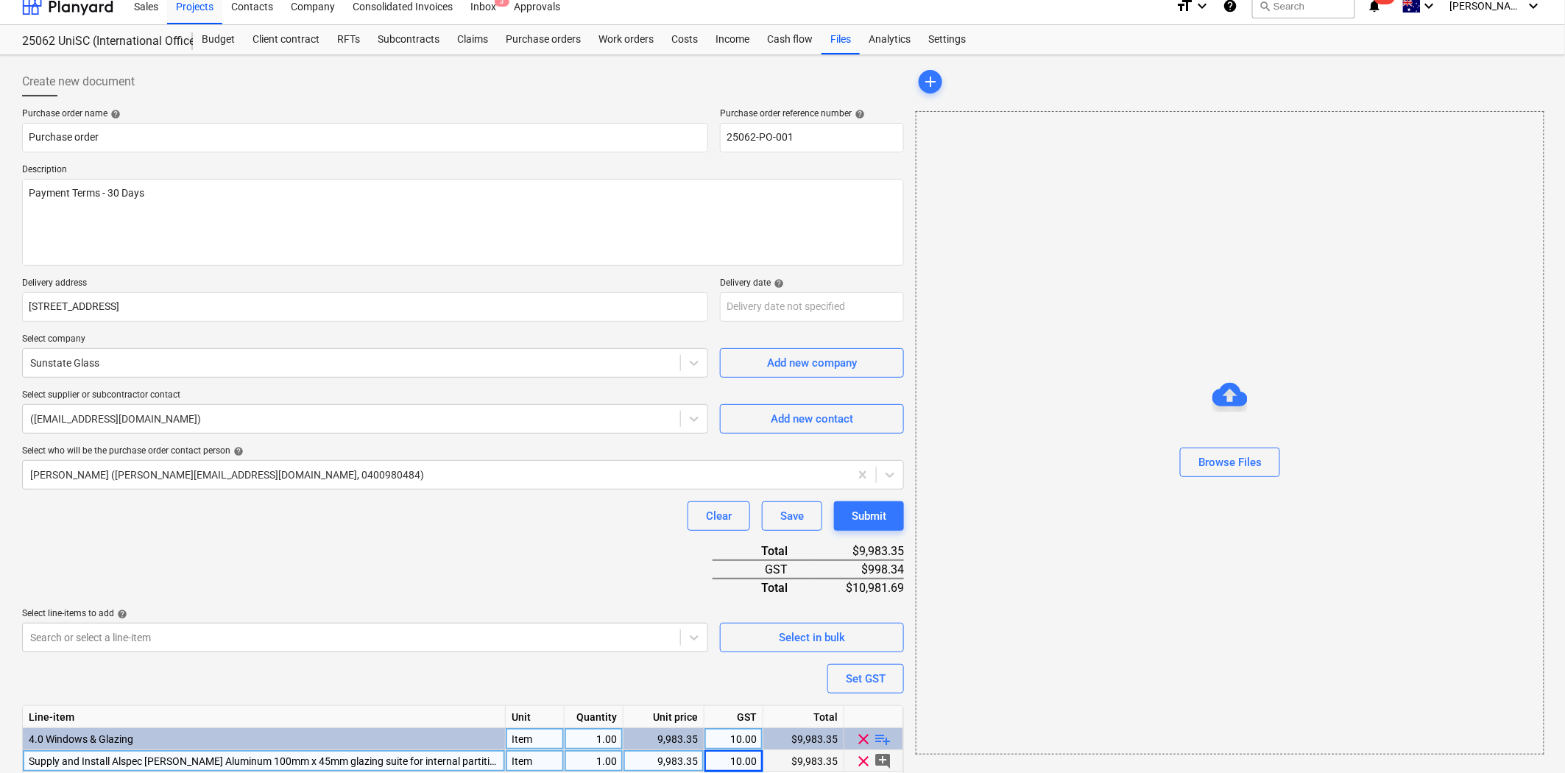
click at [1111, 690] on div "Browse Files" at bounding box center [1230, 432] width 628 height 643
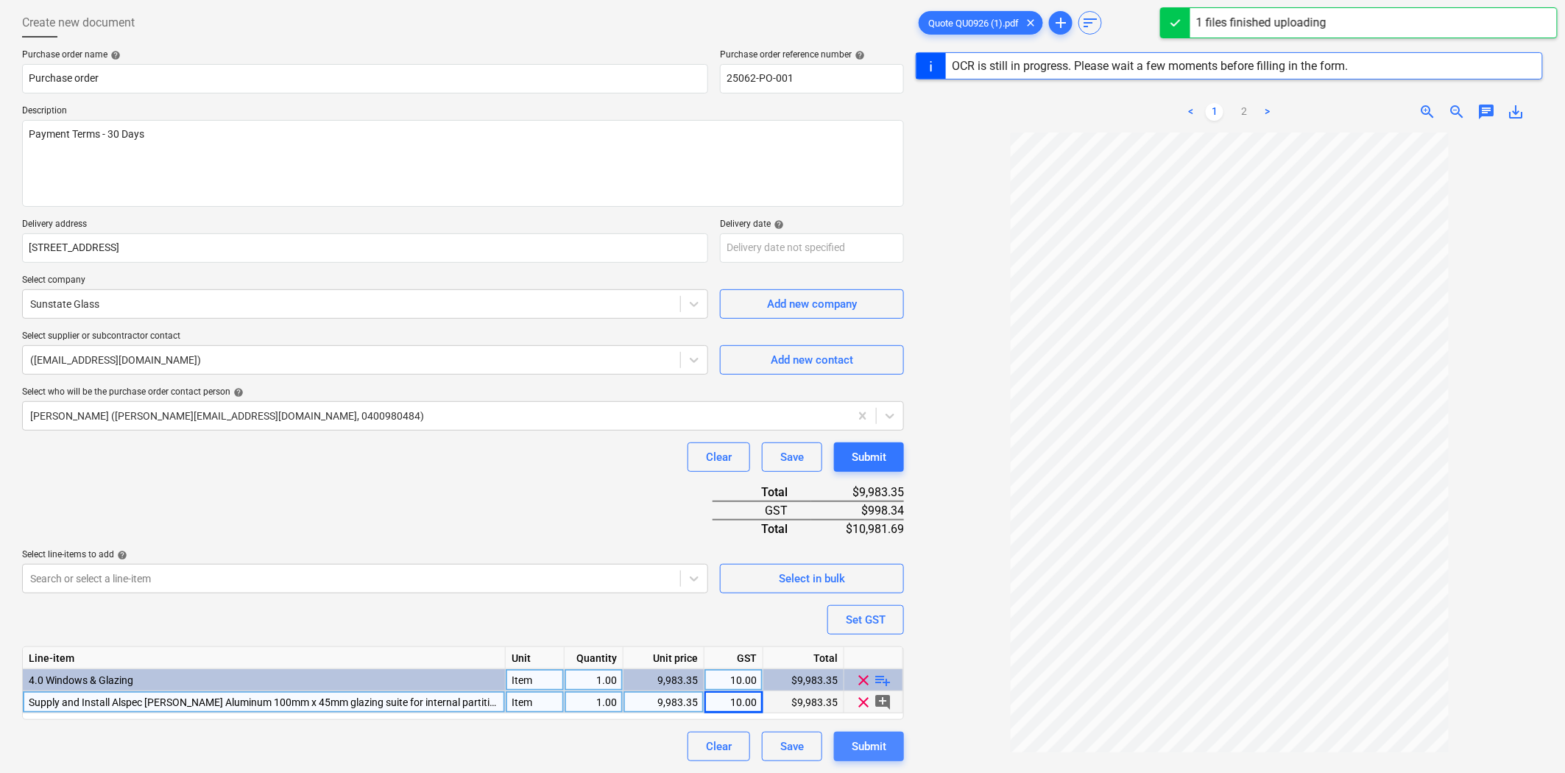
click at [880, 744] on div "Submit" at bounding box center [868, 746] width 35 height 19
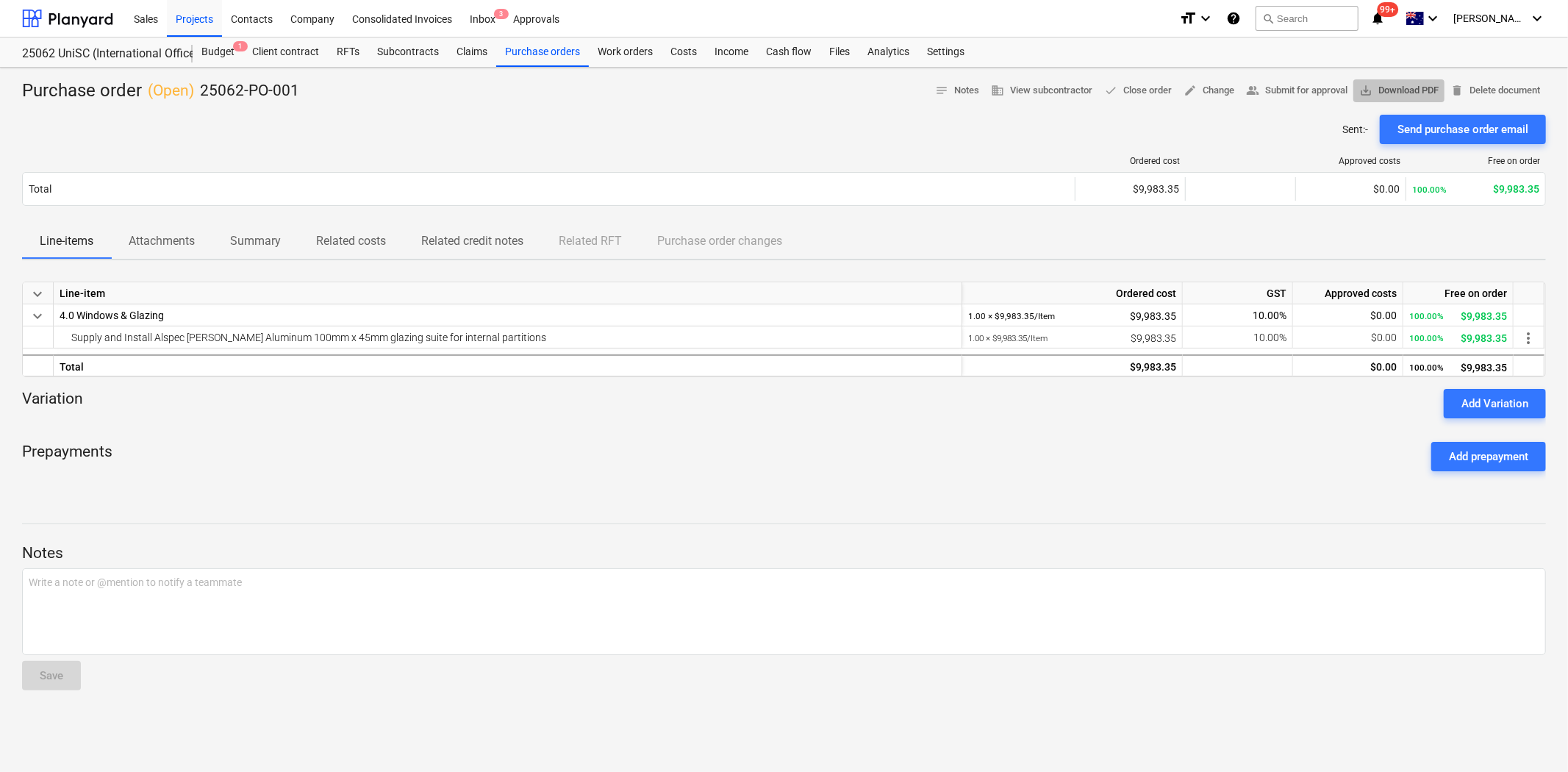
click at [1407, 91] on span "save_alt Download PDF" at bounding box center [1398, 90] width 79 height 17
click at [194, 15] on div "Projects" at bounding box center [194, 18] width 55 height 38
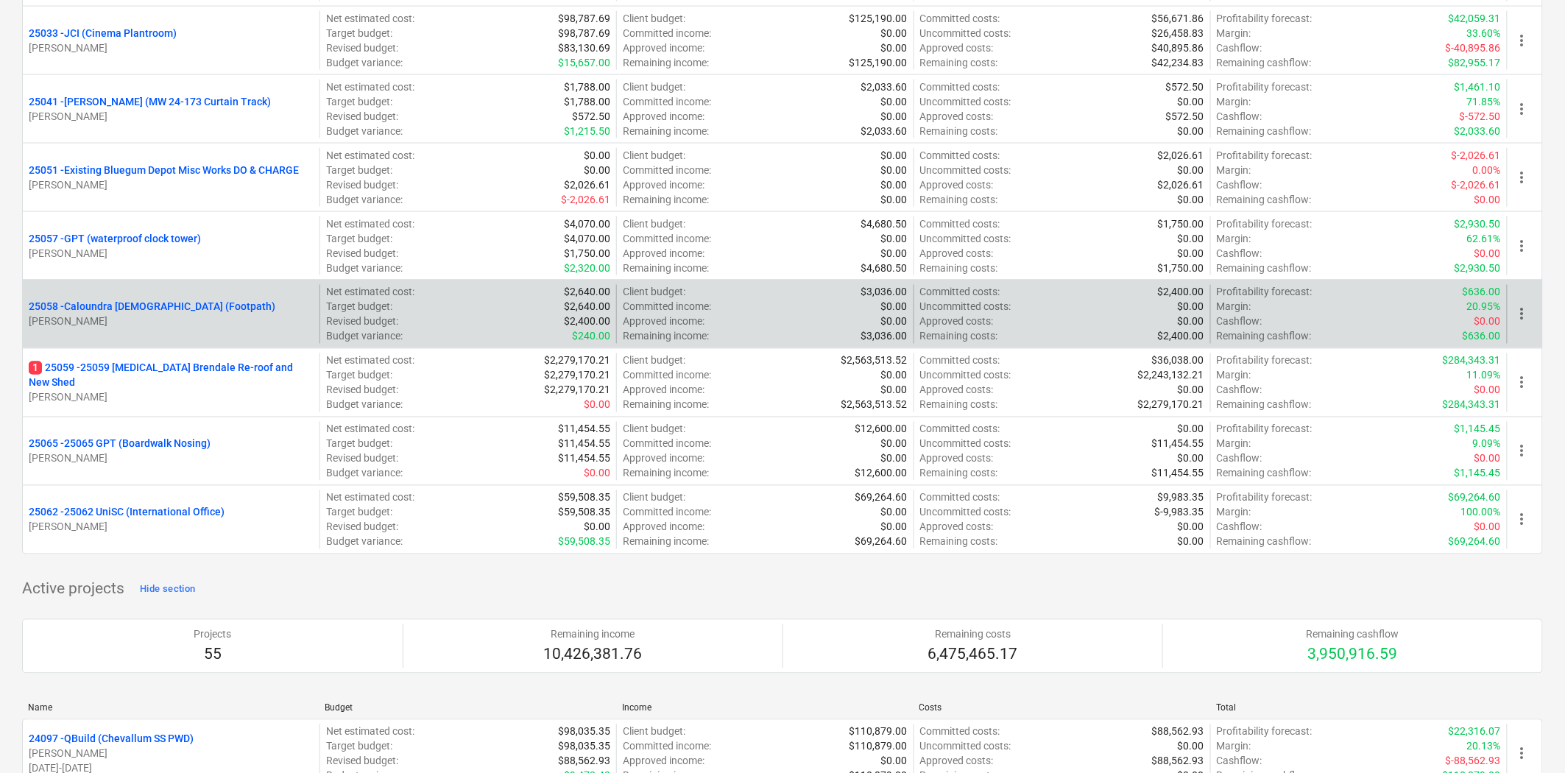
scroll to position [818, 0]
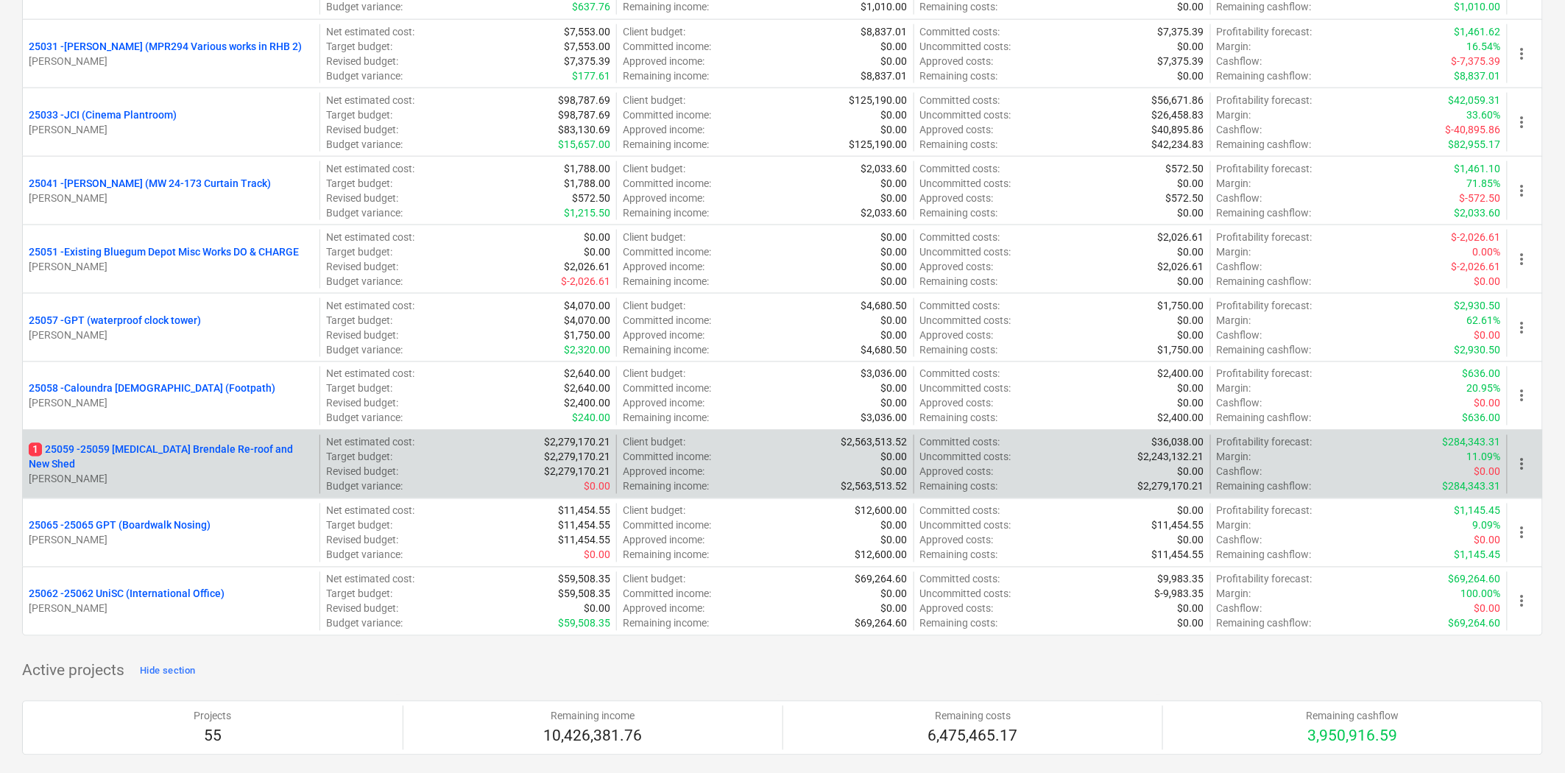
click at [127, 453] on p "1 25059 - 25059 [MEDICAL_DATA] Brendale Re-roof and New Shed" at bounding box center [171, 456] width 285 height 29
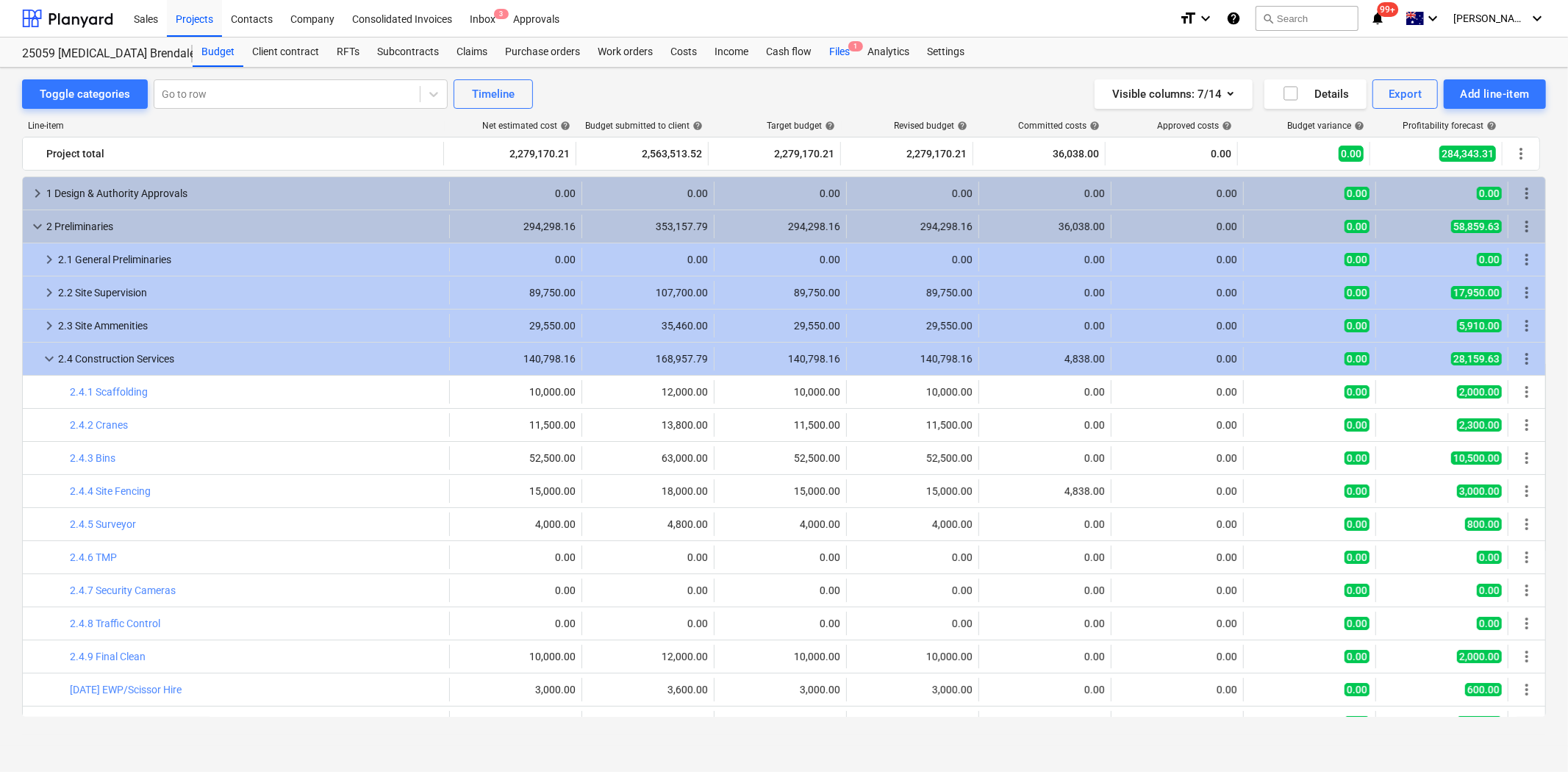
click at [841, 50] on div "Files 1" at bounding box center [839, 52] width 38 height 29
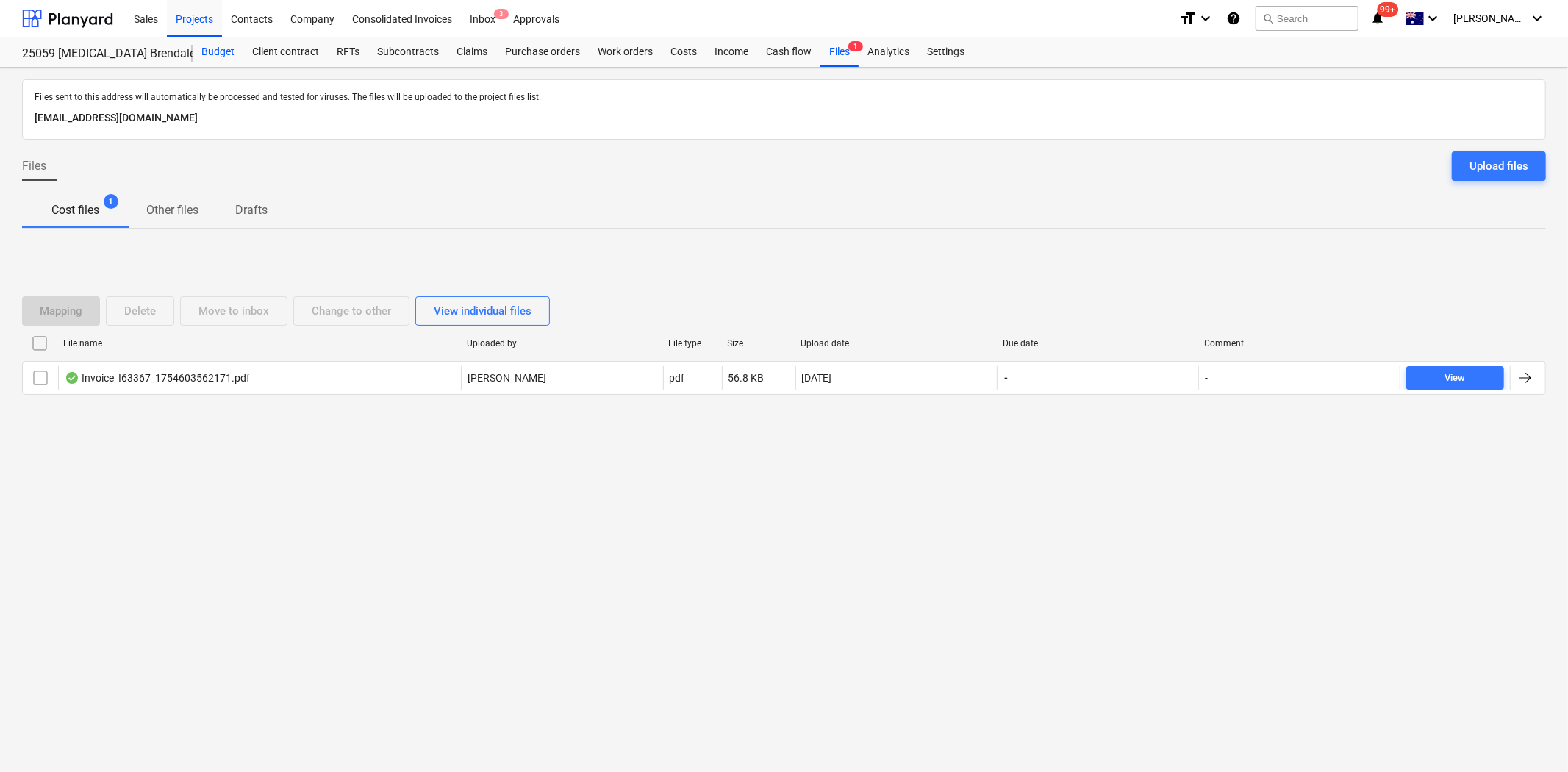
click at [218, 52] on div "Budget" at bounding box center [218, 52] width 51 height 29
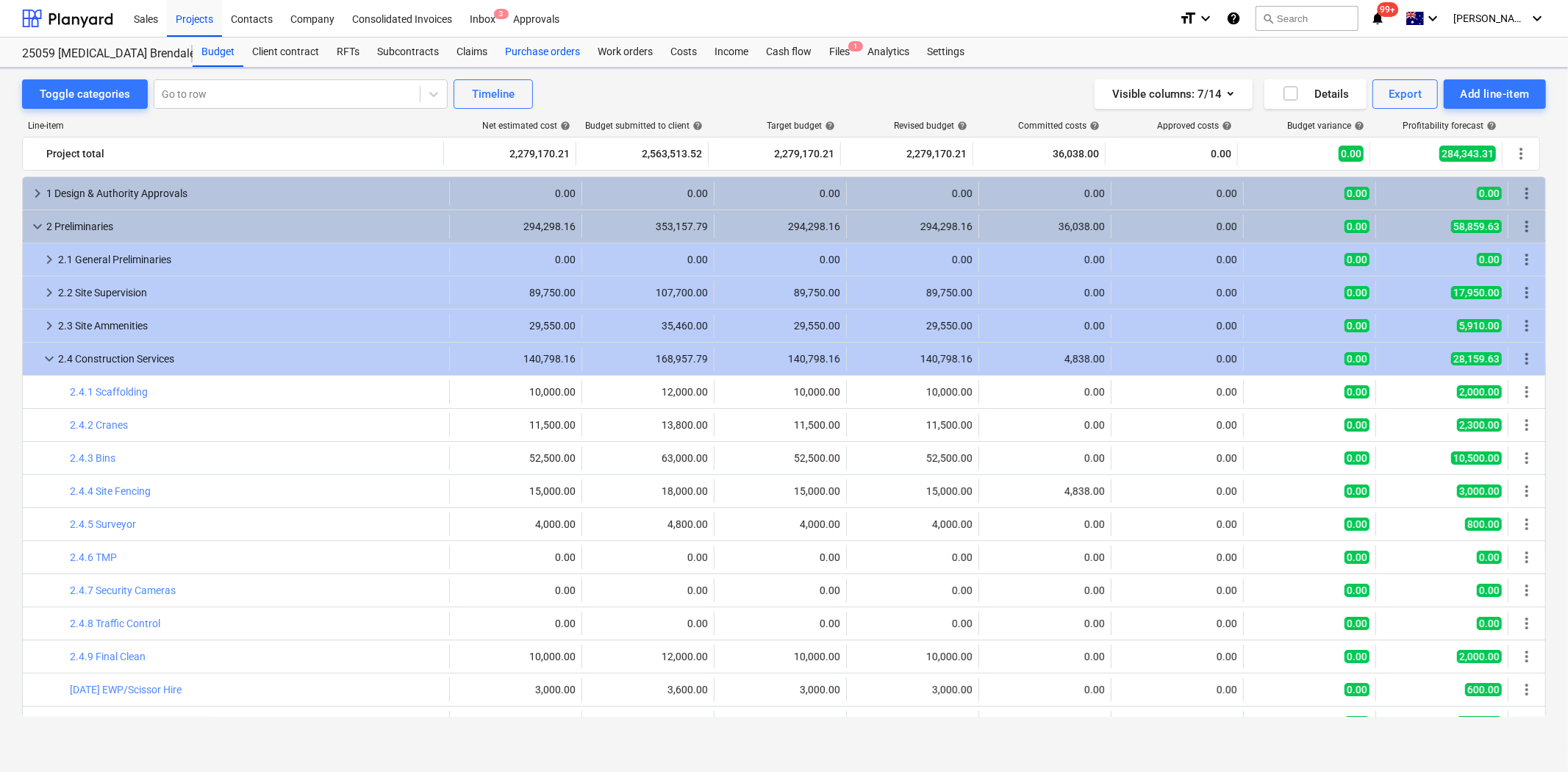
click at [520, 50] on div "Purchase orders" at bounding box center [542, 52] width 93 height 29
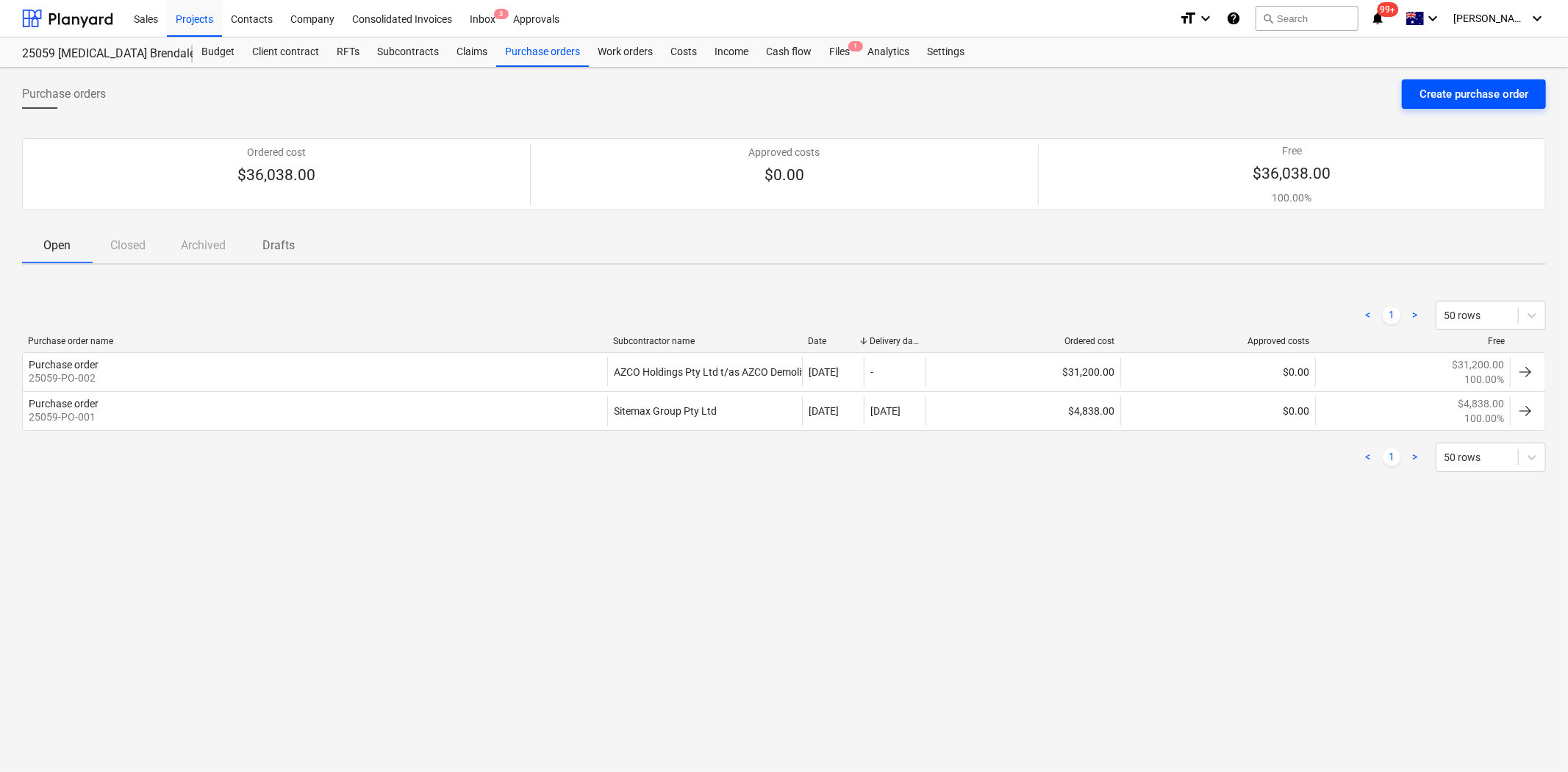
click at [1496, 88] on div "Create purchase order" at bounding box center [1473, 94] width 109 height 19
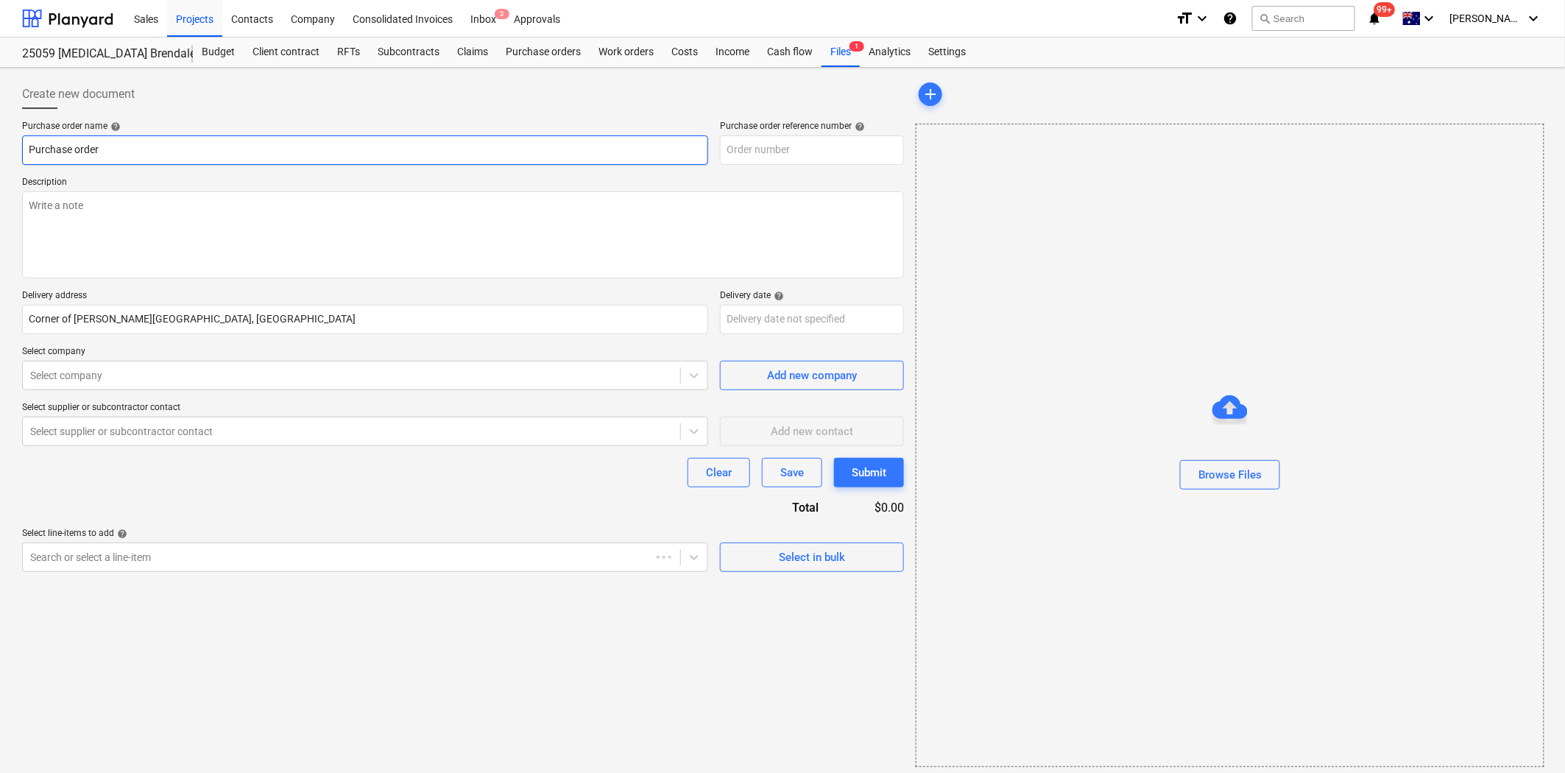
type textarea "x"
type input "25059-PO-003"
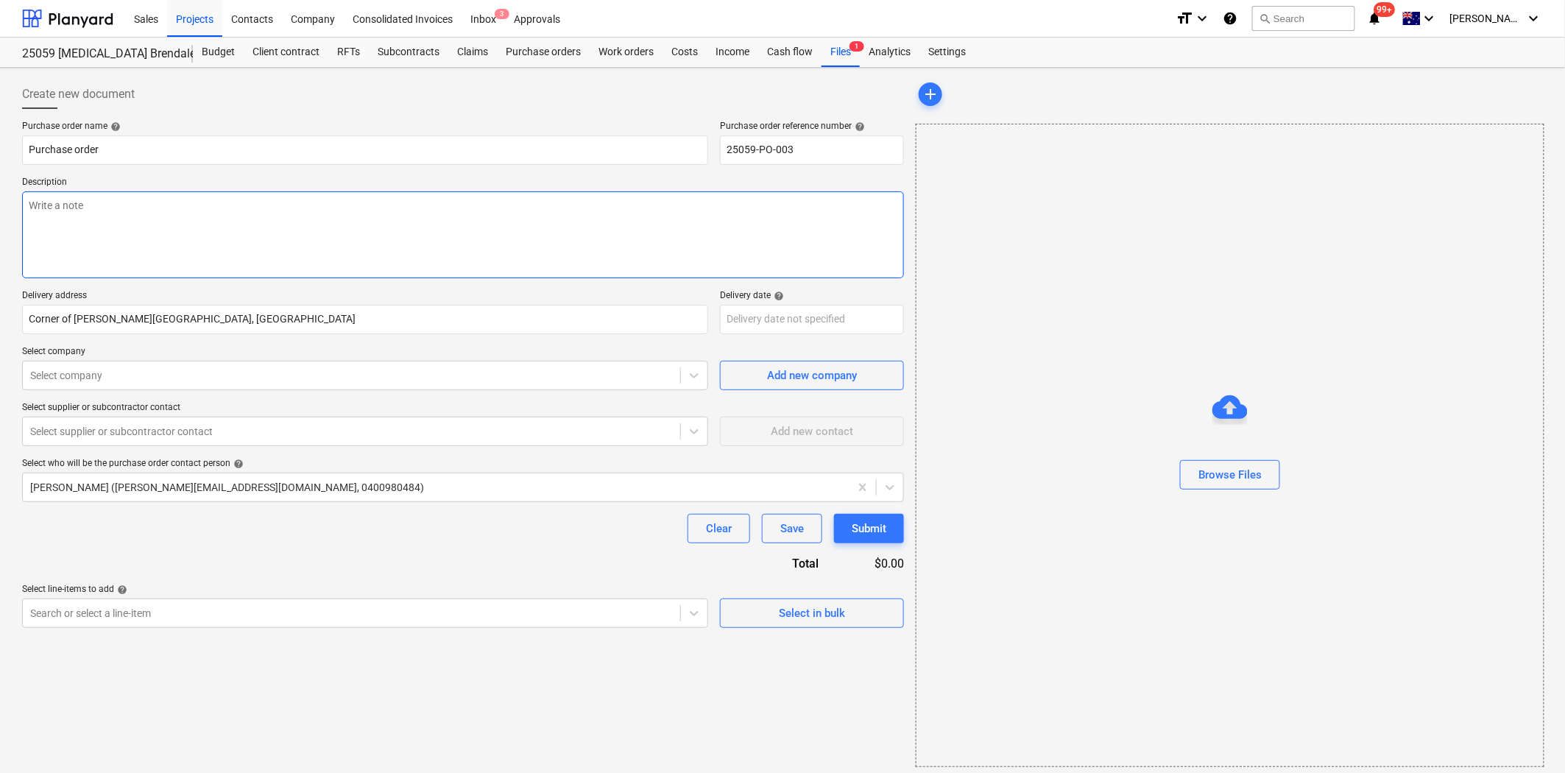
click at [207, 233] on textarea at bounding box center [463, 234] width 882 height 87
type textarea "x"
type textarea "P"
type textarea "x"
type textarea "Pa"
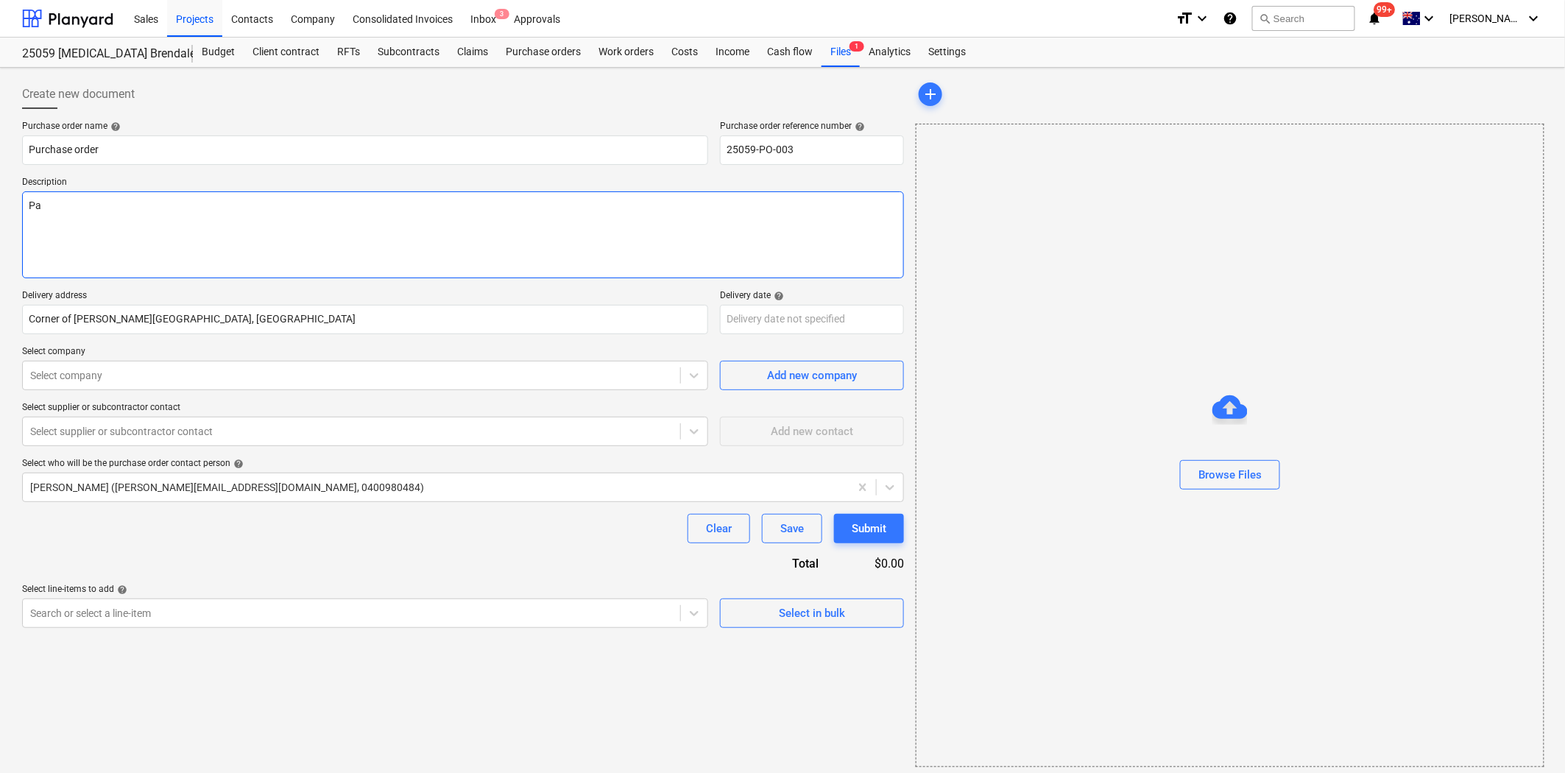
type textarea "x"
type textarea "Pay"
type textarea "x"
type textarea "Paym"
type textarea "x"
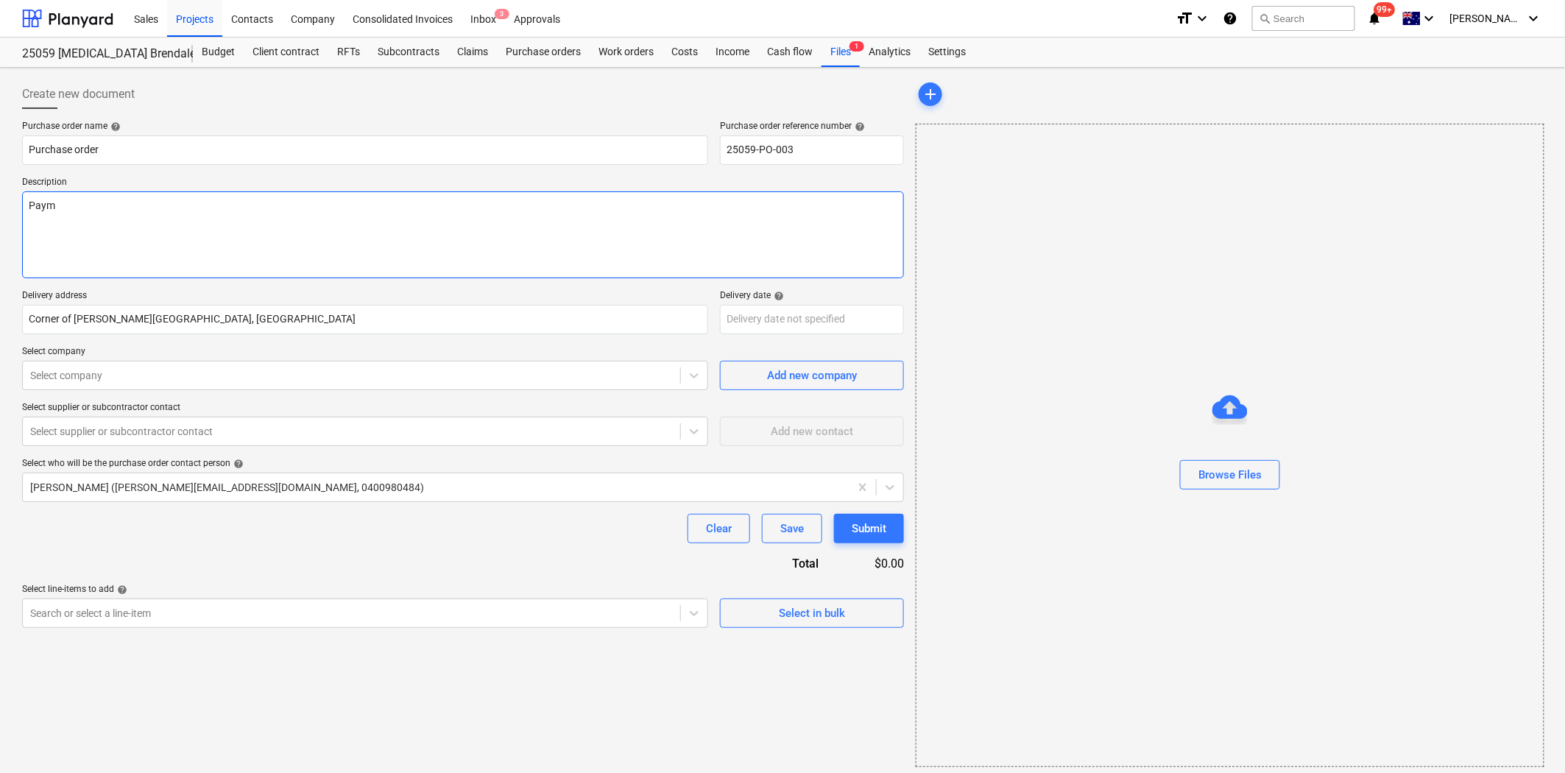
type textarea "Payme"
type textarea "x"
type textarea "Paymen"
type textarea "x"
type textarea "Payment"
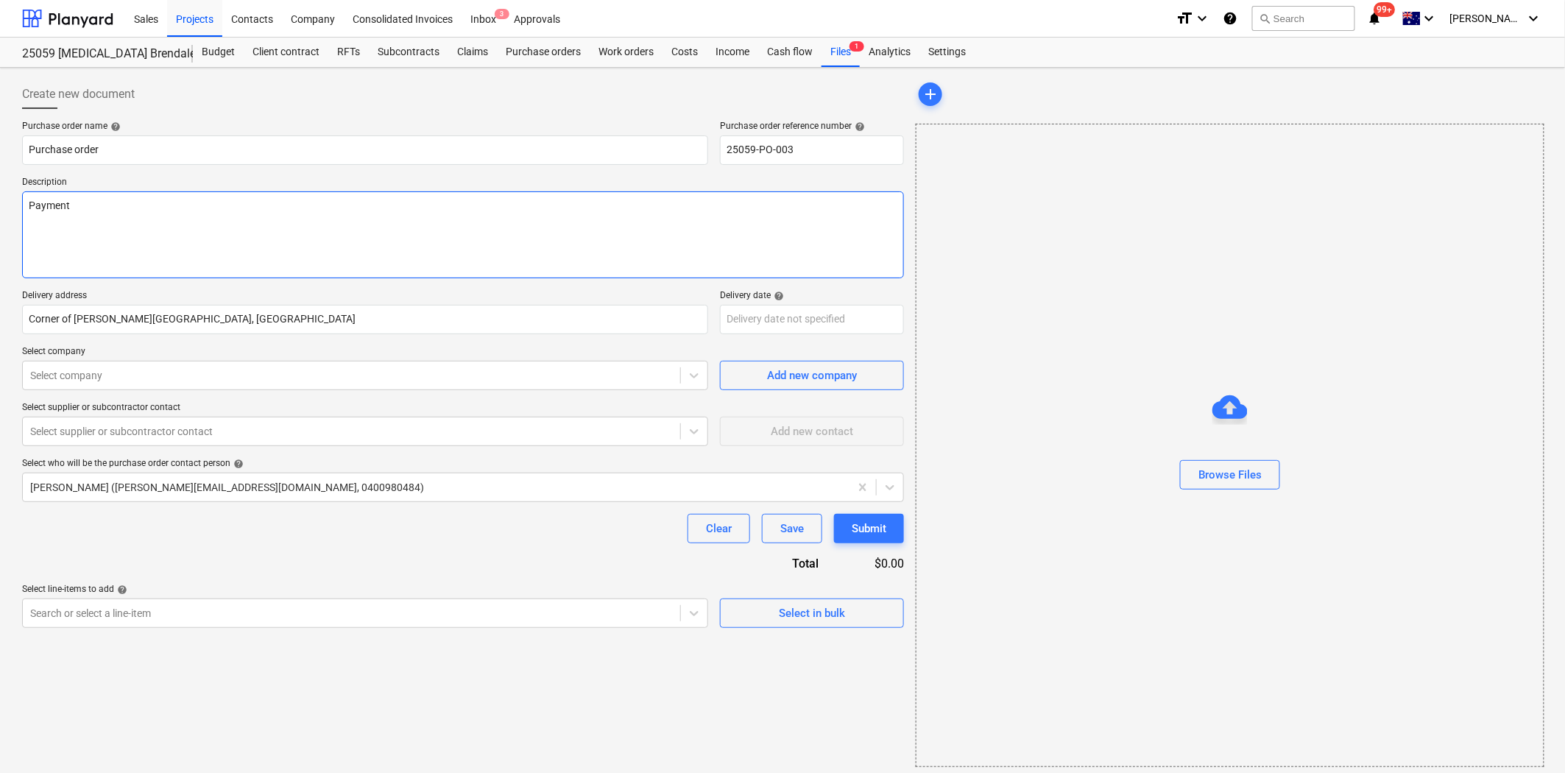
type textarea "x"
type textarea "Payment"
type textarea "x"
type textarea "Payment T"
type textarea "x"
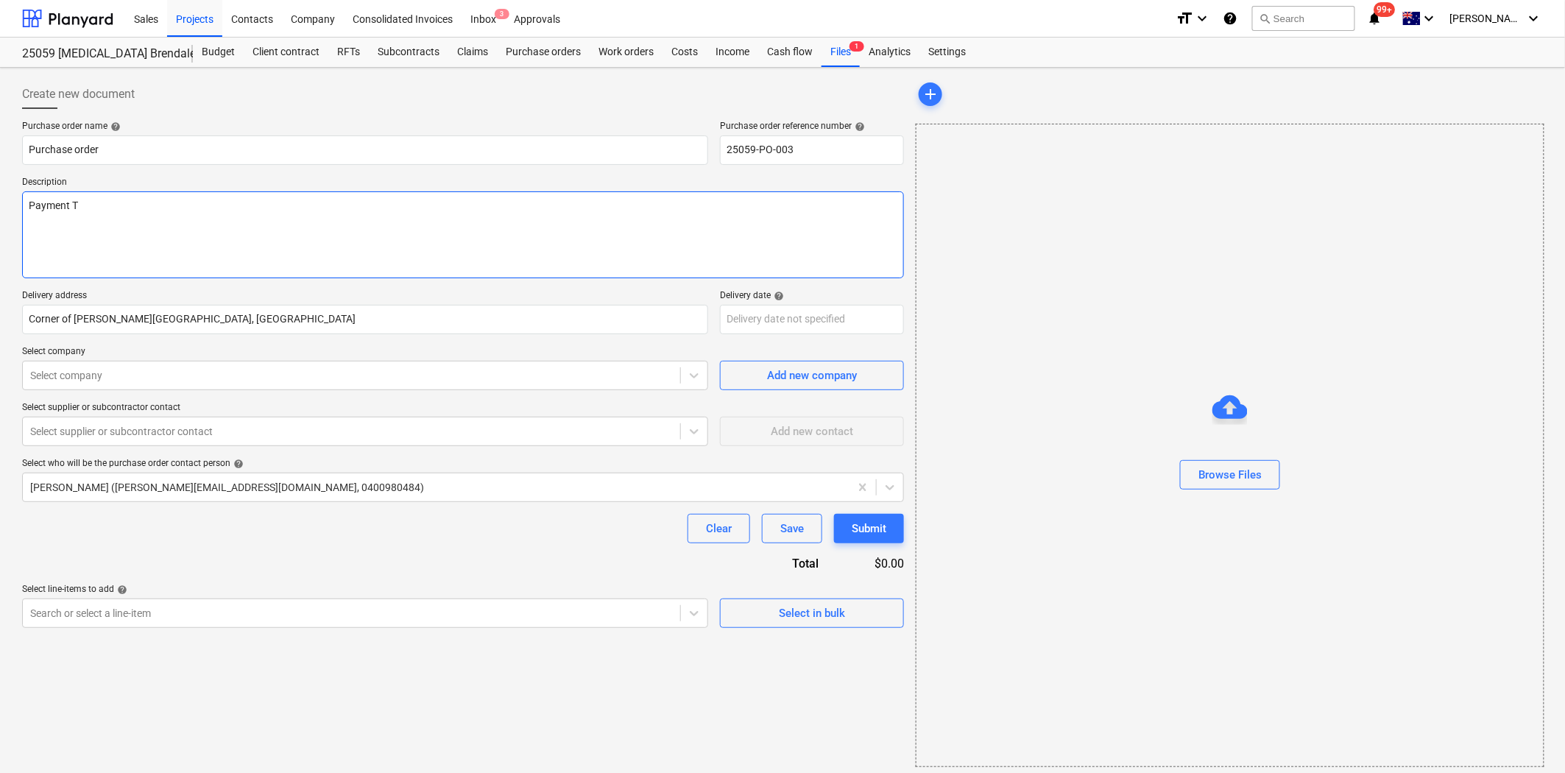
type textarea "Payment Te"
type textarea "x"
type textarea "Payment Ter"
type textarea "x"
type textarea "Payment Term"
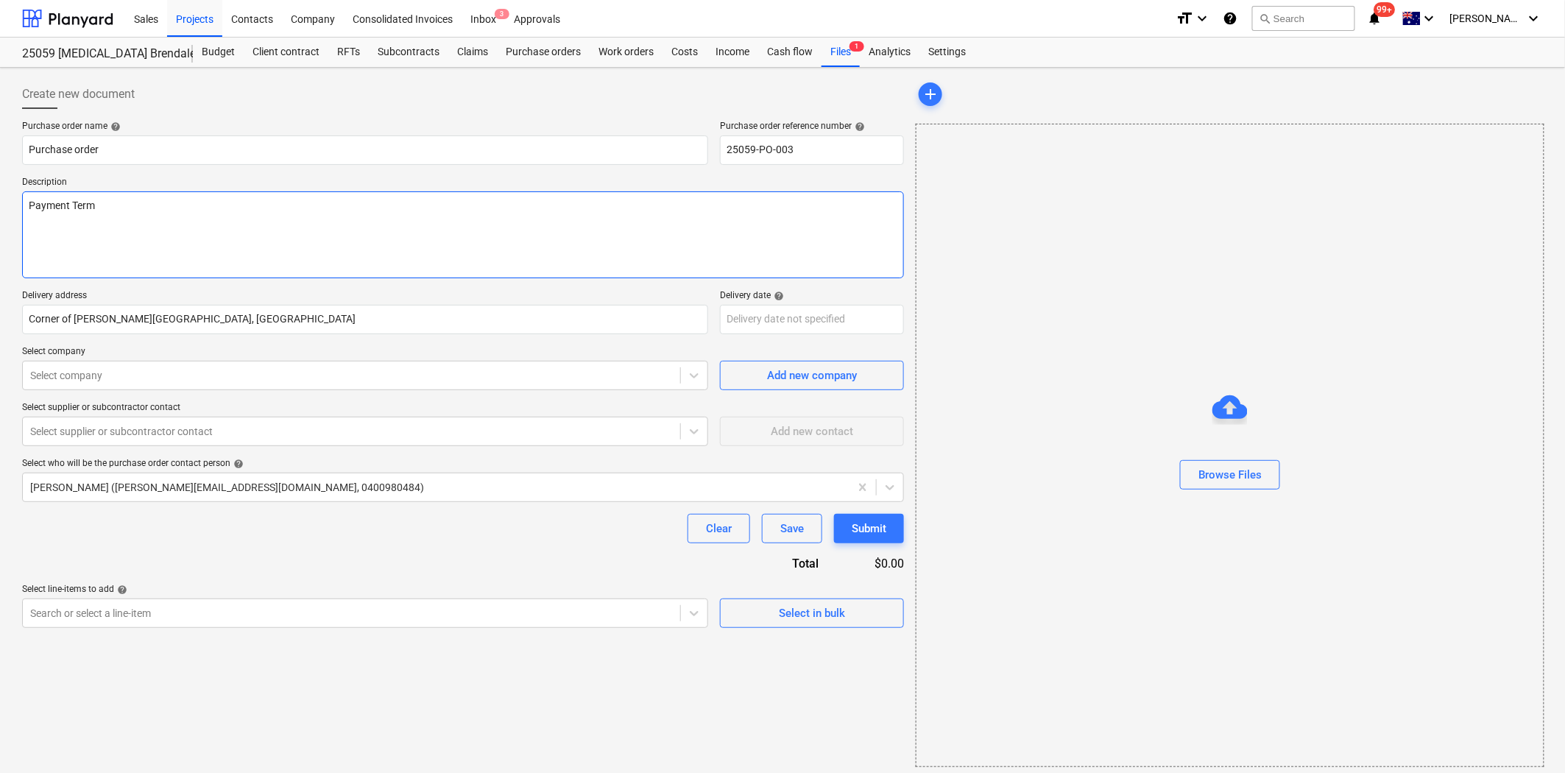
type textarea "x"
type textarea "Payment Terms"
type textarea "x"
type textarea "Payment Terms -"
type textarea "x"
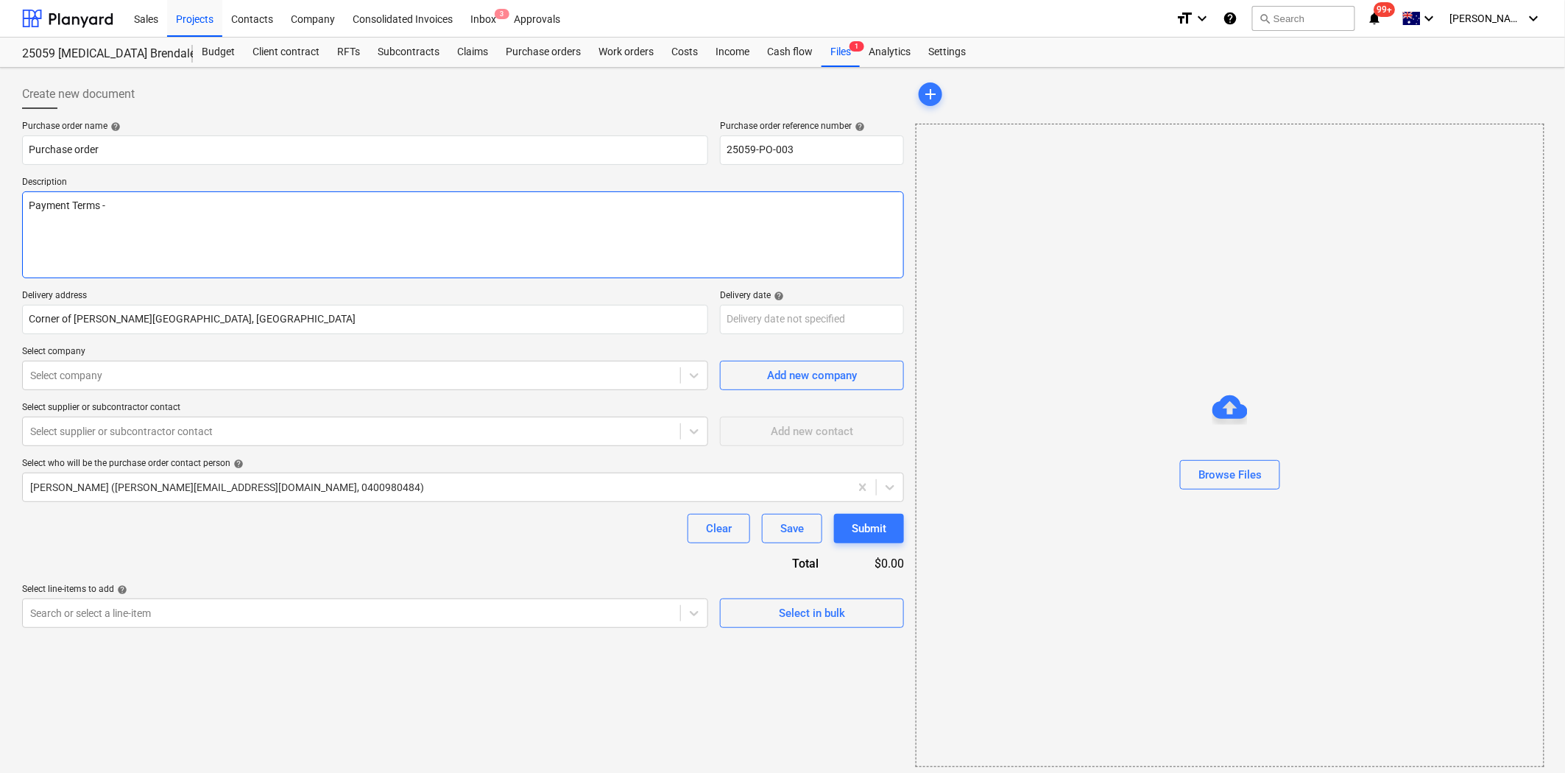
type textarea "Payment Terms -"
type textarea "x"
type textarea "Payment Terms - 3"
type textarea "x"
type textarea "Payment Terms - 30"
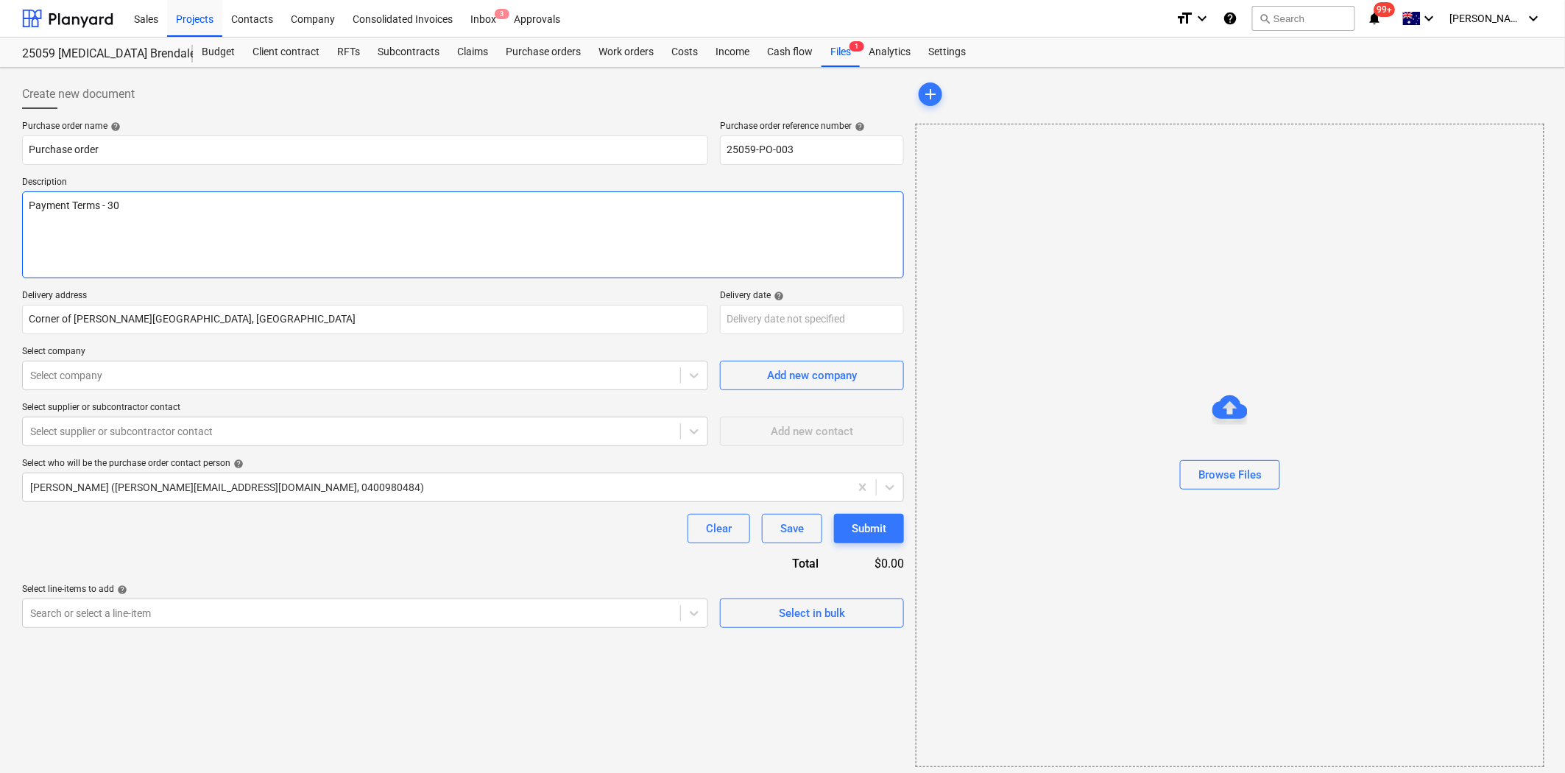
type textarea "x"
type textarea "Payment Terms - 30"
type textarea "x"
type textarea "Payment Terms - 30 D"
type textarea "x"
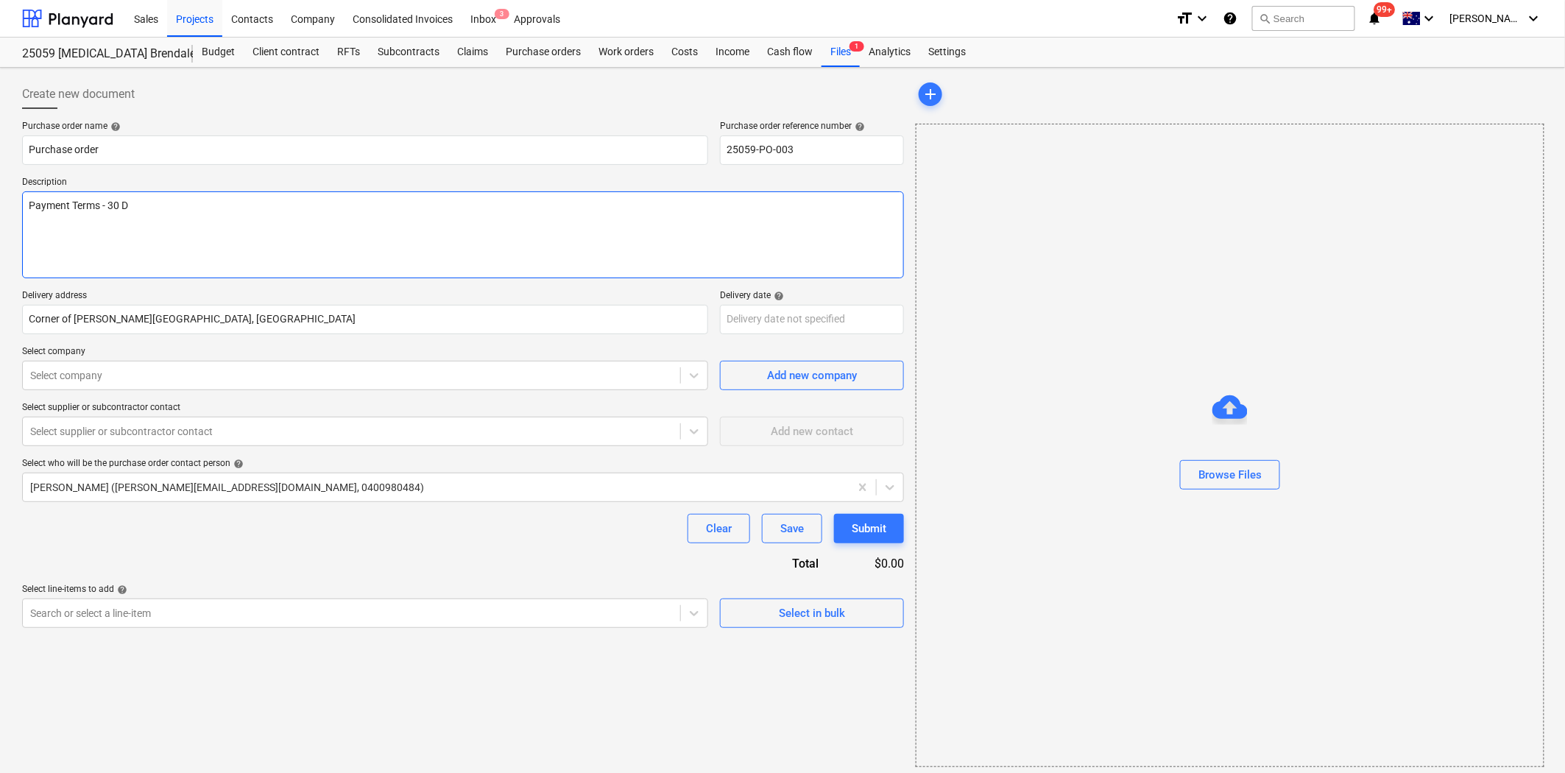
type textarea "Payment Terms - 30 Da"
type textarea "x"
type textarea "Payment Terms - 30 Day"
type textarea "x"
type textarea "Payment Terms - 30 Days"
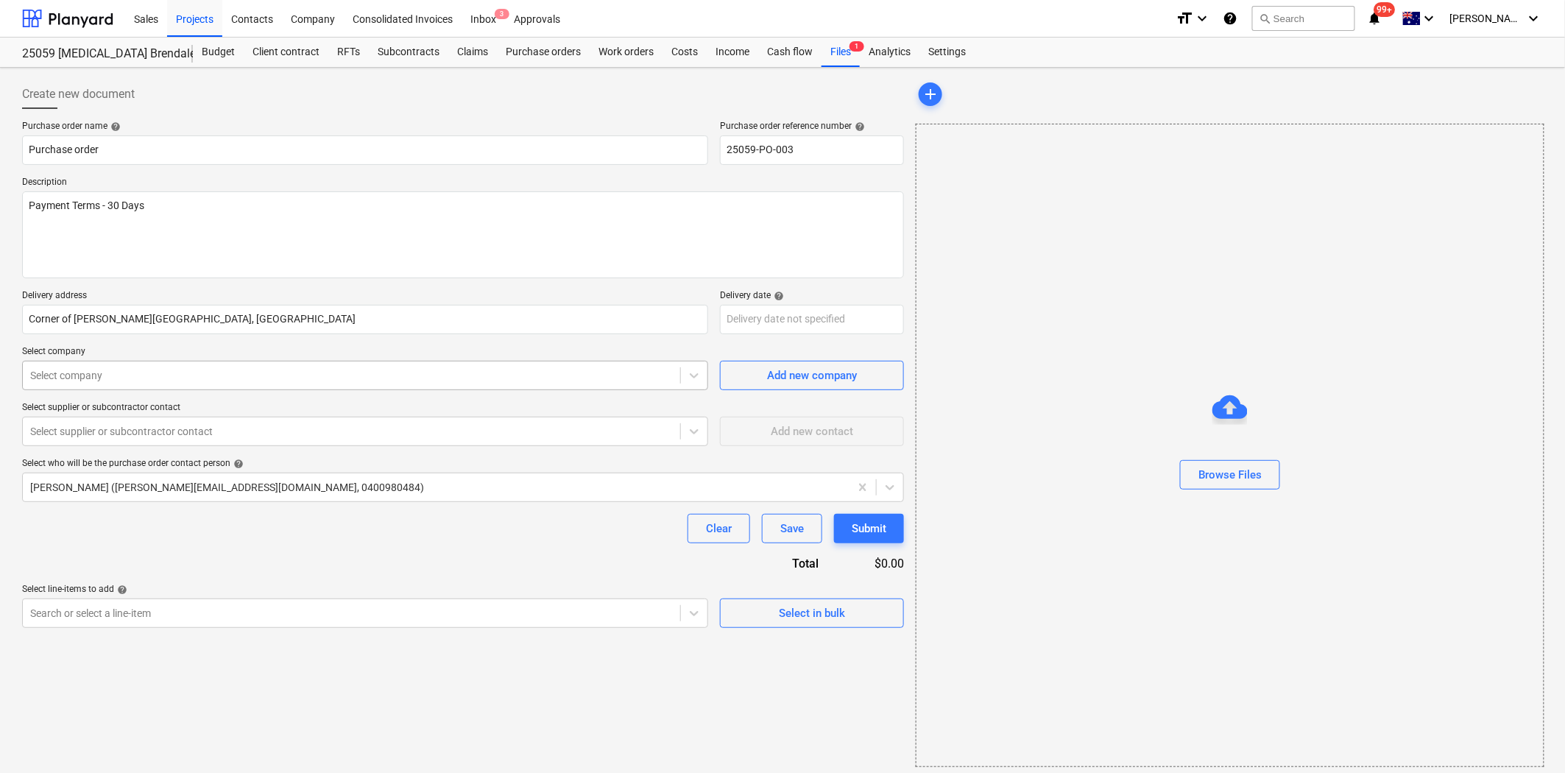
type textarea "x"
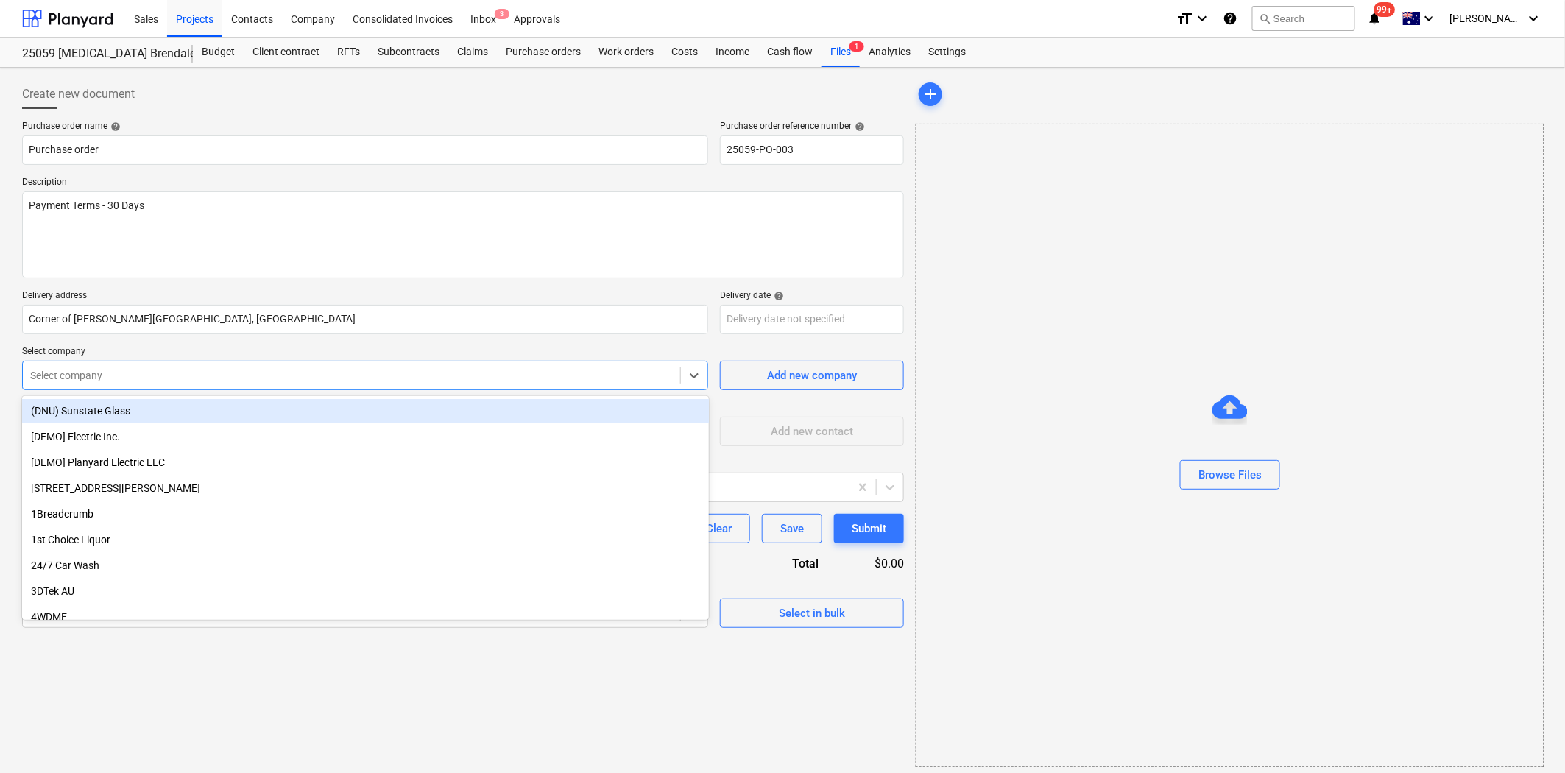
click at [185, 365] on div "Select company" at bounding box center [351, 375] width 657 height 21
type input "Raw"
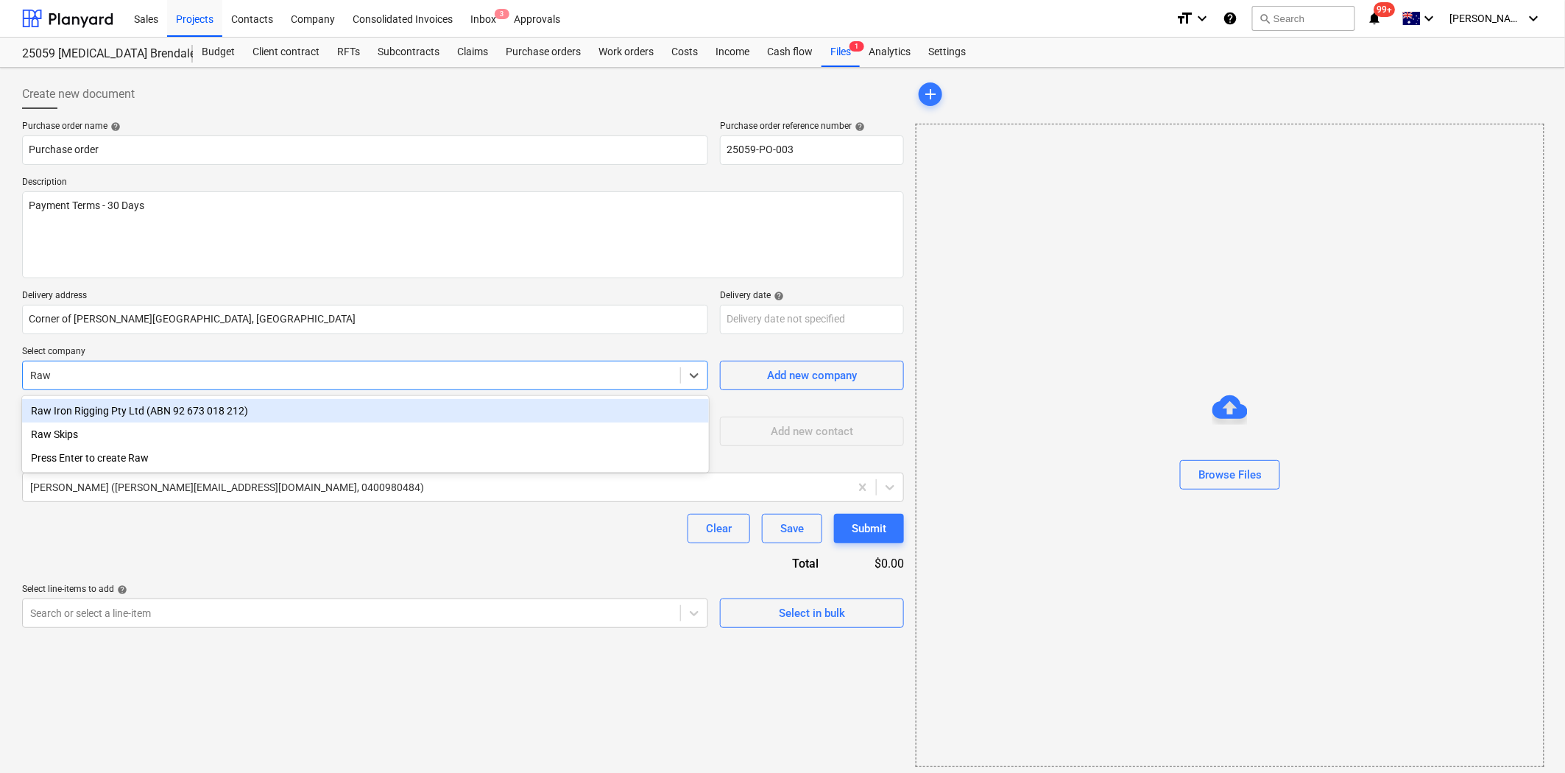
click at [162, 407] on div "Raw Iron Rigging Pty Ltd (ABN 92 673 018 212)" at bounding box center [365, 411] width 687 height 24
type textarea "x"
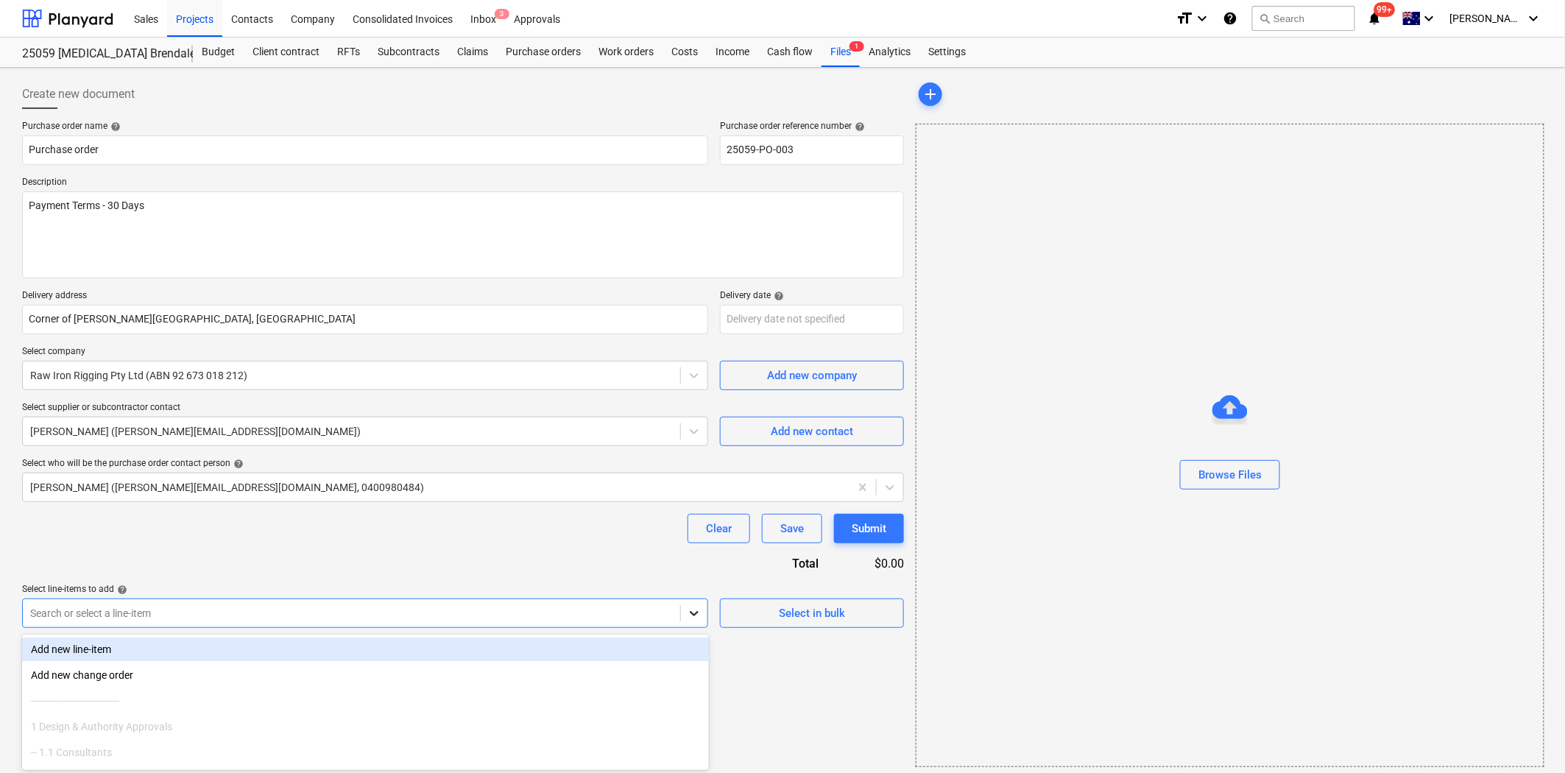
click at [701, 614] on icon at bounding box center [694, 613] width 15 height 15
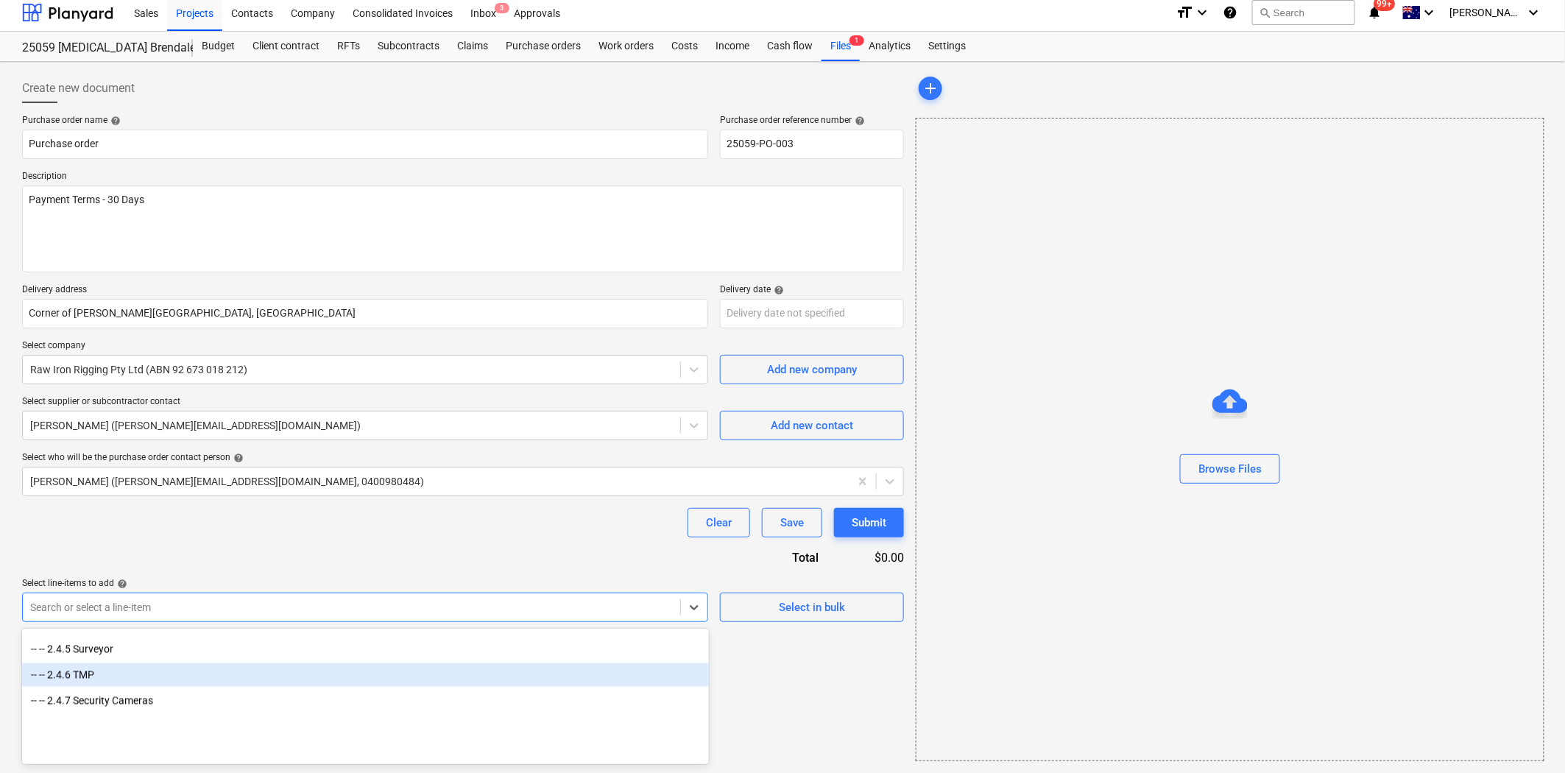
scroll to position [818, 0]
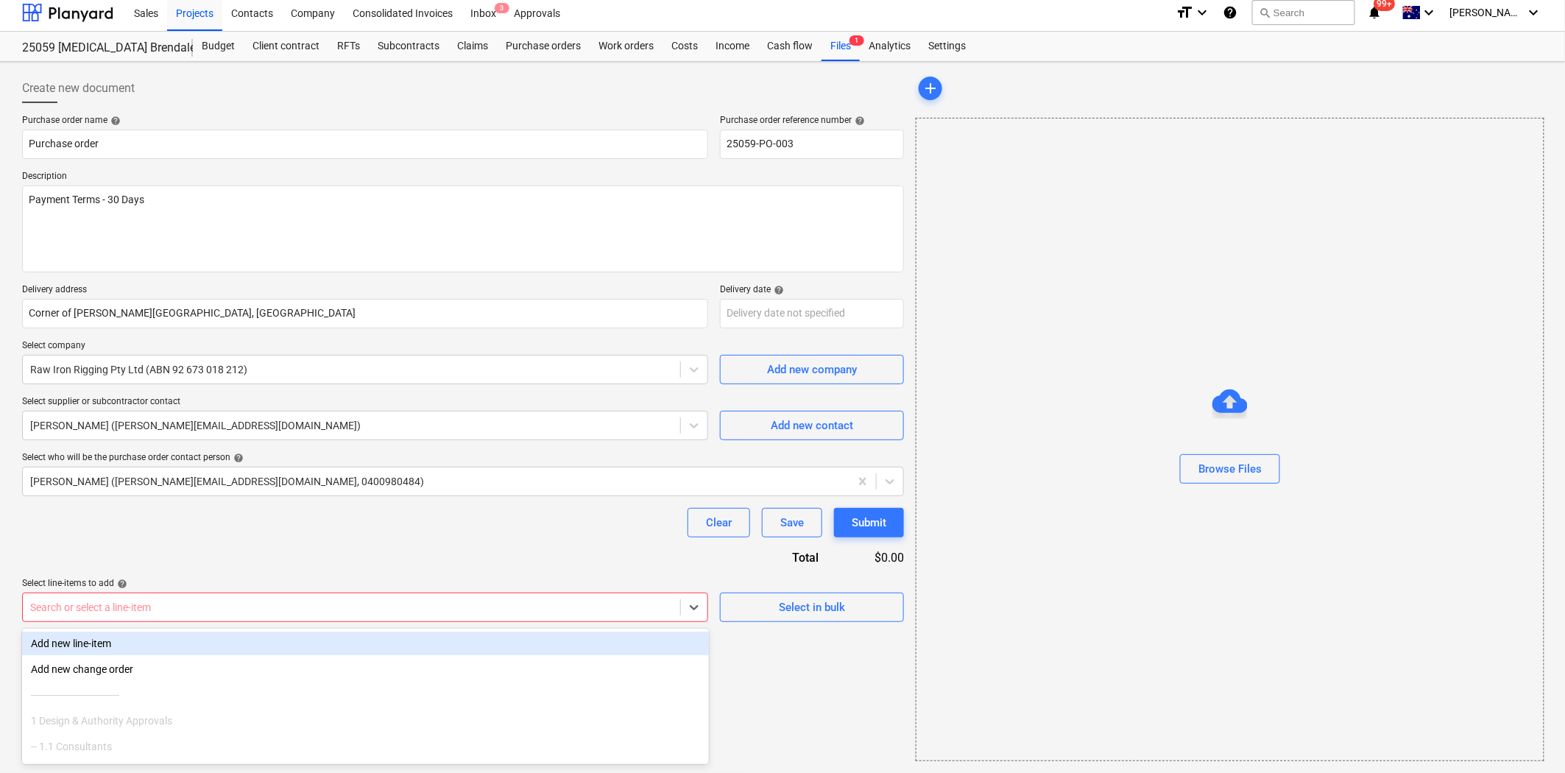
click at [280, 606] on div at bounding box center [351, 607] width 642 height 15
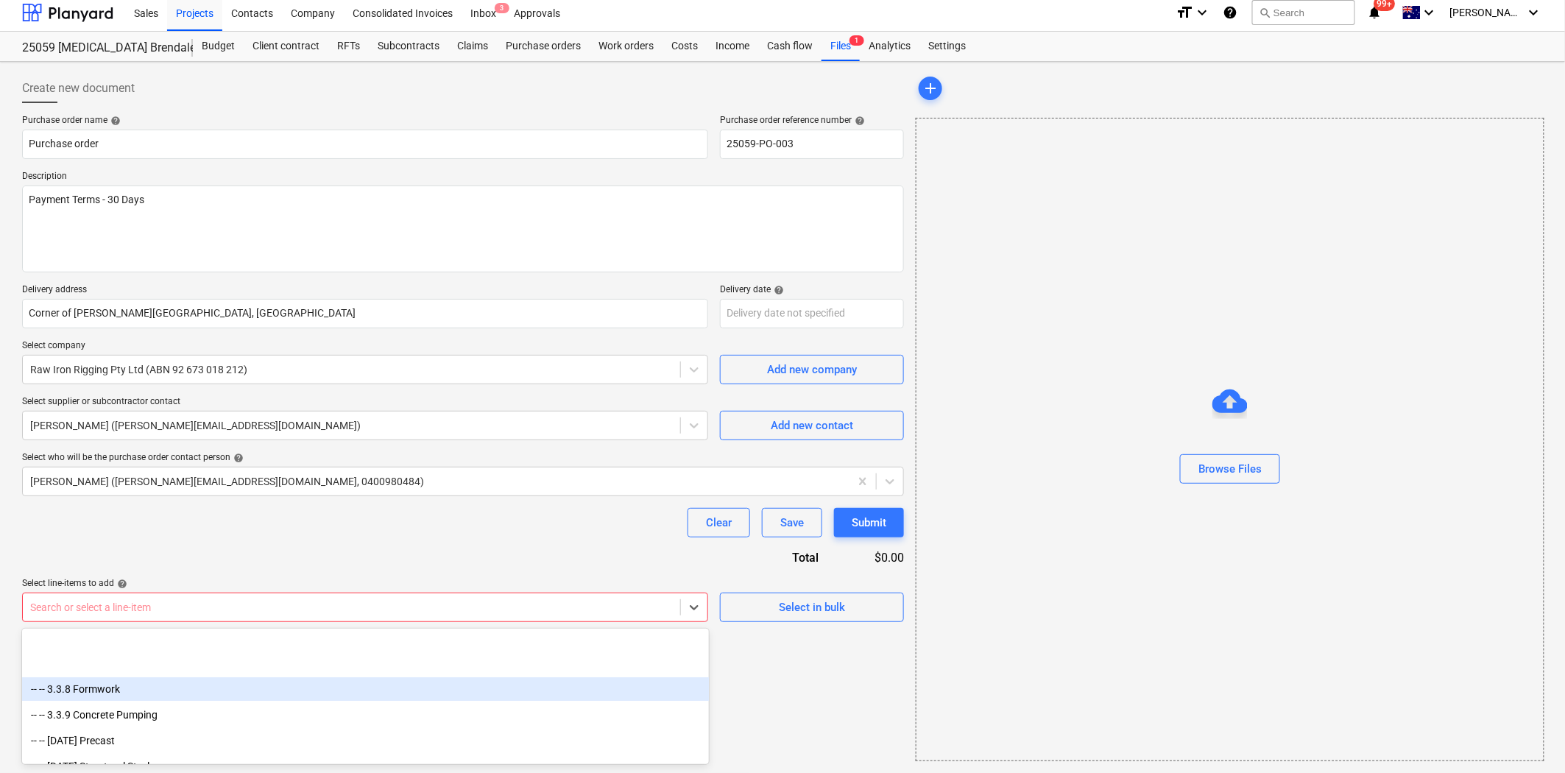
scroll to position [2535, 0]
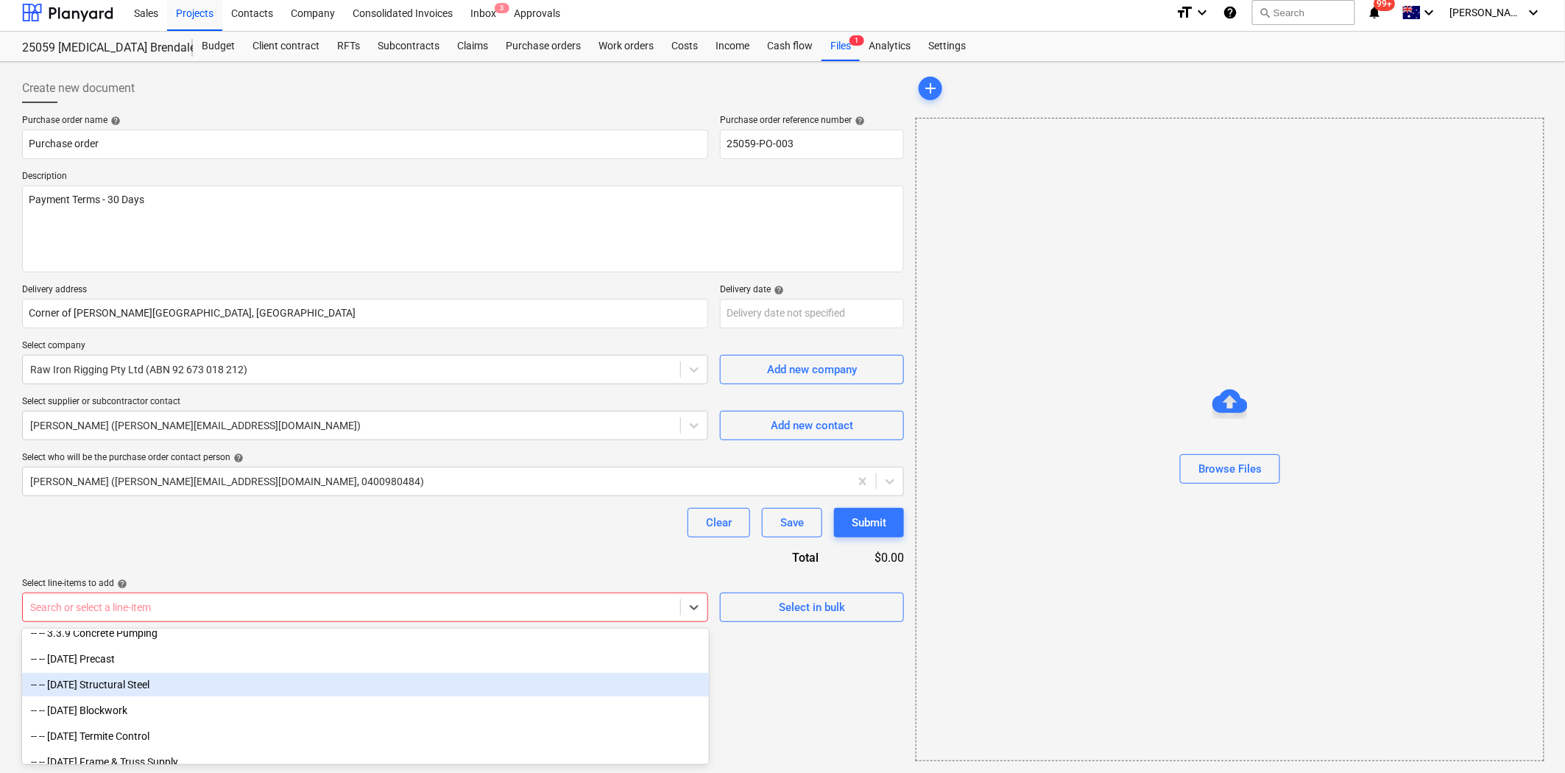
click at [197, 679] on div "-- -- [DATE] Structural Steel" at bounding box center [365, 685] width 687 height 24
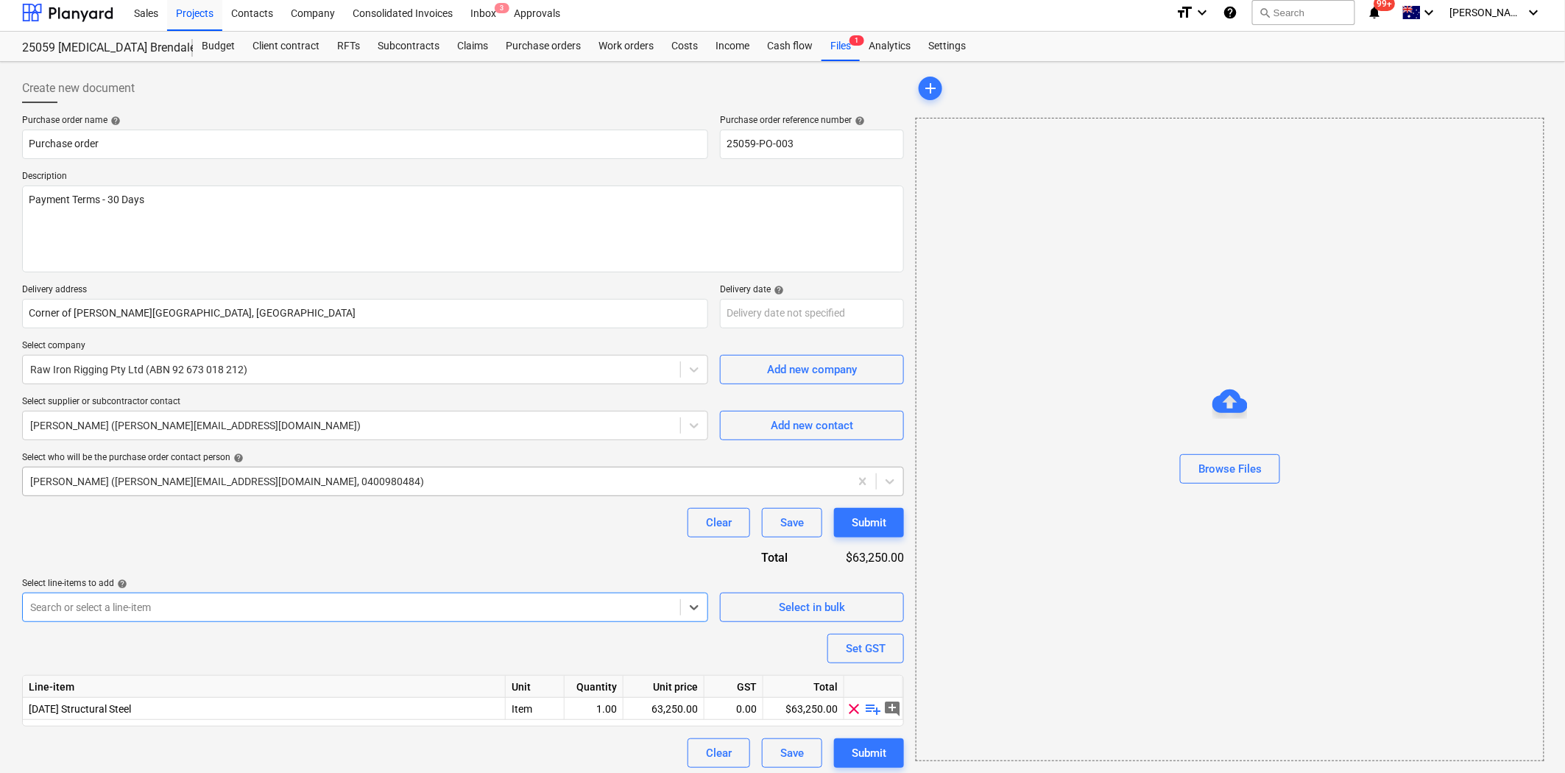
scroll to position [13, 0]
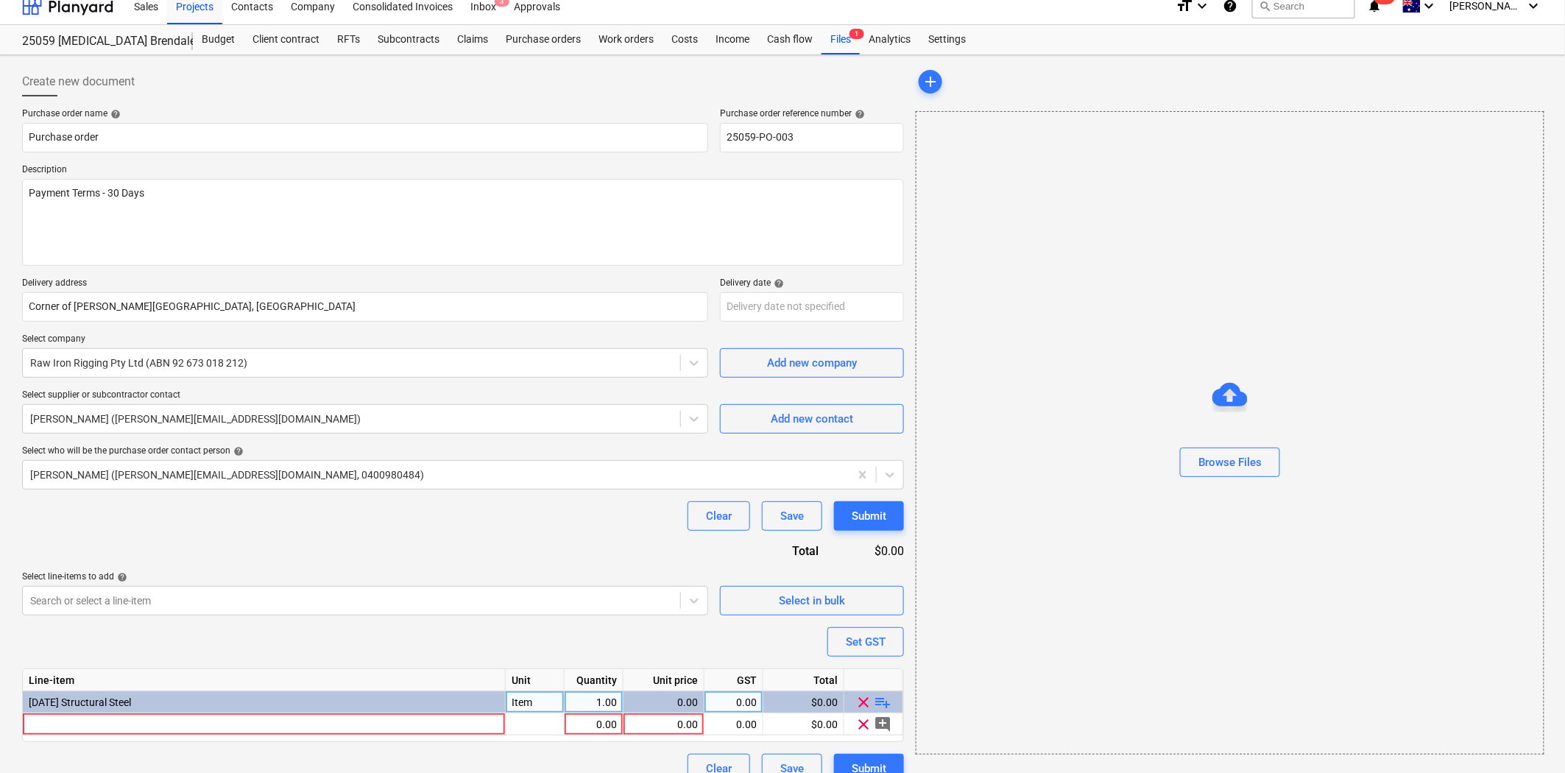
type textarea "x"
click at [436, 723] on div at bounding box center [264, 724] width 483 height 22
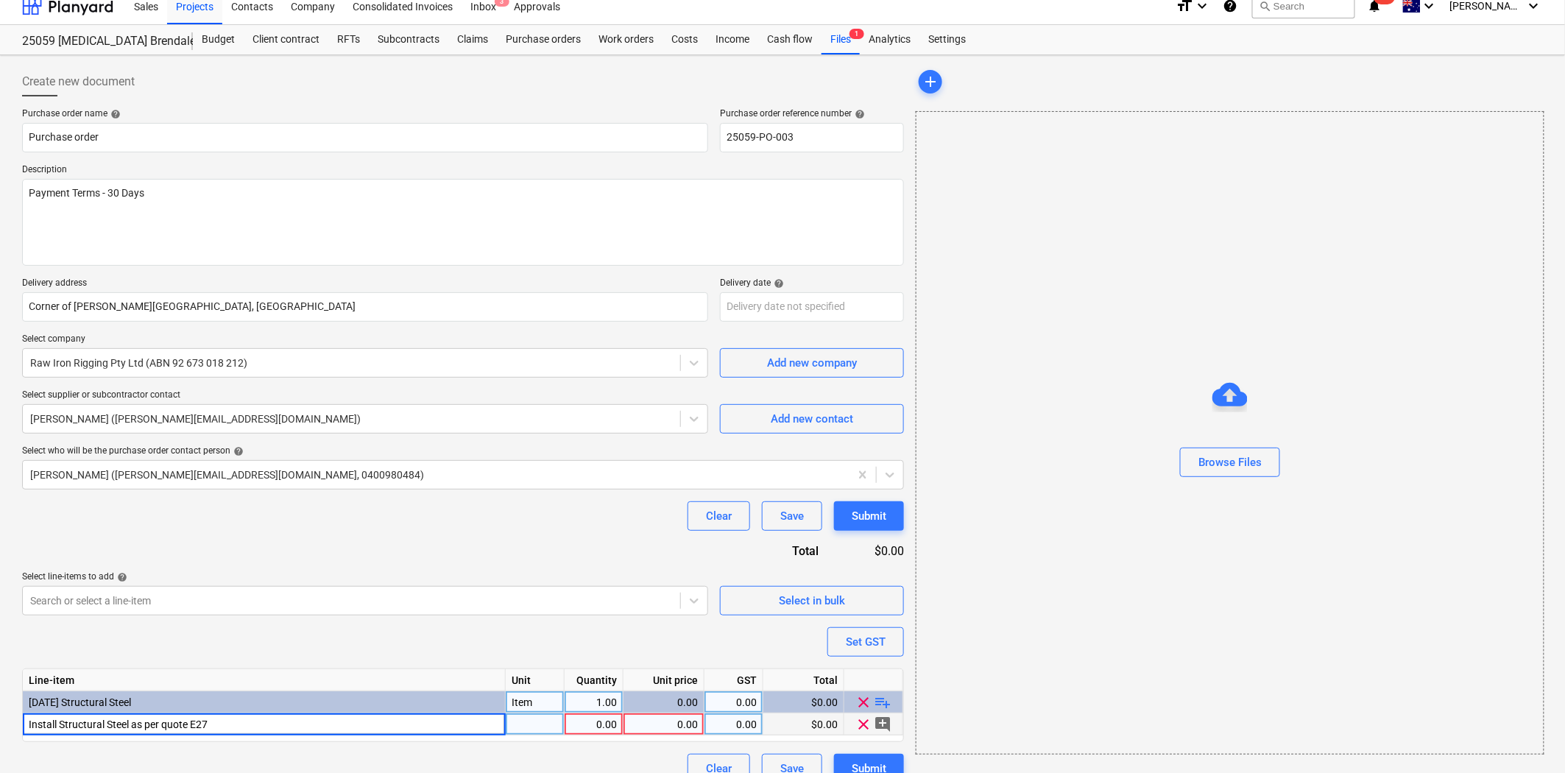
type input "Install Structural Steel as per quote E271"
type textarea "x"
click at [546, 718] on div "pcs" at bounding box center [535, 724] width 59 height 22
type input "Item"
type textarea "x"
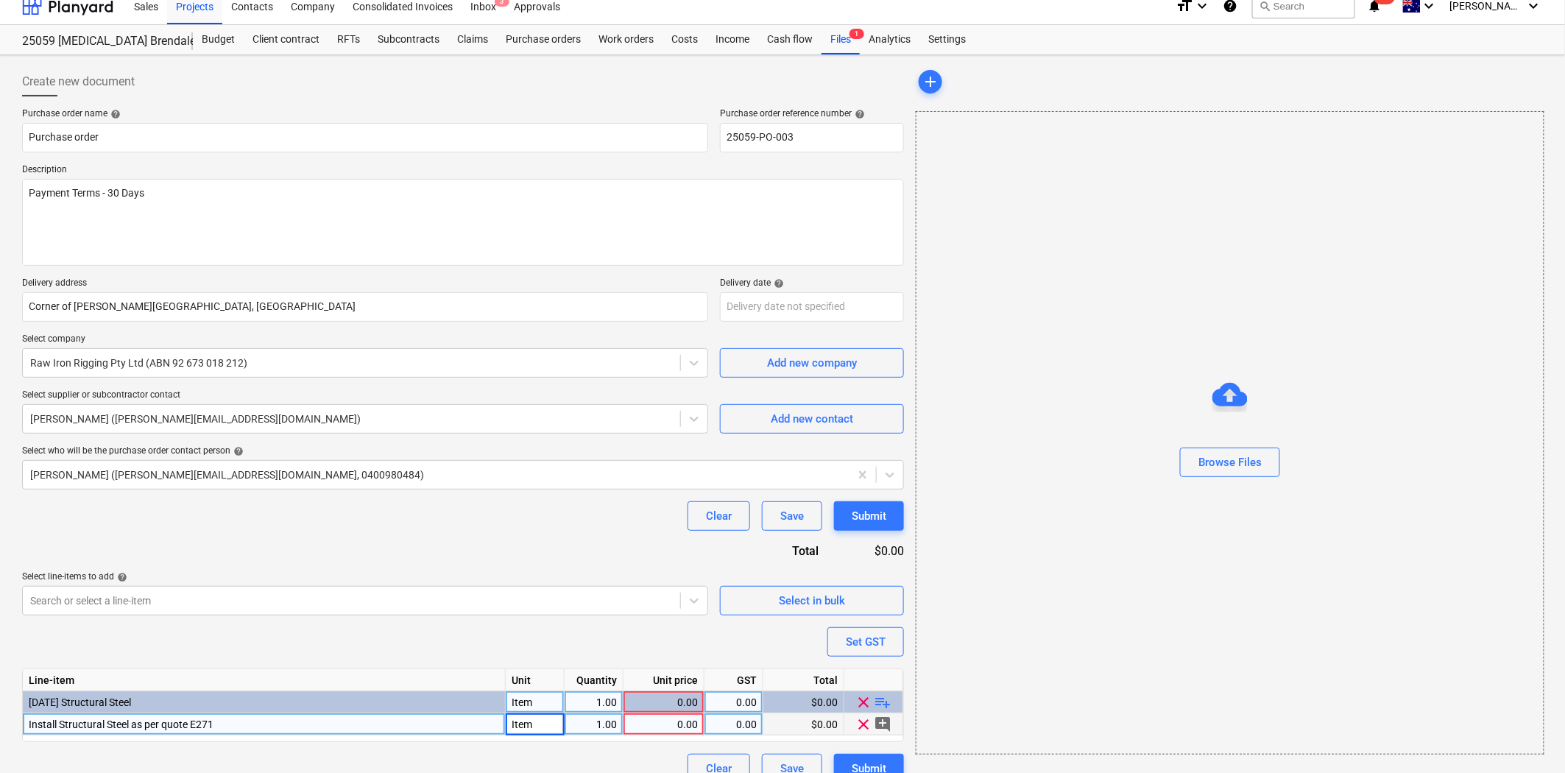
click at [660, 726] on div "0.00" at bounding box center [663, 724] width 68 height 22
click at [685, 723] on input "31100" at bounding box center [663, 723] width 80 height 21
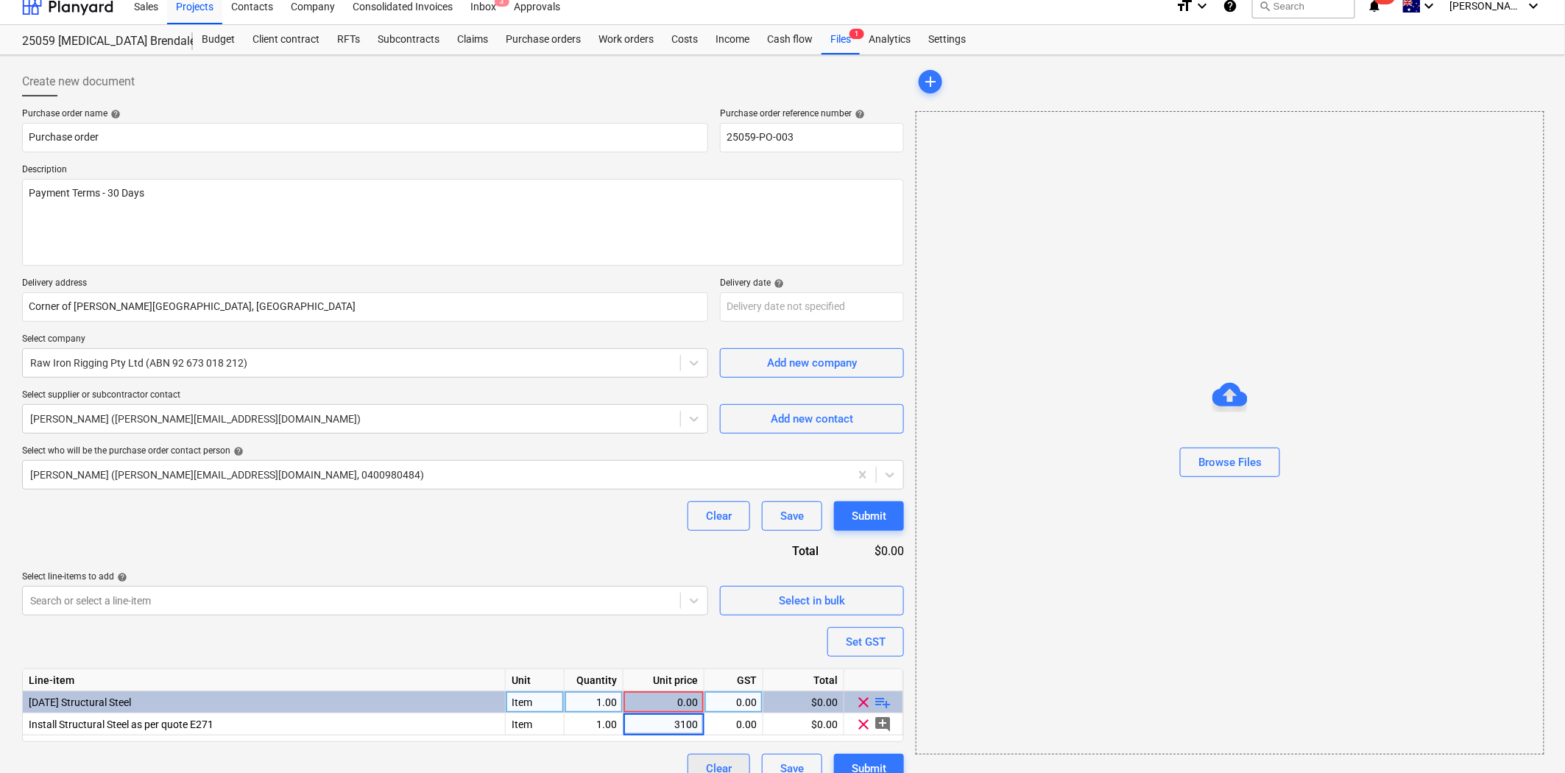
type input "31000"
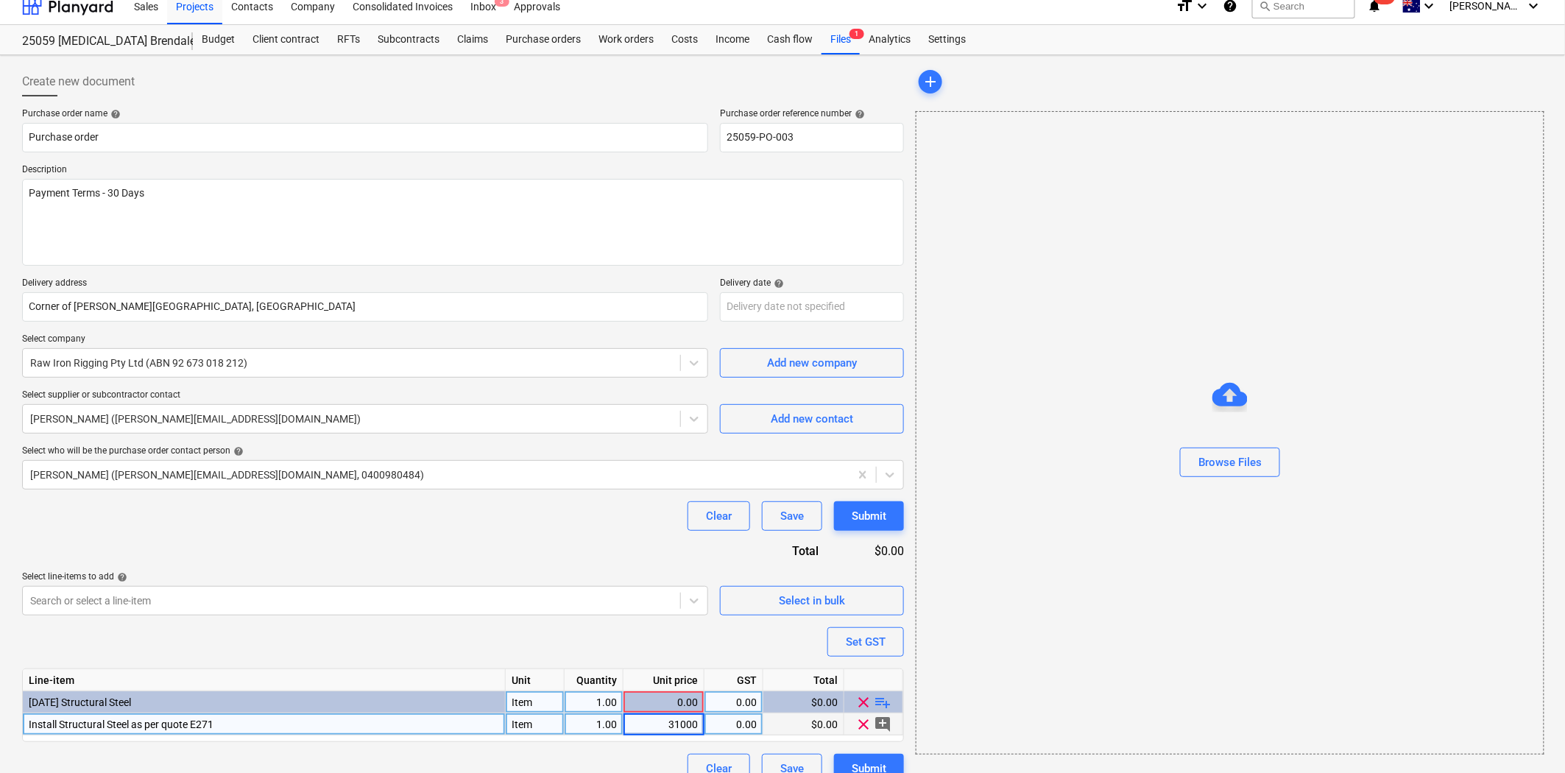
type textarea "x"
click at [743, 723] on div "0.00" at bounding box center [733, 724] width 46 height 22
type input "10"
click at [806, 723] on div "Line-item Unit Quantity Unit price GST Total [DATE] Structural Steel Item 1.00 …" at bounding box center [463, 705] width 882 height 74
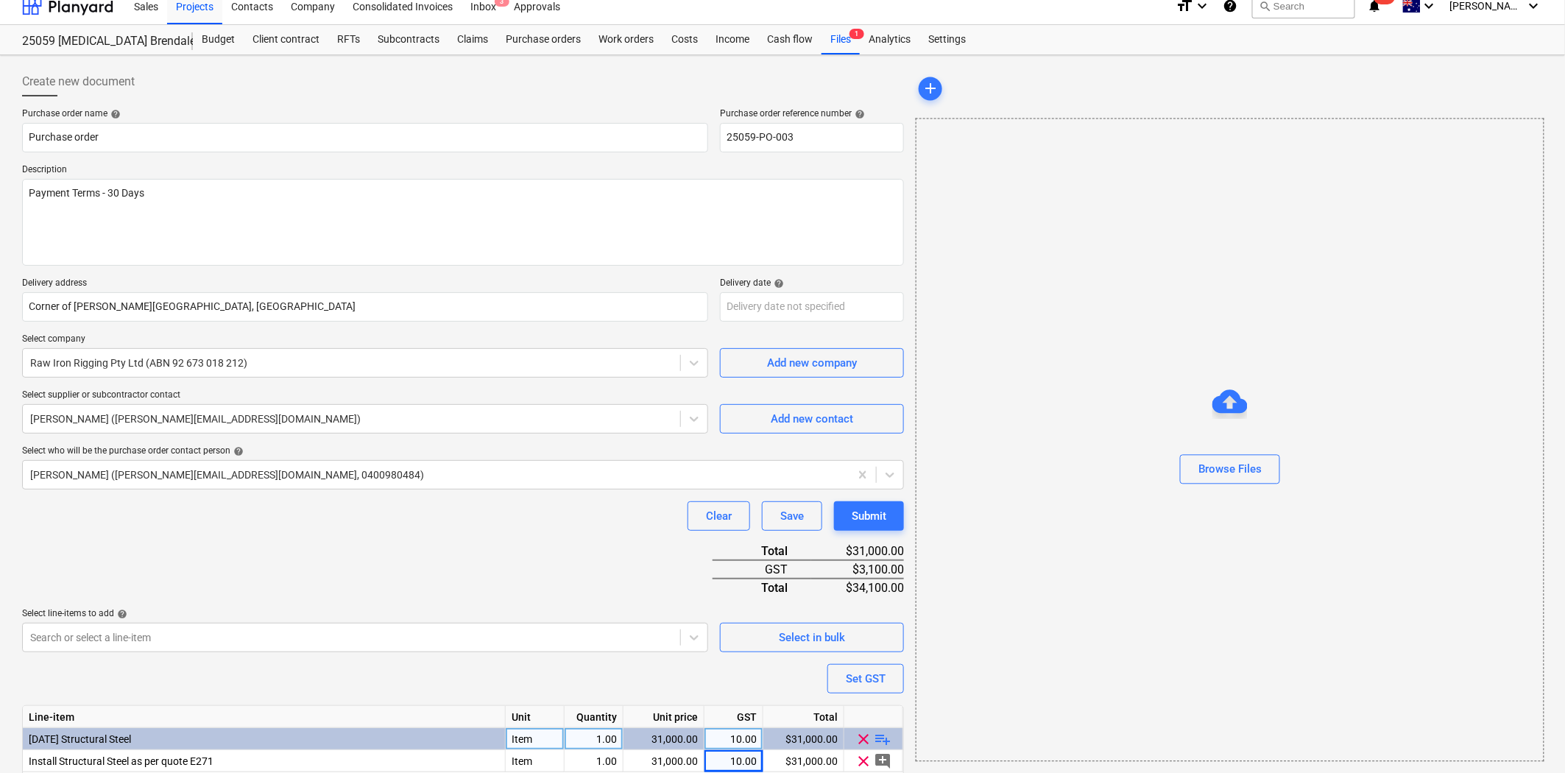
scroll to position [71, 0]
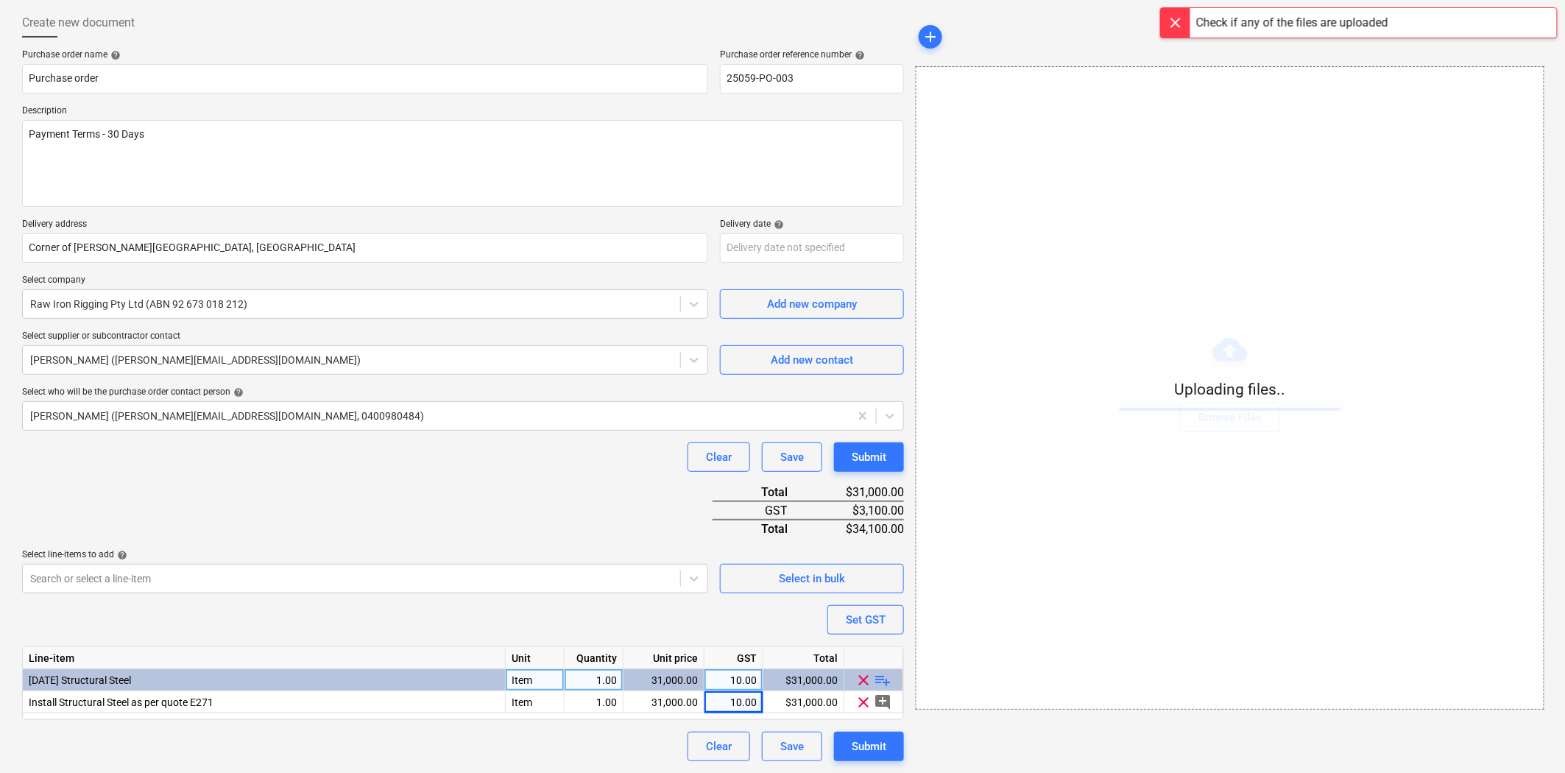
click at [1173, 20] on div at bounding box center [1175, 22] width 29 height 29
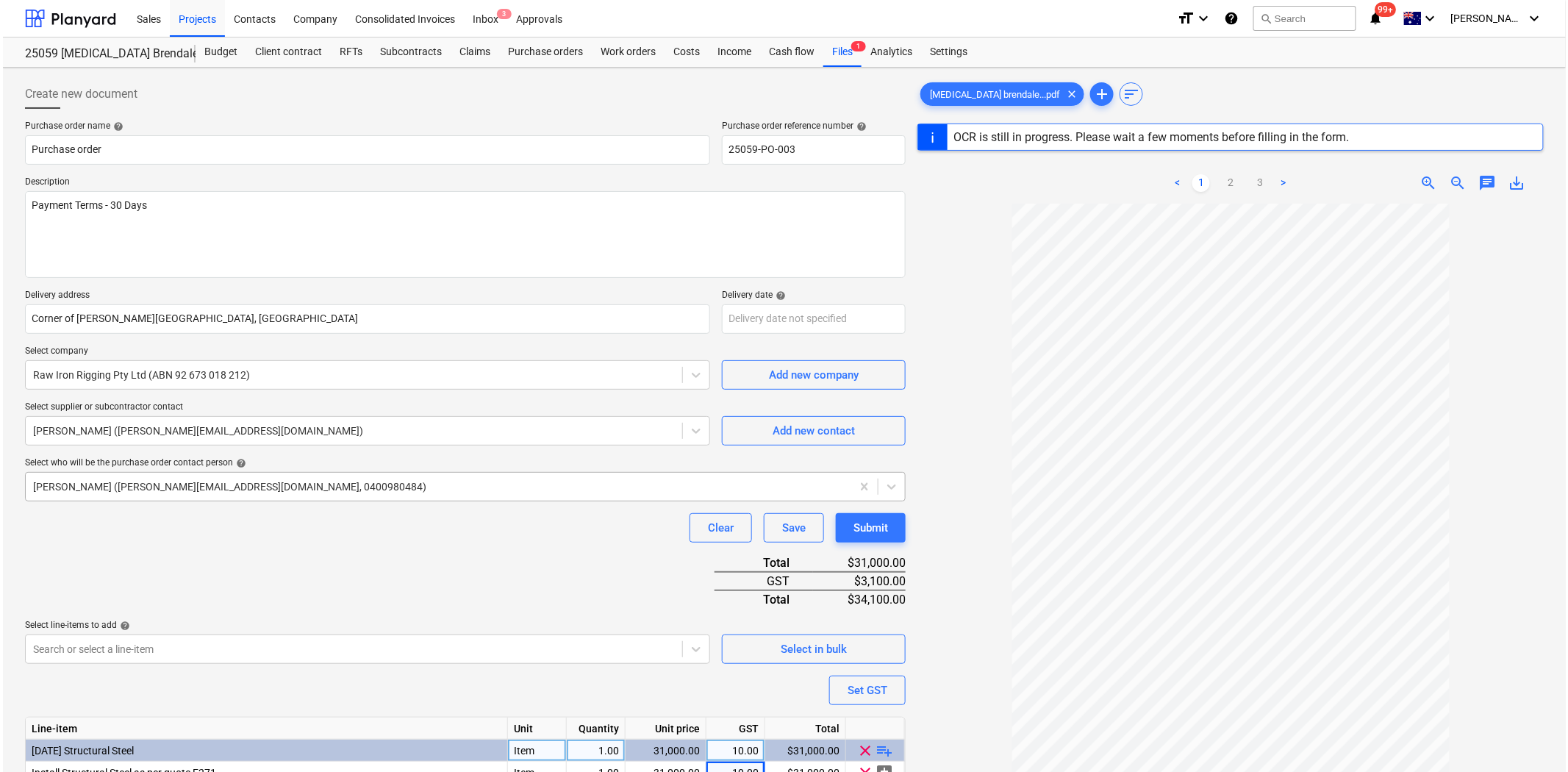
scroll to position [174, 0]
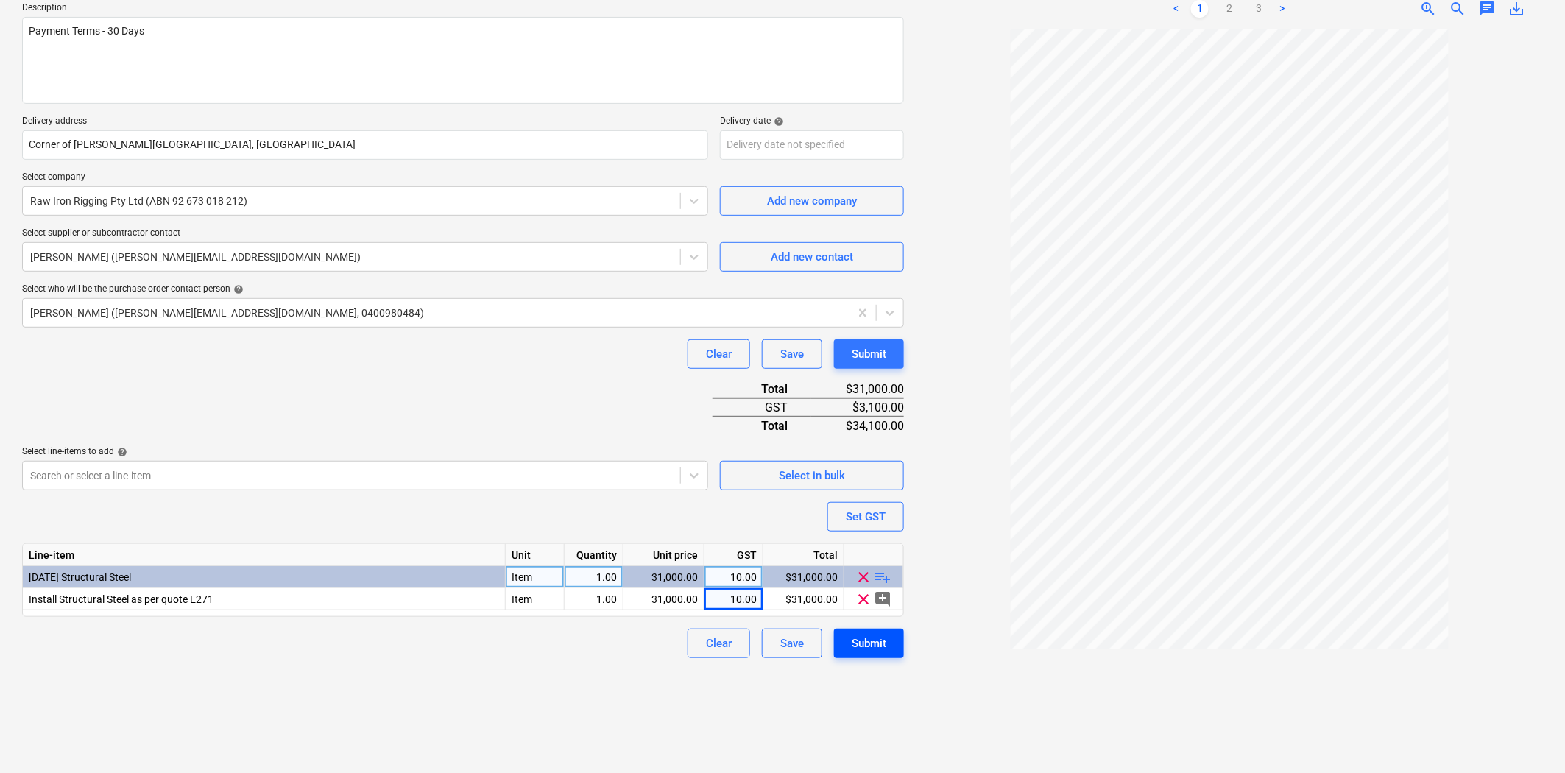
click at [880, 645] on div "Submit" at bounding box center [868, 643] width 35 height 19
type textarea "x"
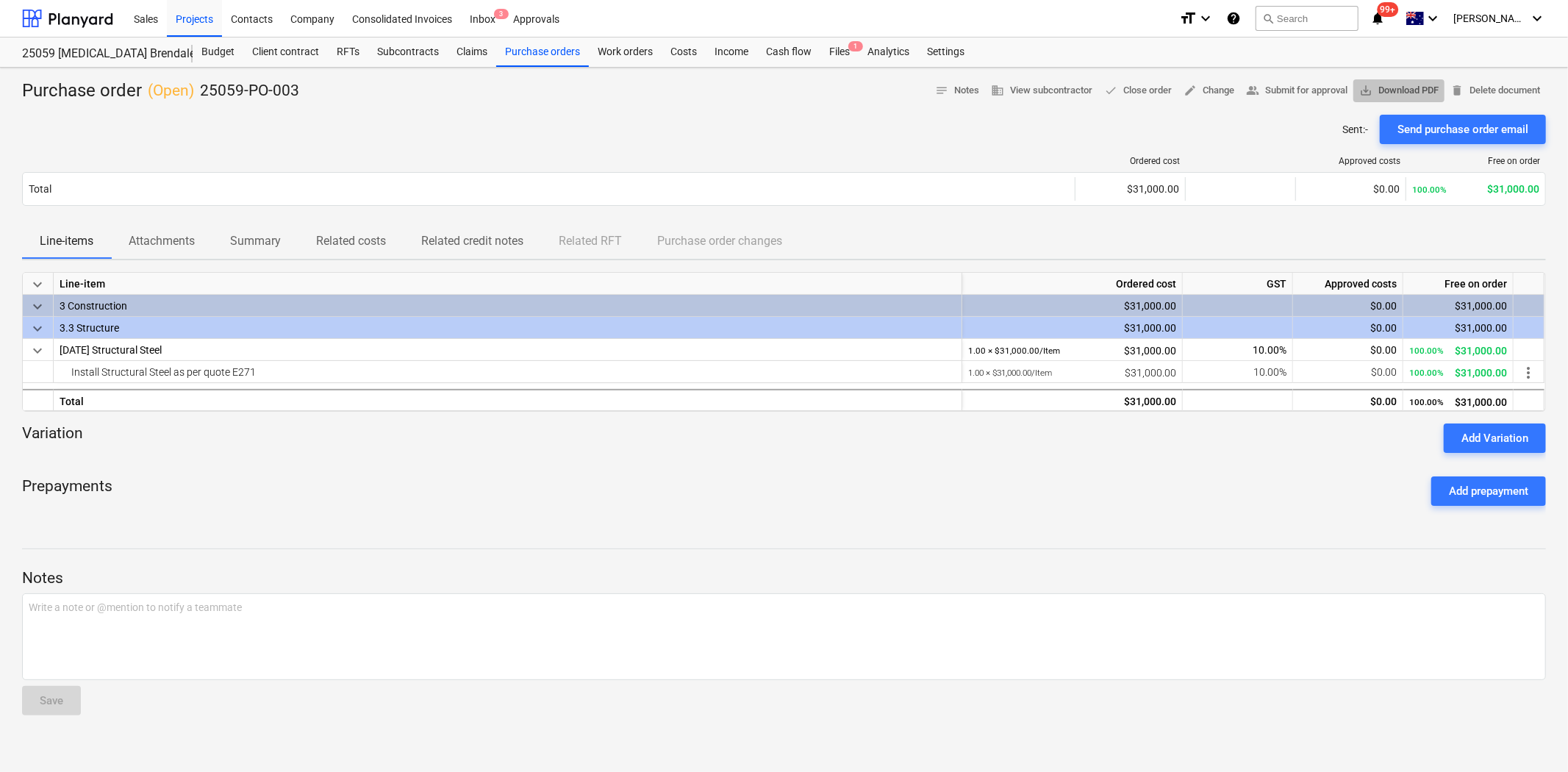
click at [1382, 89] on span "save_alt Download PDF" at bounding box center [1398, 90] width 79 height 17
